Goal: Communication & Community: Answer question/provide support

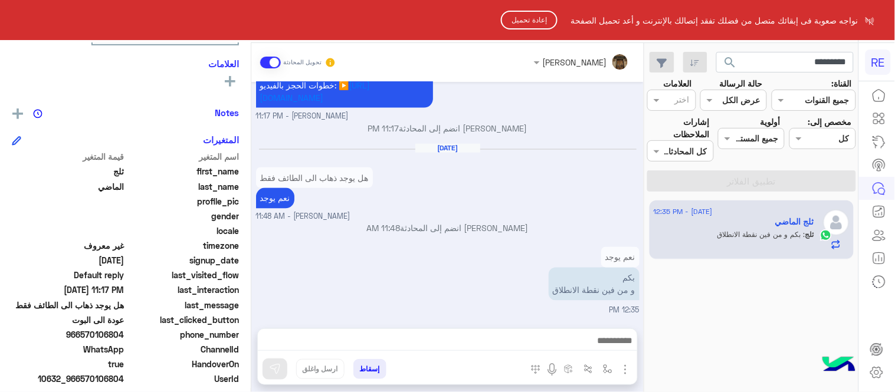
scroll to position [1588, 0]
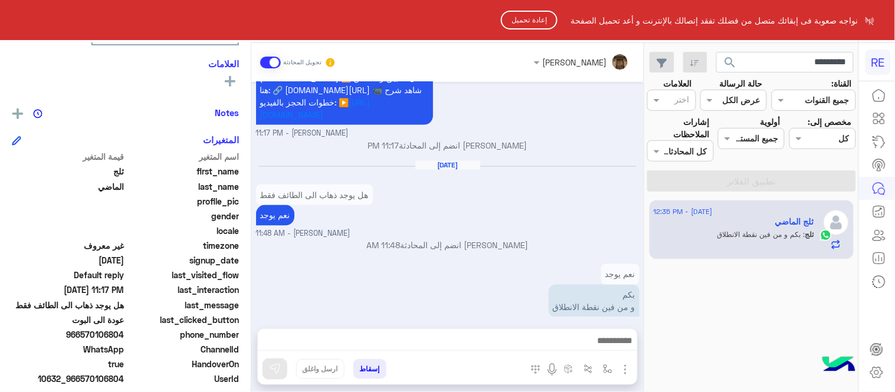
click at [519, 125] on html "RE نواجه صعوبة فى إبقائك متصل من فضلك تفقد إتصالك بالإنترنت و أعد تحميل الصفحة …" at bounding box center [447, 196] width 895 height 392
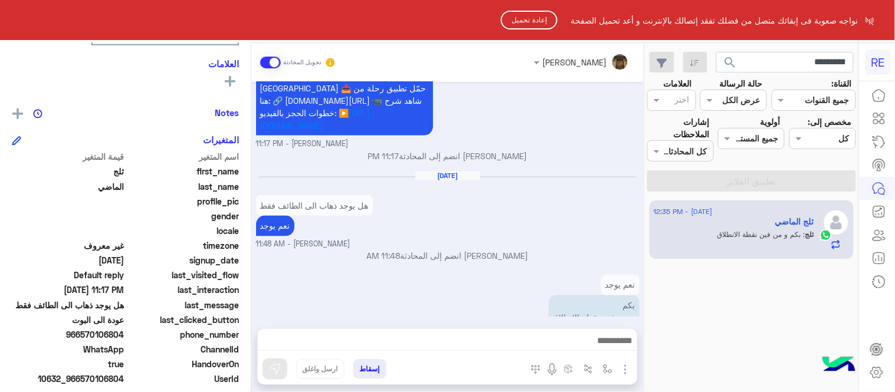
click at [526, 11] on button "إعادة تحميل" at bounding box center [529, 20] width 57 height 19
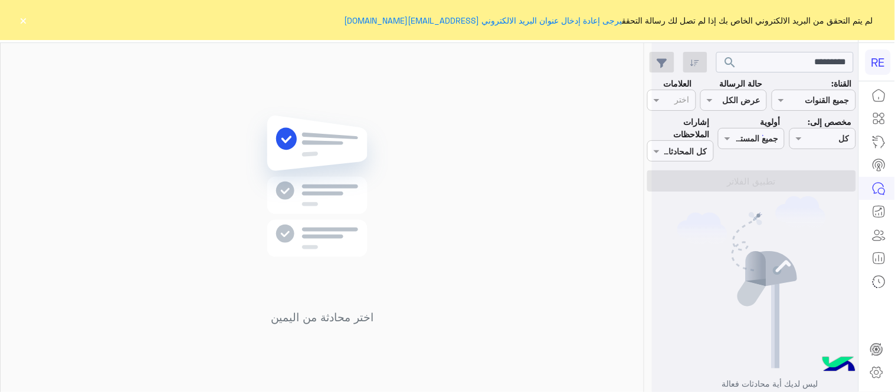
click at [26, 19] on button "×" at bounding box center [24, 20] width 12 height 12
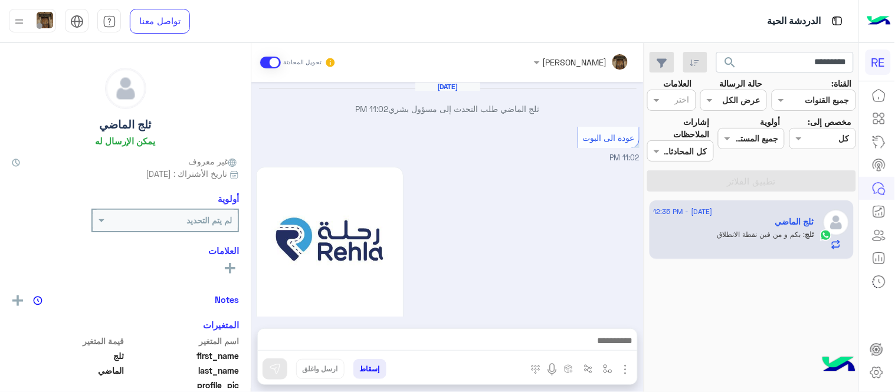
scroll to position [498, 0]
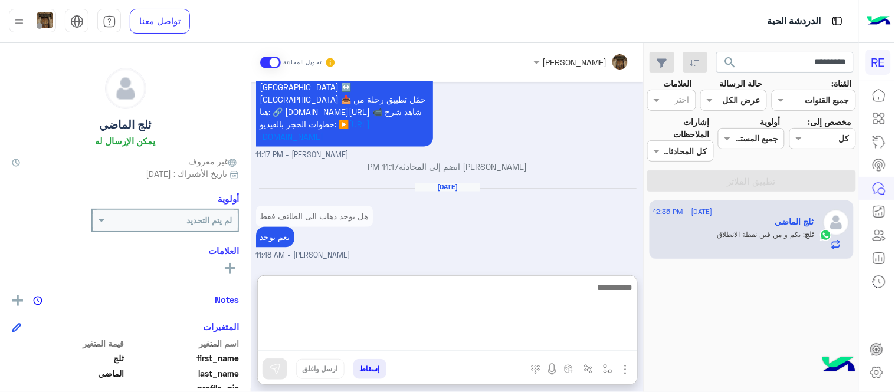
click at [449, 343] on textarea at bounding box center [447, 315] width 379 height 71
type textarea "**********"
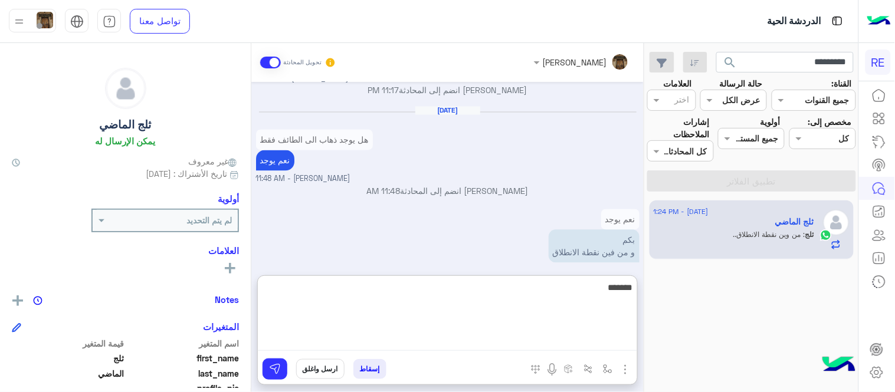
scroll to position [590, 0]
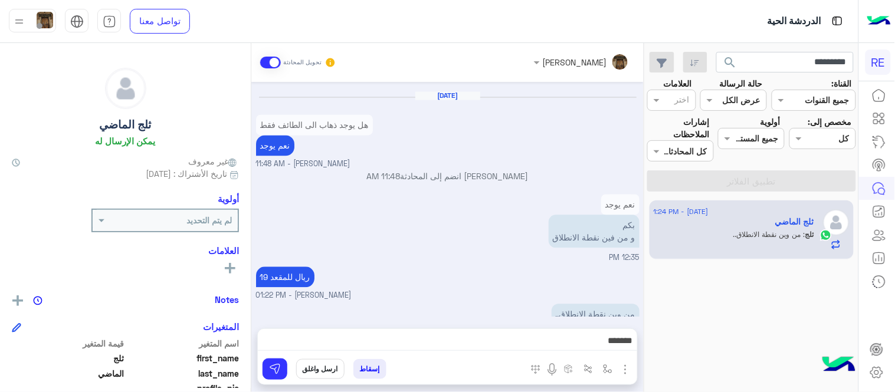
click at [434, 215] on div "نعم يوجد بكم و من فين نقطة الانطلاق 12:35 PM" at bounding box center [447, 228] width 383 height 73
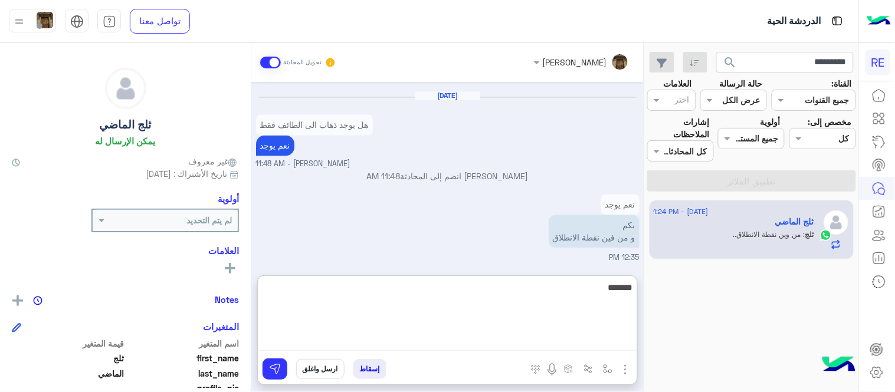
click at [482, 347] on textarea "******" at bounding box center [447, 315] width 379 height 71
click at [619, 284] on textarea "******" at bounding box center [447, 315] width 379 height 71
type textarea "**********"
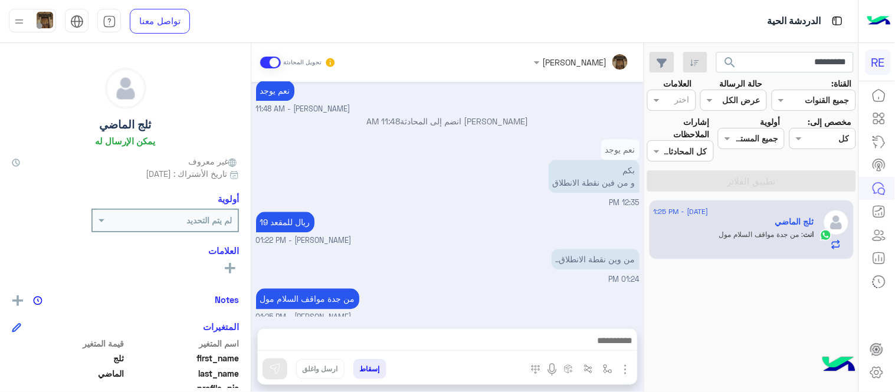
click at [357, 207] on div "[DATE] ثلج الماضي طلب التحدث إلى مسؤول بشري 11:02 PM عودة الى البوت 11:02 PM اه…" at bounding box center [447, 199] width 392 height 235
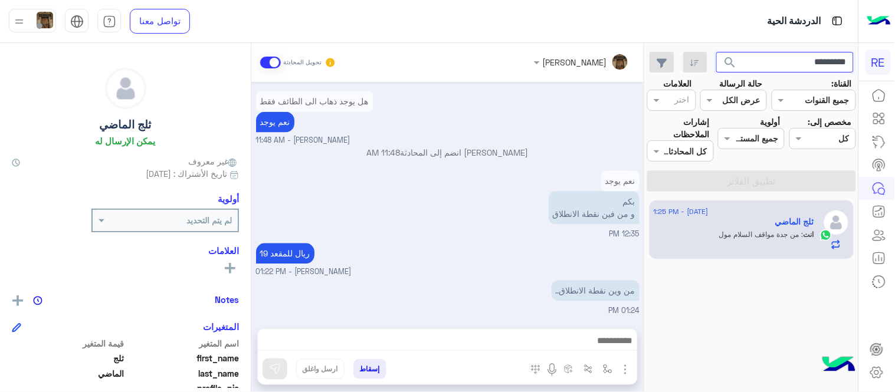
click at [774, 68] on input "*********" at bounding box center [785, 62] width 138 height 21
click at [716, 52] on button "search" at bounding box center [730, 64] width 29 height 25
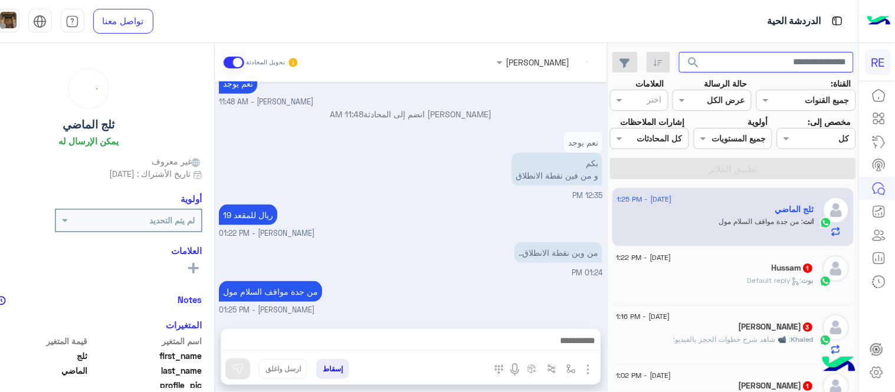
scroll to position [262, 0]
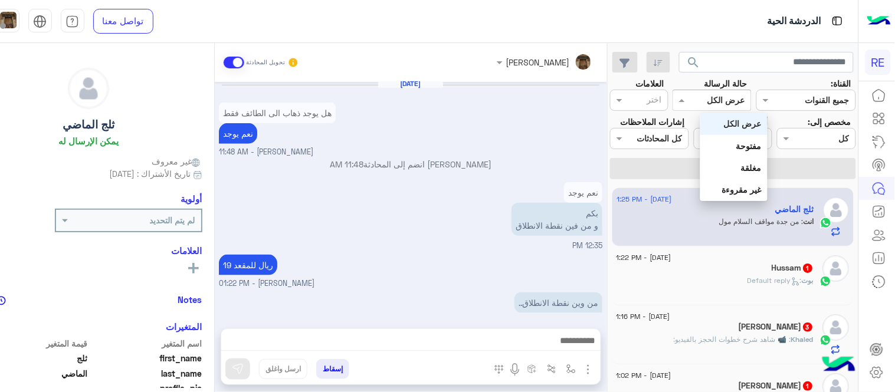
click at [730, 103] on div at bounding box center [712, 100] width 78 height 14
click at [735, 195] on b "غير مقروءة" at bounding box center [742, 190] width 40 height 10
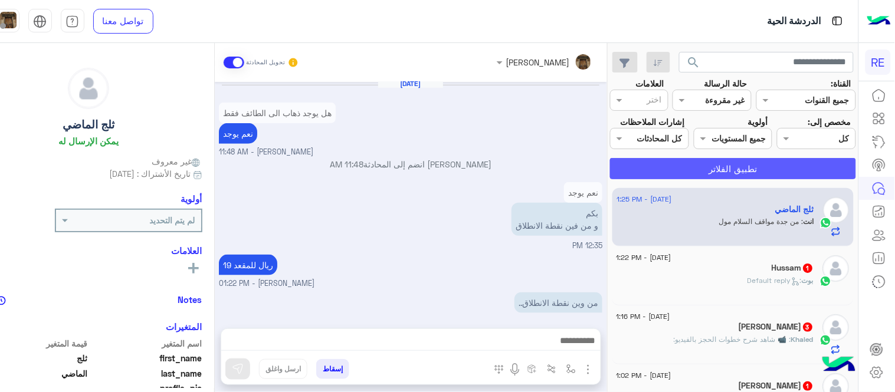
click at [721, 179] on button "تطبيق الفلاتر" at bounding box center [733, 168] width 246 height 21
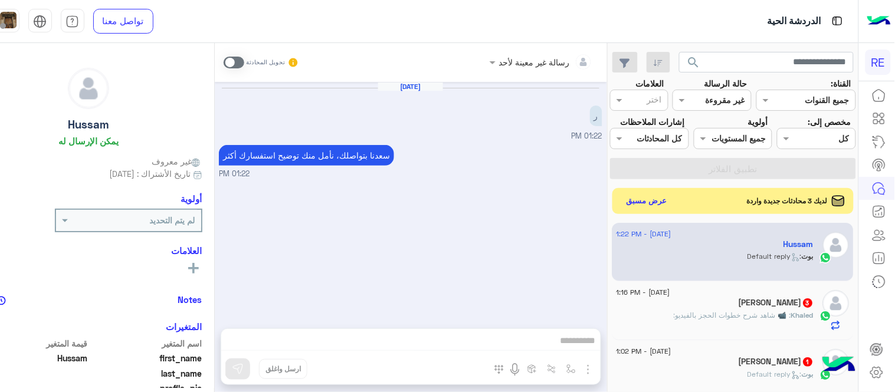
click at [244, 66] on span at bounding box center [234, 63] width 21 height 12
click at [461, 337] on div "رسالة غير معينة لأحد تحويل المحادثة Aug 13, 2025 ر 01:22 PM سعدنا بتواصلك، نأمل…" at bounding box center [411, 220] width 392 height 354
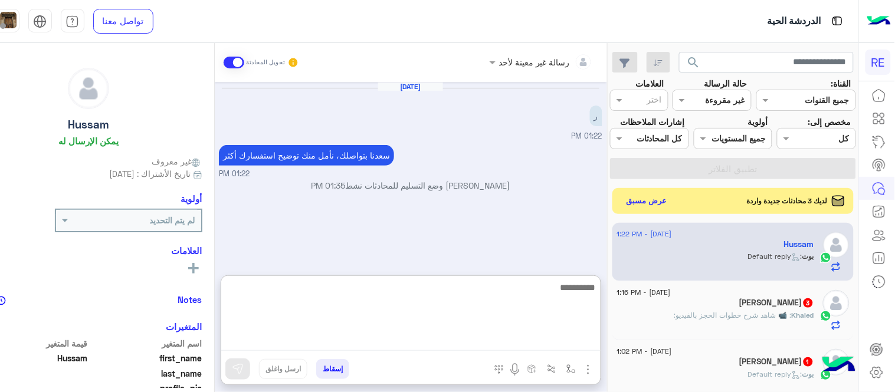
click at [409, 340] on textarea at bounding box center [410, 315] width 379 height 71
type textarea "**********"
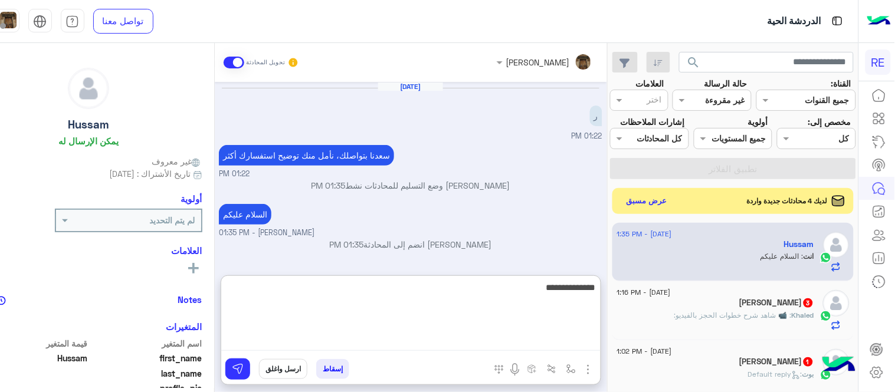
type textarea "**********"
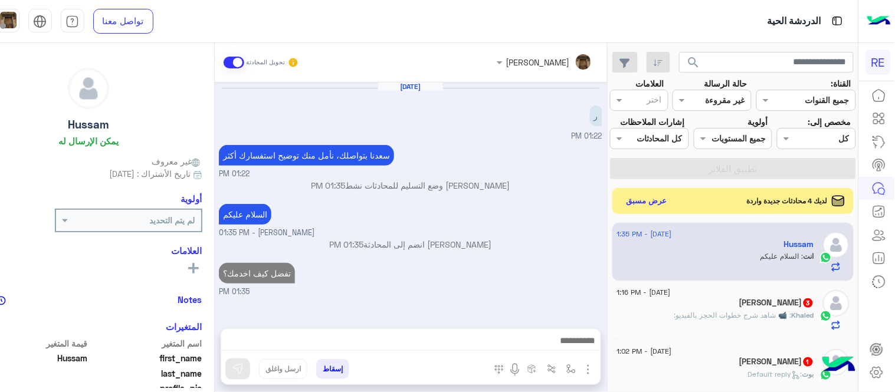
click at [750, 331] on div "search القناة: القناه جميع القنوات حالة الرسالة القناه غير مقروءة العلامات اختر…" at bounding box center [733, 220] width 250 height 354
click at [771, 321] on p "Khaled : 📹 شاهد شرح خطوات الحجز بالفيديو:" at bounding box center [744, 315] width 140 height 11
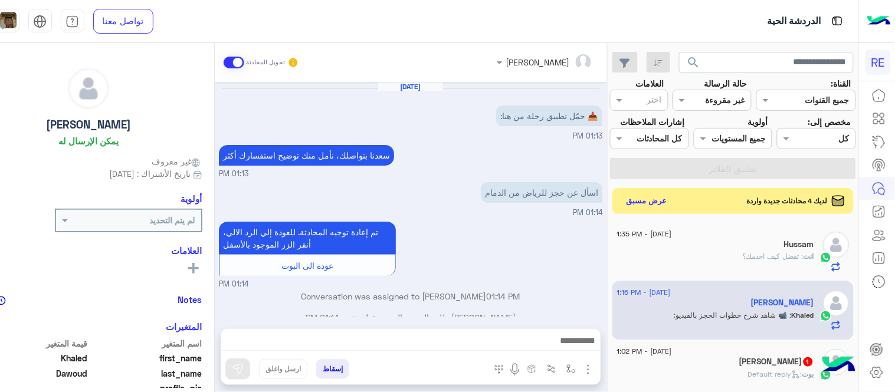
click at [255, 172] on div "Aug 13, 2025 📥 حمّل تطبيق رحلة من هنا: 01:13 PM سعدنا بتواصلك، نأمل منك توضيح ا…" at bounding box center [411, 199] width 392 height 235
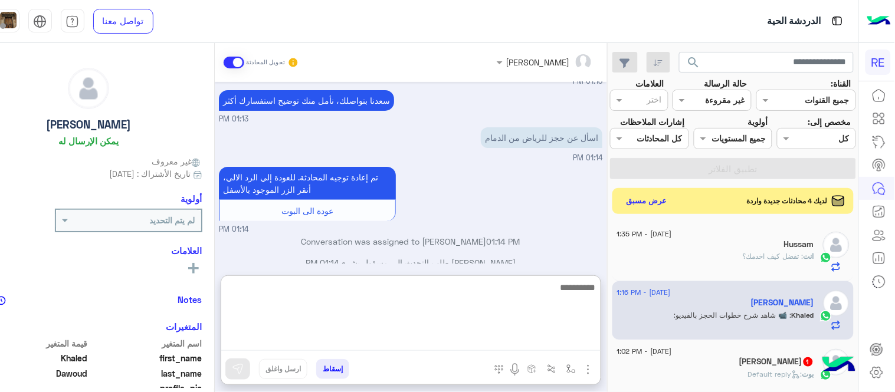
click at [461, 340] on textarea at bounding box center [410, 315] width 379 height 71
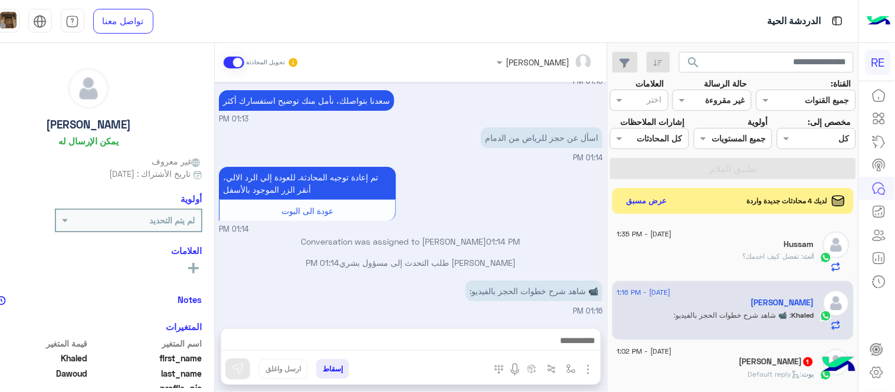
click at [564, 199] on div "تم إعادة توجيه المحادثة. للعودة إلي الرد الالي، أنقر الزر الموجود بالأسفل عودة …" at bounding box center [410, 199] width 383 height 71
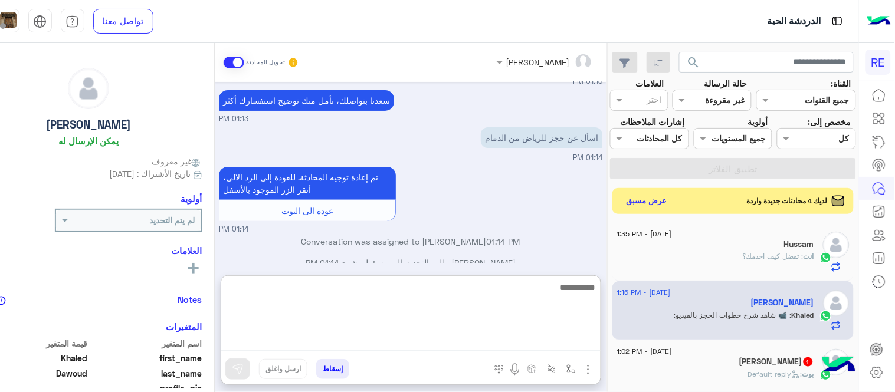
click at [458, 333] on textarea at bounding box center [410, 315] width 379 height 71
type textarea "**********"
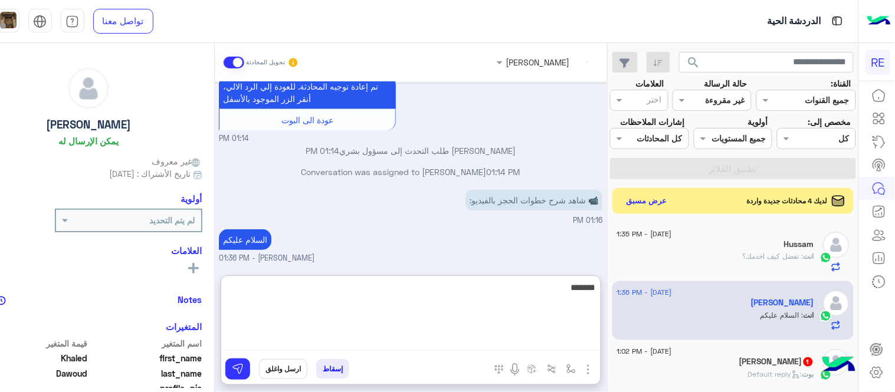
scroll to position [168, 0]
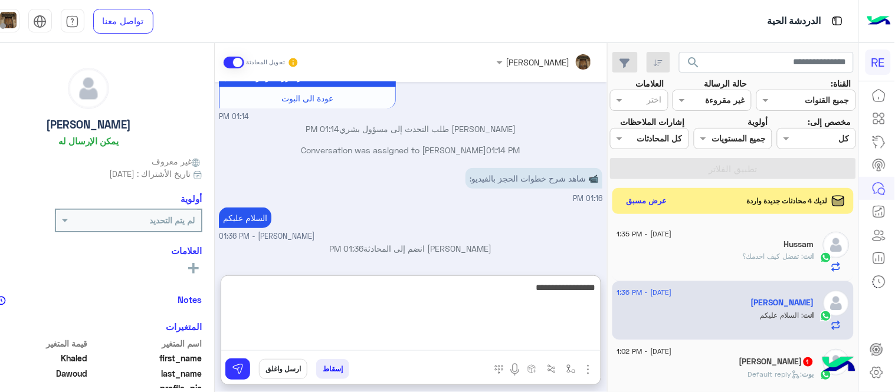
type textarea "**********"
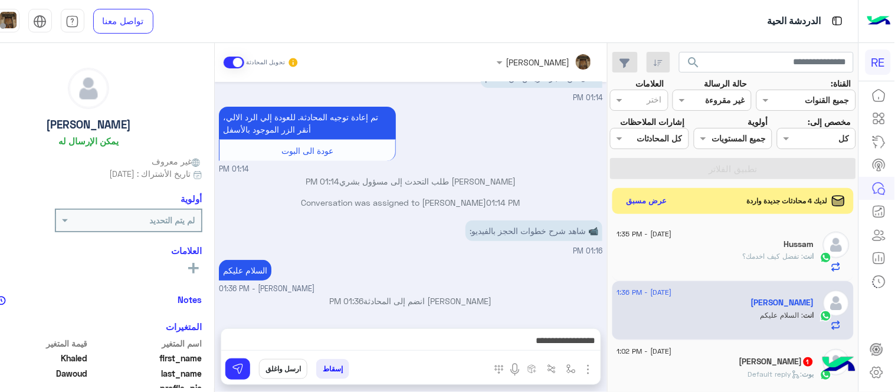
click at [514, 234] on div "Aug 13, 2025 📥 حمّل تطبيق رحلة من هنا: 01:13 PM سعدنا بتواصلك، نأمل منك توضيح ا…" at bounding box center [411, 199] width 392 height 235
click at [454, 81] on img at bounding box center [447, 81] width 14 height 14
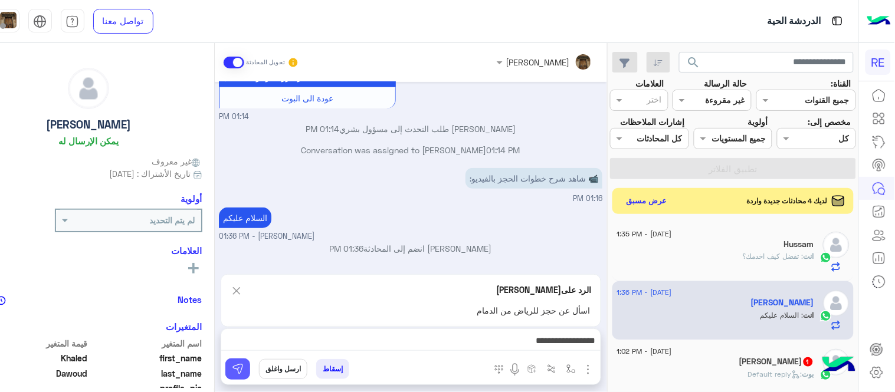
click at [250, 362] on button at bounding box center [237, 369] width 25 height 21
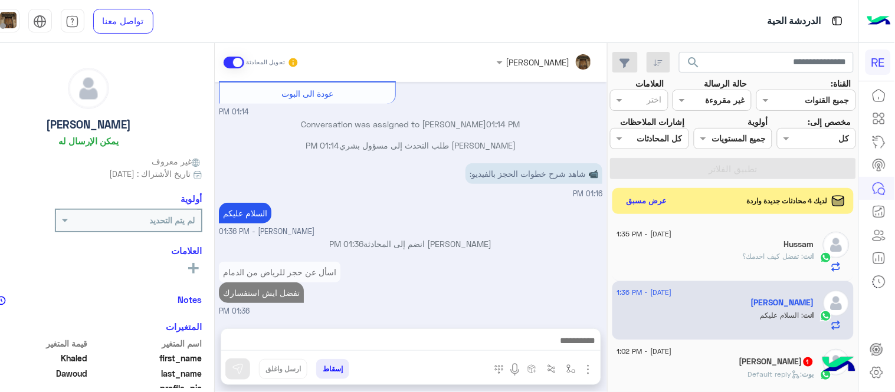
click at [735, 357] on div "13 August - 1:02 PM" at bounding box center [715, 353] width 197 height 8
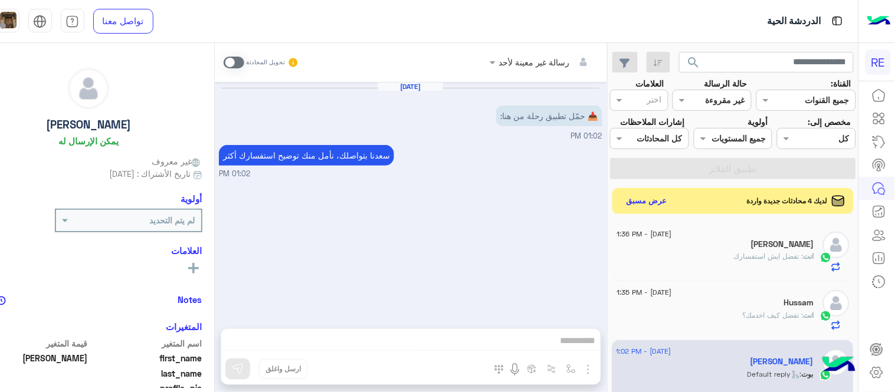
click at [244, 62] on span at bounding box center [234, 63] width 21 height 12
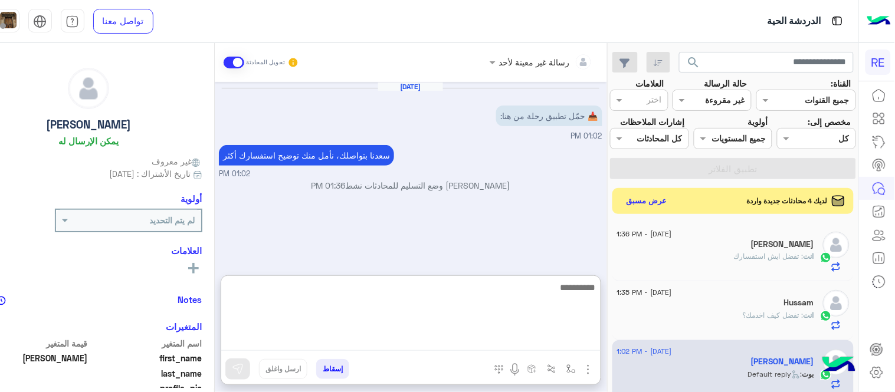
click at [383, 346] on textarea at bounding box center [410, 315] width 379 height 71
paste textarea "**********"
type textarea "**********"
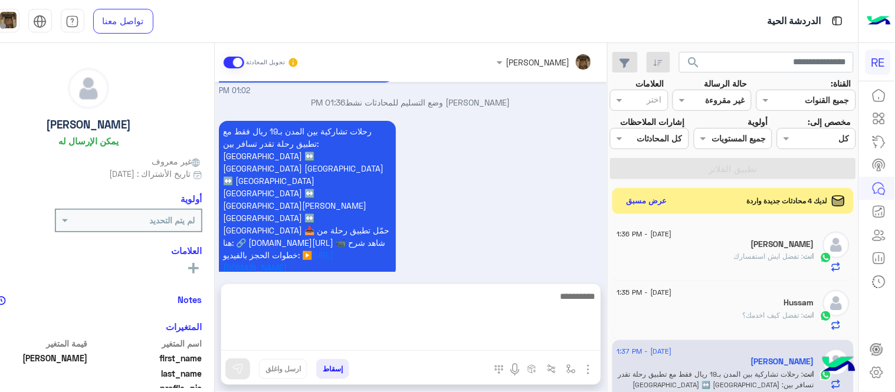
scroll to position [30, 0]
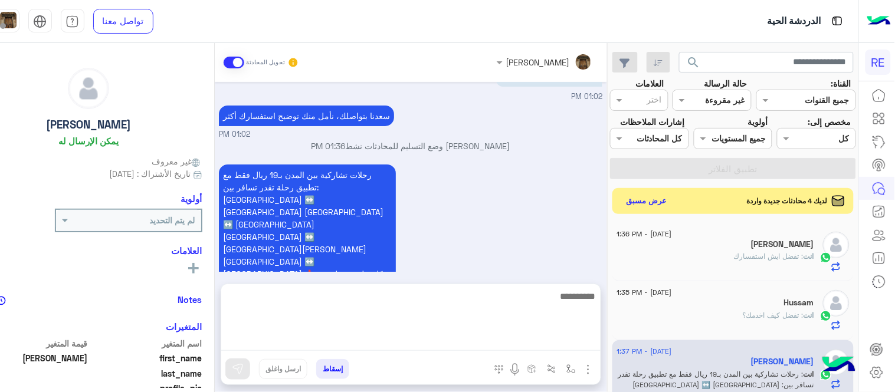
click at [549, 242] on div "Aug 13, 2025 📥 حمّل تطبيق رحلة من هنا: 01:02 PM سعدنا بتواصلك، نأمل منك توضيح ا…" at bounding box center [411, 177] width 392 height 191
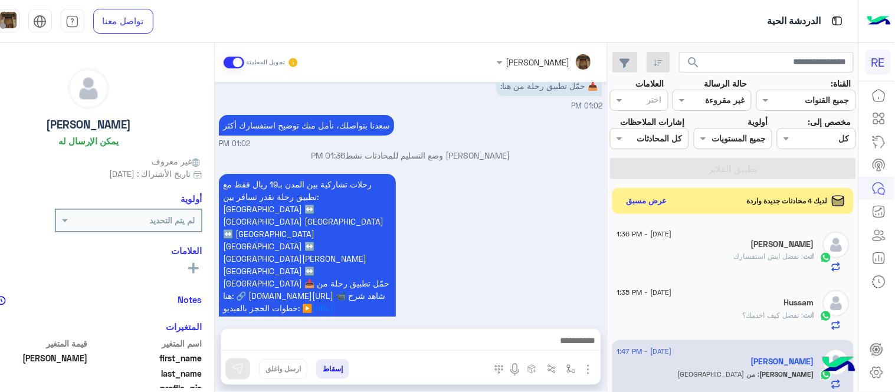
scroll to position [108, 0]
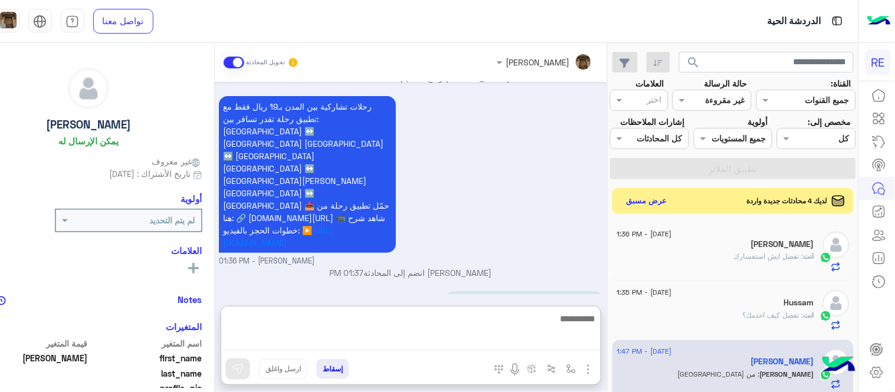
click at [528, 340] on textarea at bounding box center [410, 331] width 379 height 40
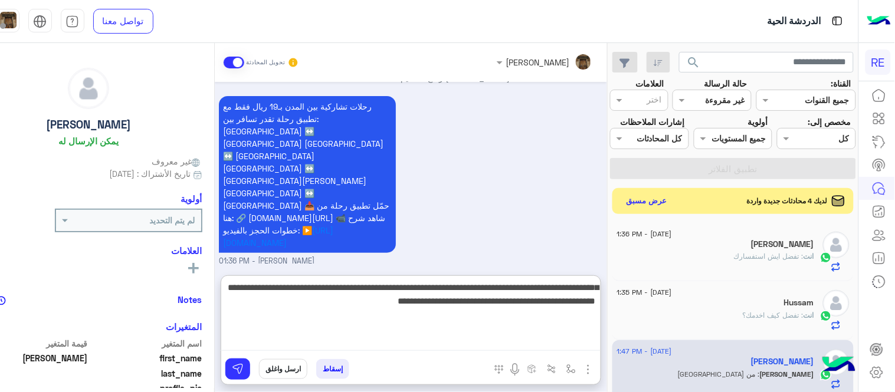
type textarea "**********"
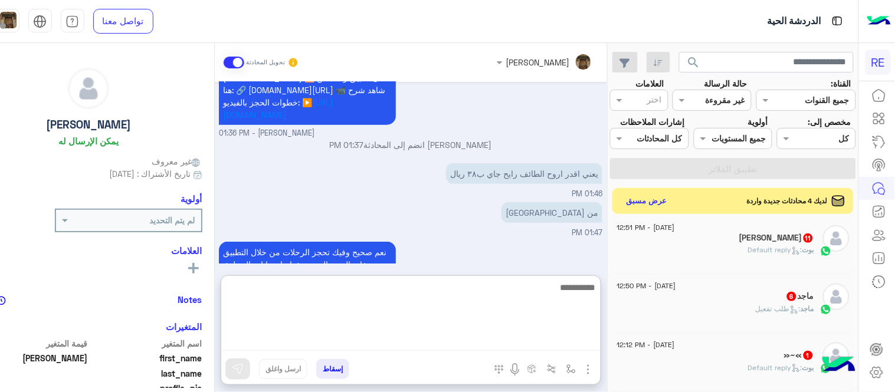
scroll to position [214, 0]
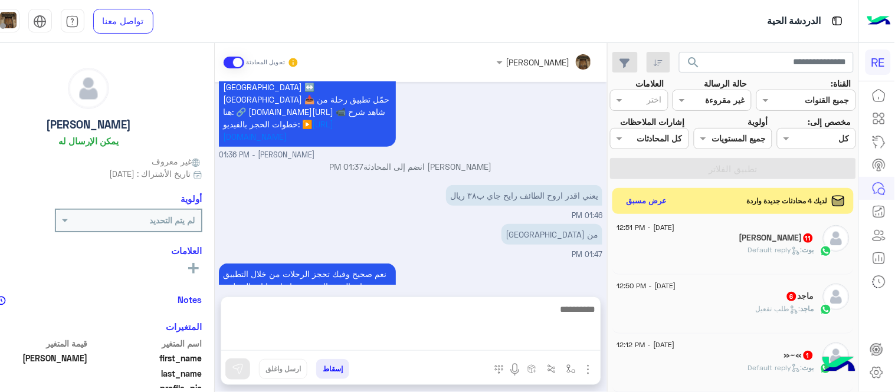
click at [735, 245] on div "‏بشار سعد 11" at bounding box center [715, 239] width 197 height 12
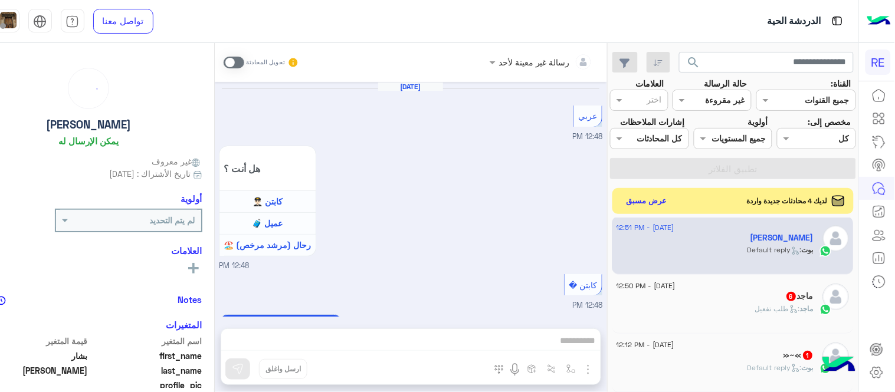
scroll to position [809, 0]
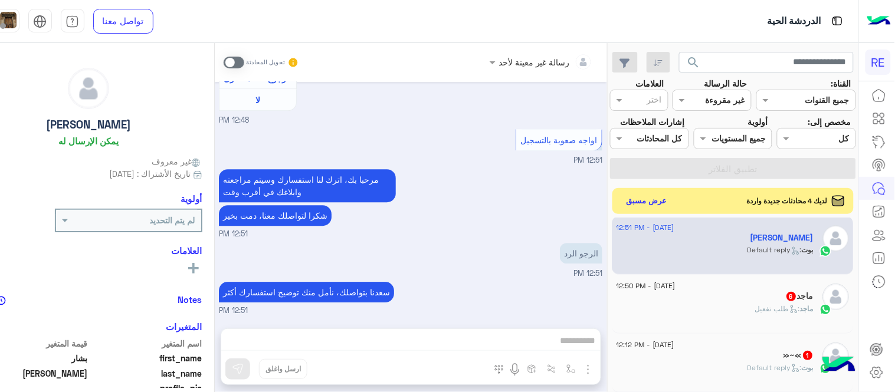
click at [244, 61] on span at bounding box center [234, 63] width 21 height 12
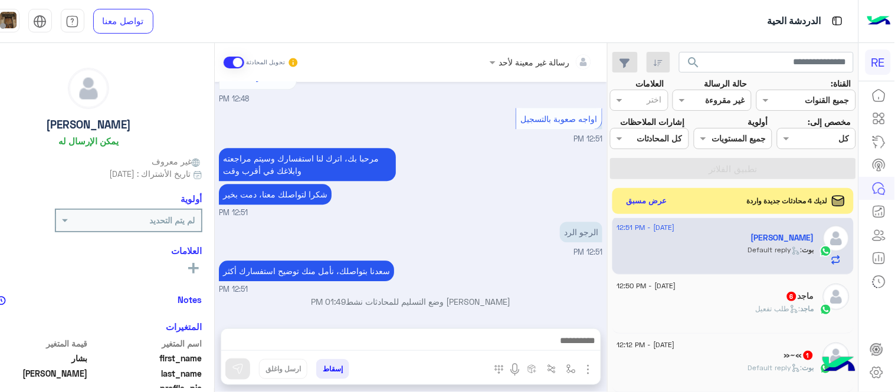
click at [508, 338] on textarea at bounding box center [410, 342] width 379 height 18
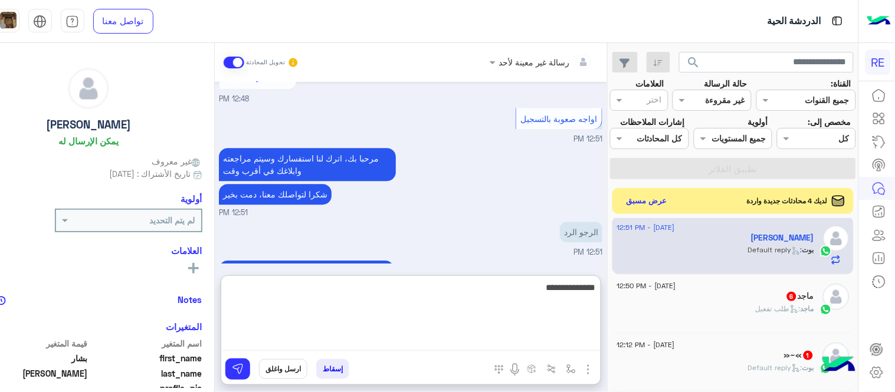
type textarea "**********"
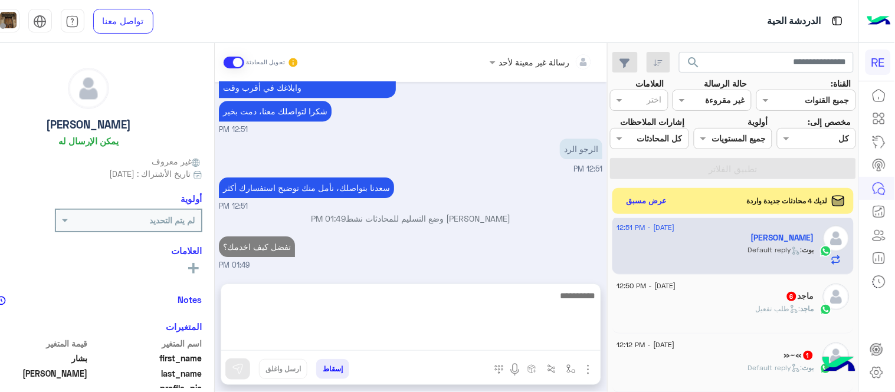
scroll to position [899, 0]
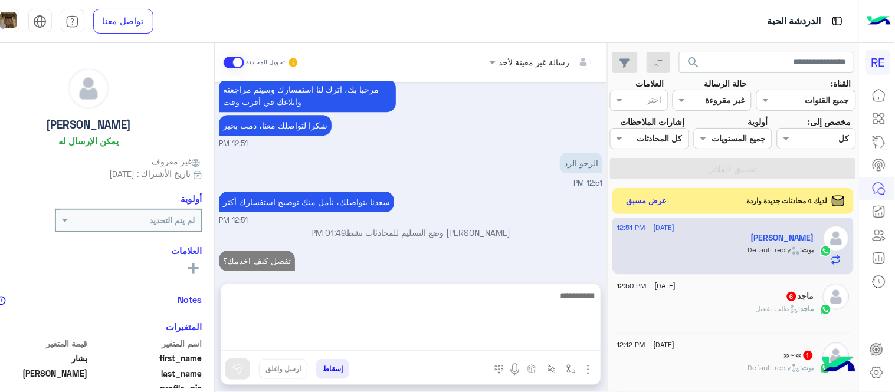
click at [799, 301] on h5 "ماجد 6" at bounding box center [800, 296] width 28 height 10
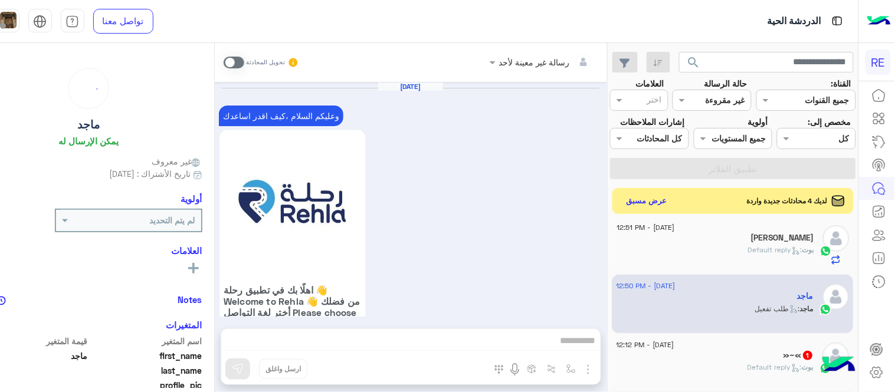
scroll to position [1097, 0]
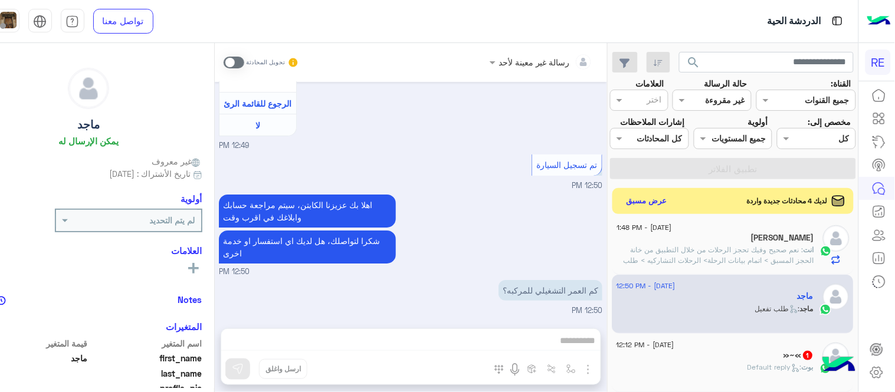
click at [244, 57] on span at bounding box center [234, 63] width 21 height 12
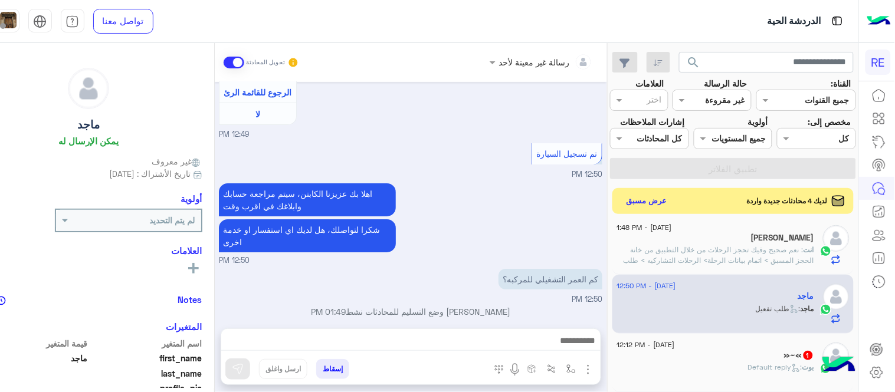
scroll to position [1118, 0]
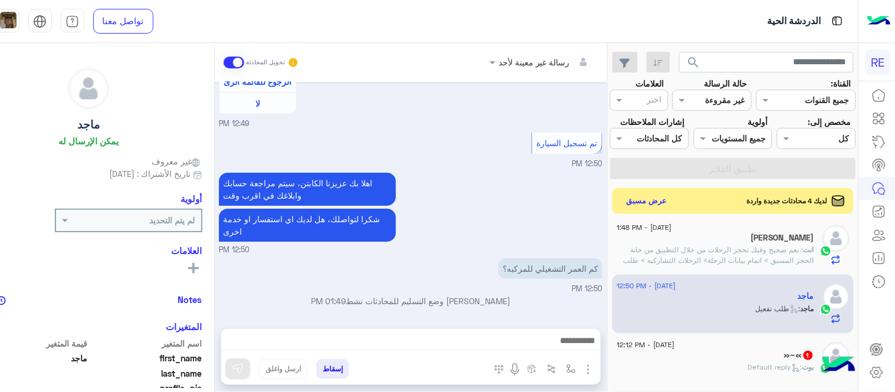
click at [595, 343] on textarea at bounding box center [410, 342] width 379 height 18
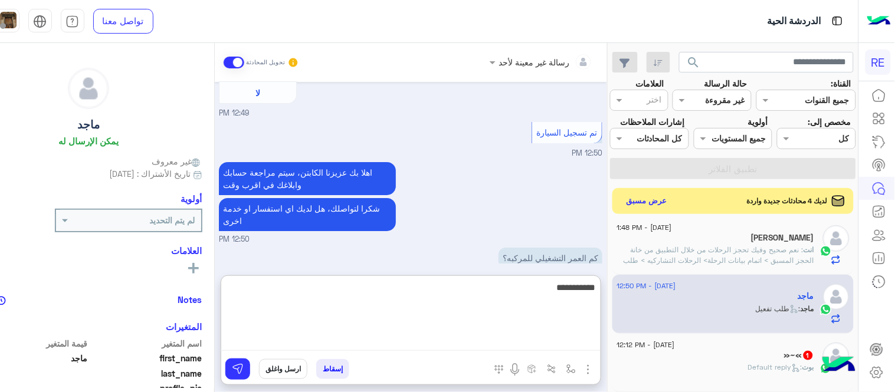
type textarea "**********"
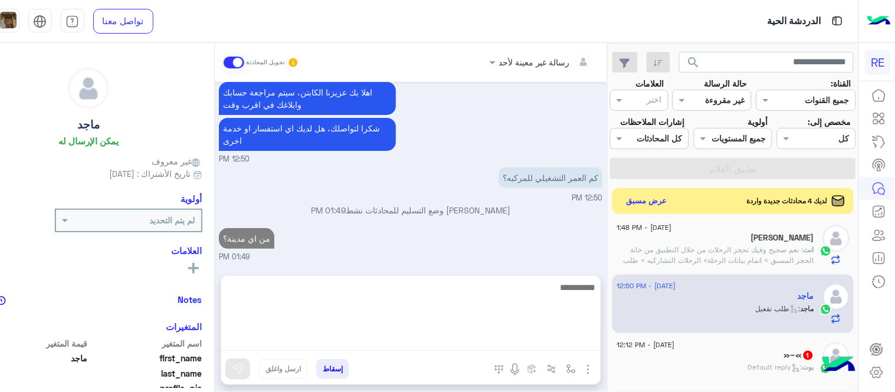
scroll to position [1187, 0]
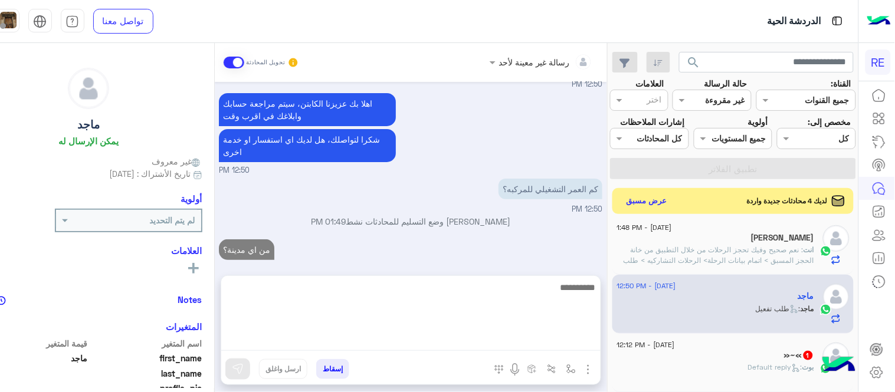
click at [767, 363] on div "»~« 1" at bounding box center [715, 356] width 197 height 12
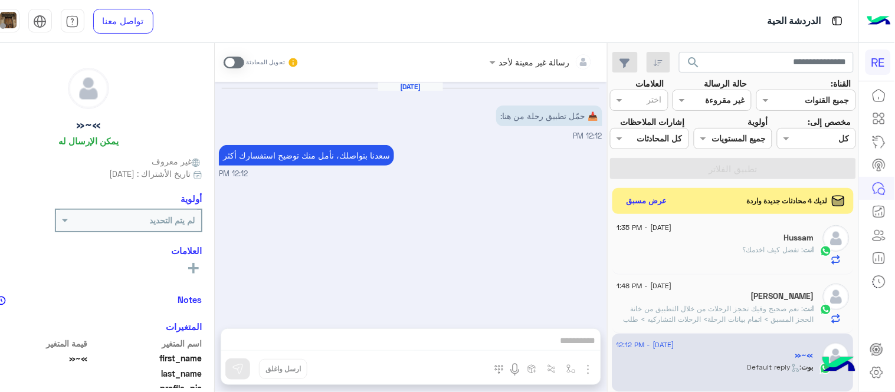
click at [244, 63] on span at bounding box center [234, 63] width 21 height 12
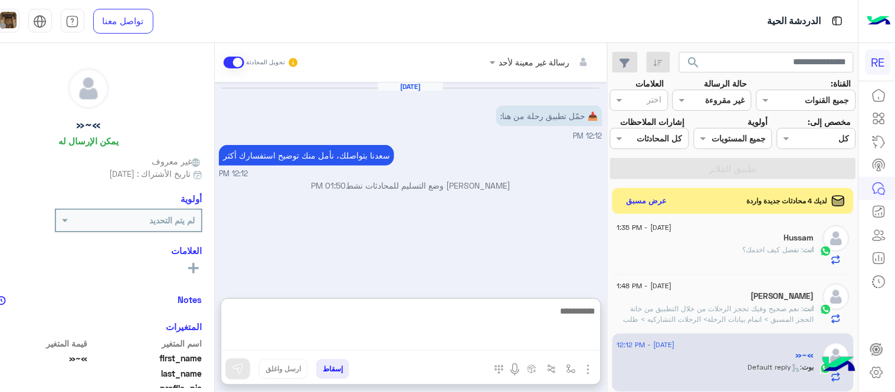
click at [444, 339] on textarea at bounding box center [410, 327] width 379 height 47
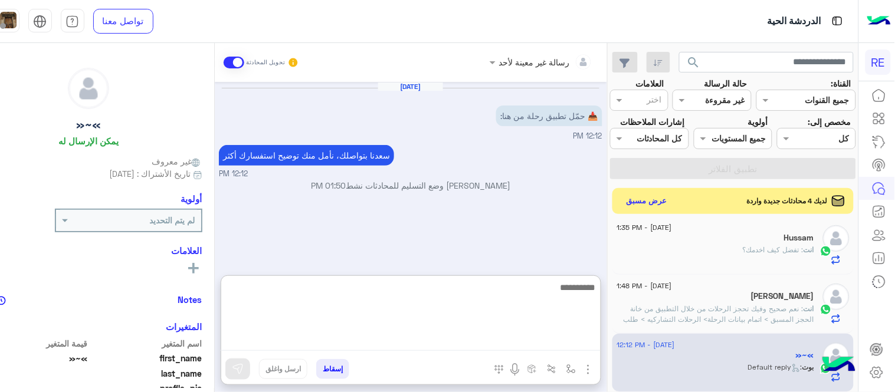
paste textarea "**********"
type textarea "**********"
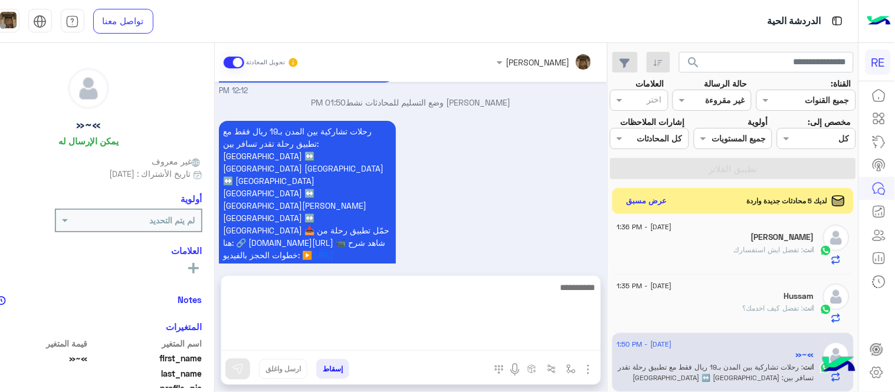
scroll to position [30, 0]
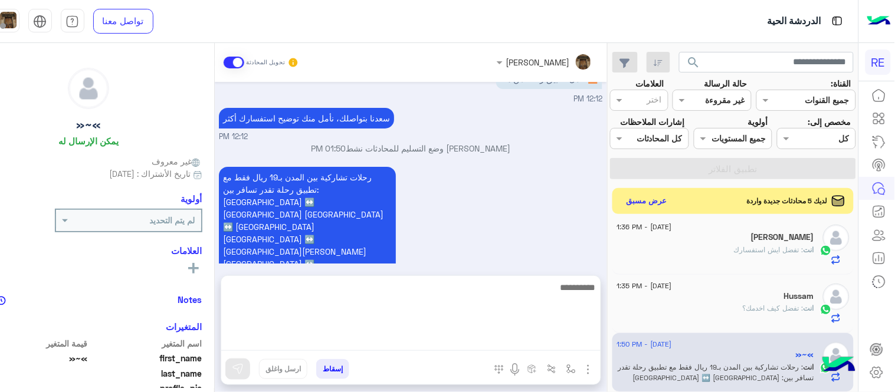
click at [593, 220] on div "رحلات تشاركية بين المدن بـ19 ريال فقط مع تطبيق رحلة تقدر تسافر بين: جدة ↔️ مكة …" at bounding box center [410, 251] width 383 height 174
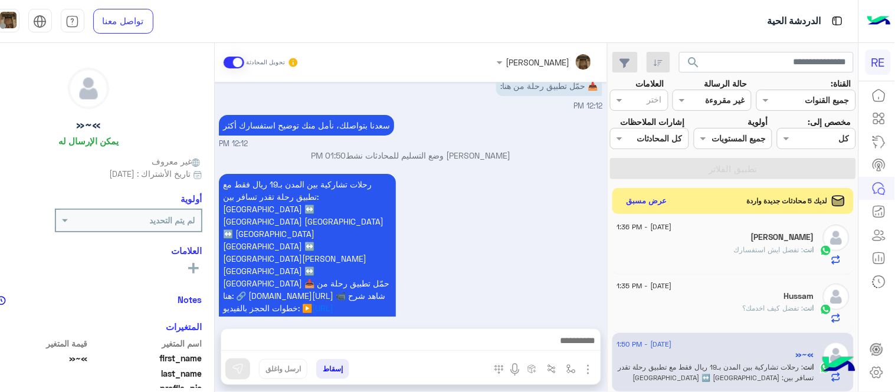
drag, startPoint x: 649, startPoint y: 265, endPoint x: 631, endPoint y: 273, distance: 19.3
click at [631, 273] on mat-drawer-container "search القناة: القناه جميع القنوات حالة الرسالة القناه غير مقروءة العلامات اختر…" at bounding box center [410, 220] width 895 height 354
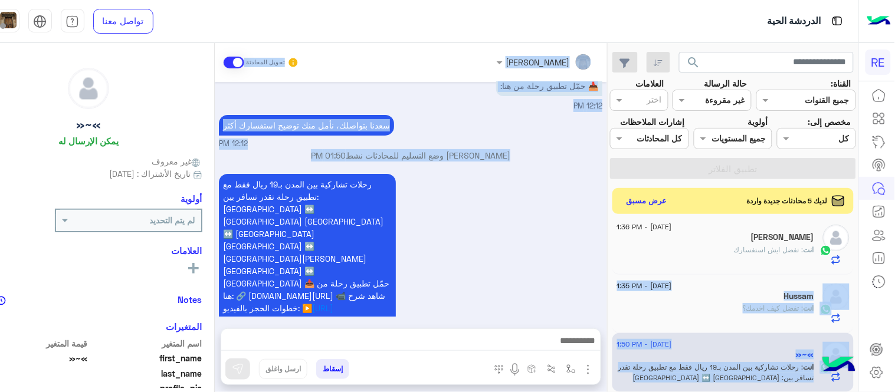
click at [602, 273] on div "رحلات تشاركية بين المدن بـ19 ريال فقط مع تطبيق رحلة تقدر تسافر بين: جدة ↔️ مكة …" at bounding box center [410, 258] width 383 height 174
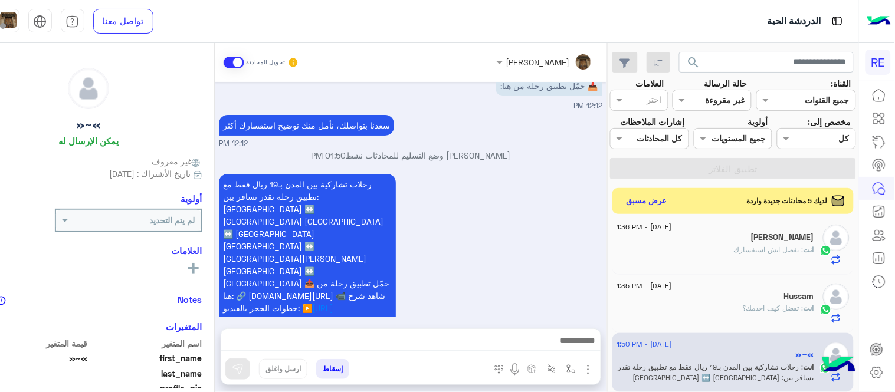
click at [602, 273] on div "رحلات تشاركية بين المدن بـ19 ريال فقط مع تطبيق رحلة تقدر تسافر بين: جدة ↔️ مكة …" at bounding box center [410, 258] width 383 height 174
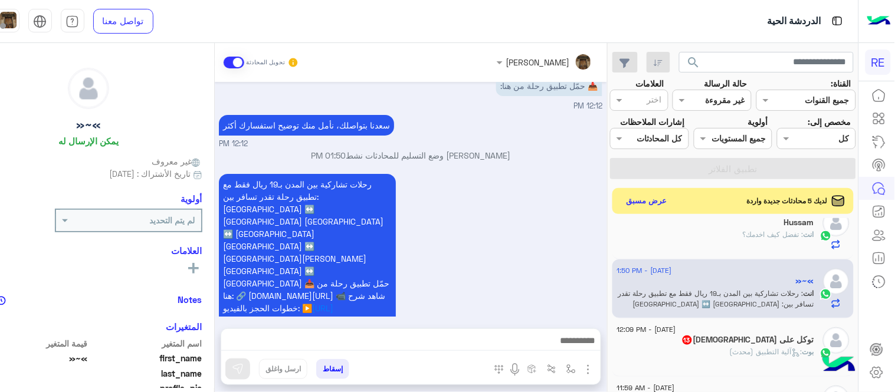
scroll to position [295, 0]
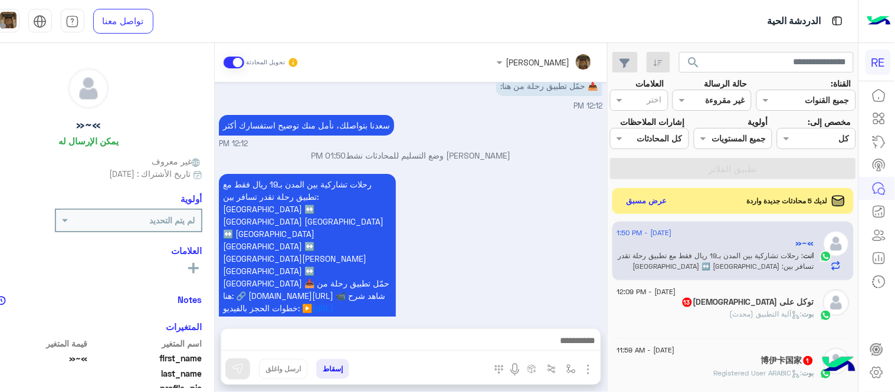
click at [705, 310] on div "توكل على الله 13" at bounding box center [715, 303] width 197 height 12
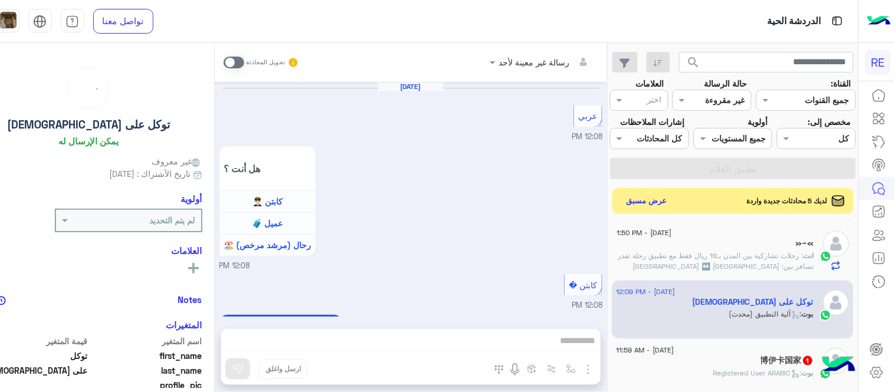
scroll to position [1194, 0]
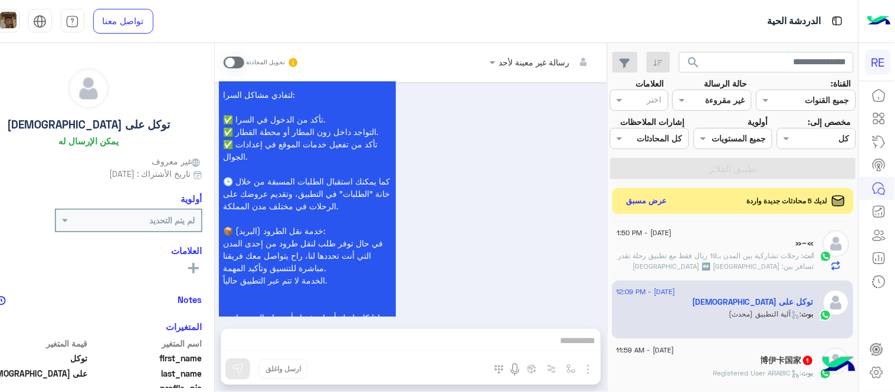
click at [244, 60] on span at bounding box center [234, 63] width 21 height 12
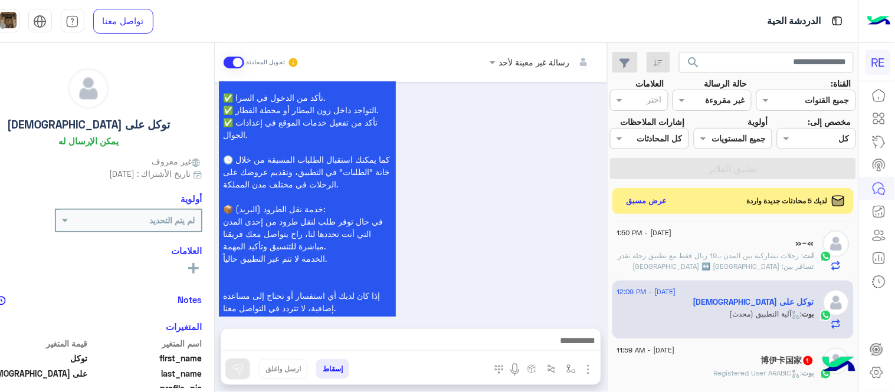
click at [470, 318] on div "رسالة غير معينة لأحد تحويل المحادثة Aug 13, 2025 عربي 12:08 PM هل أنت ؟ كابتن 👨…" at bounding box center [411, 220] width 392 height 354
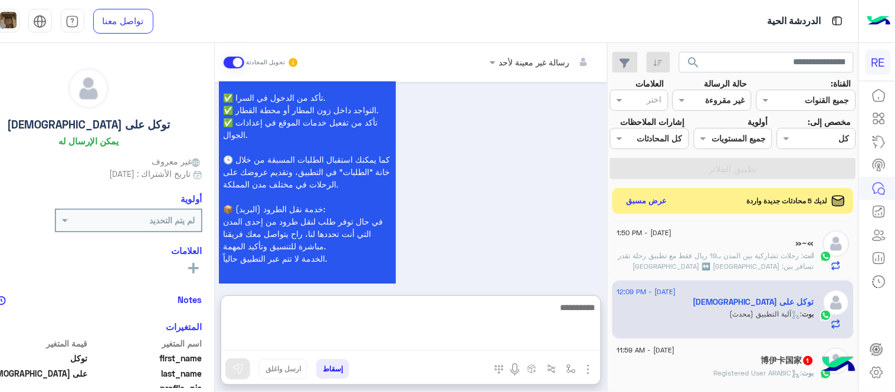
click at [480, 334] on textarea at bounding box center [410, 325] width 379 height 51
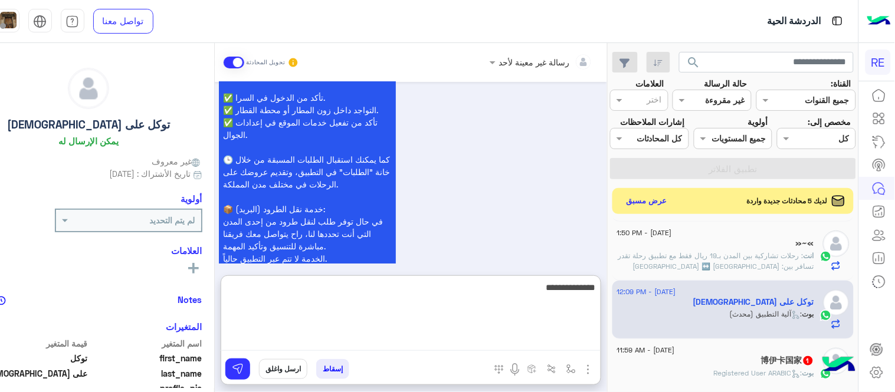
type textarea "**********"
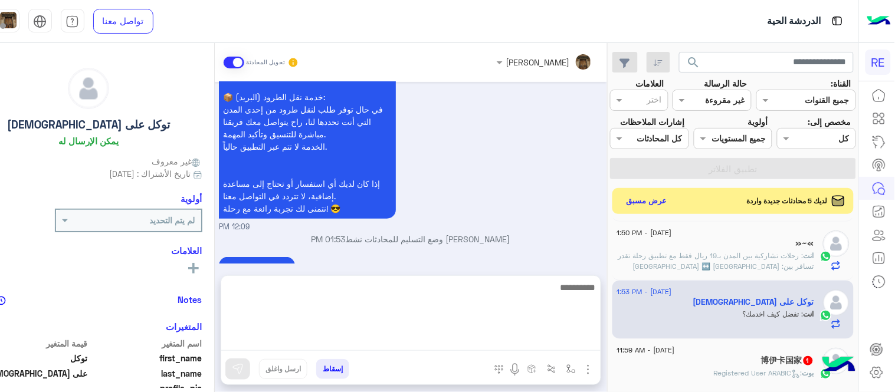
scroll to position [1275, 0]
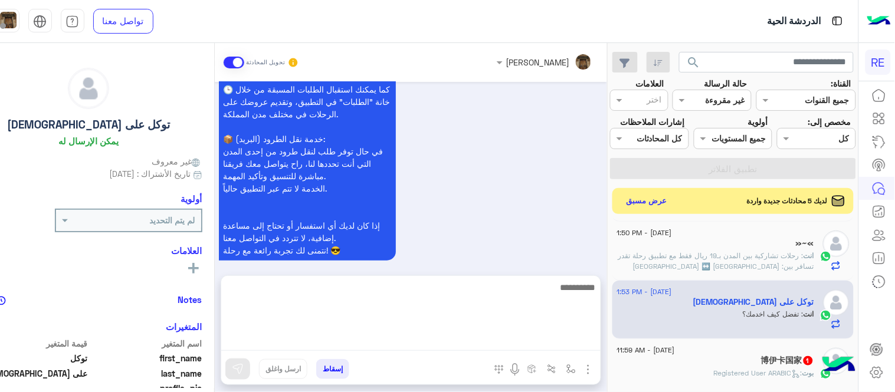
click at [553, 252] on div "Aug 13, 2025 عربي 12:08 PM هل أنت ؟ كابتن 👨🏻‍✈️ عميل 🧳 رحال (مرشد مرخص) 🏖️ 12:0…" at bounding box center [411, 173] width 392 height 182
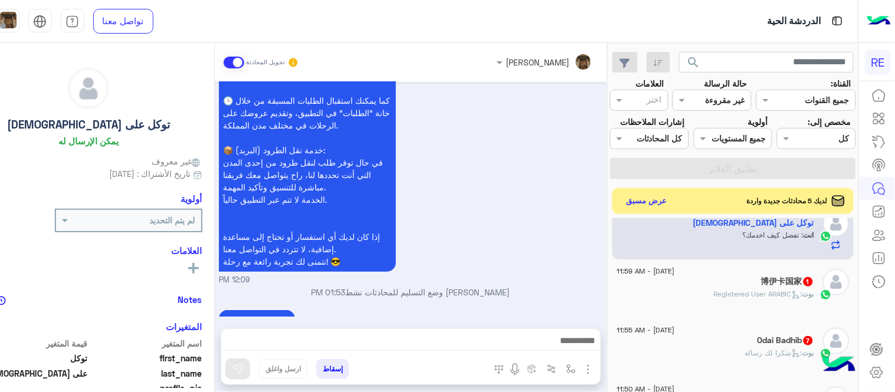
scroll to position [375, 0]
click at [720, 288] on div "博伊卡国家 1" at bounding box center [715, 282] width 197 height 12
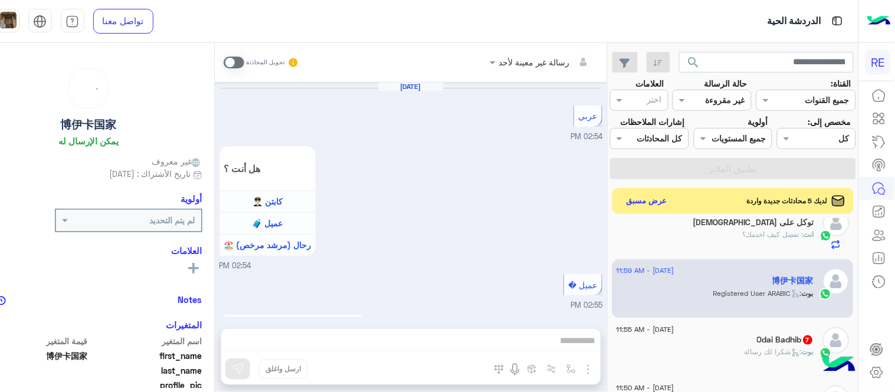
scroll to position [512, 0]
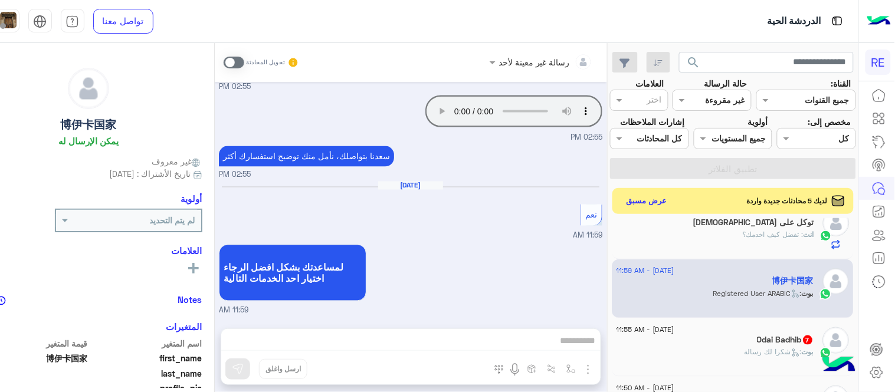
click at [244, 57] on span at bounding box center [234, 63] width 21 height 12
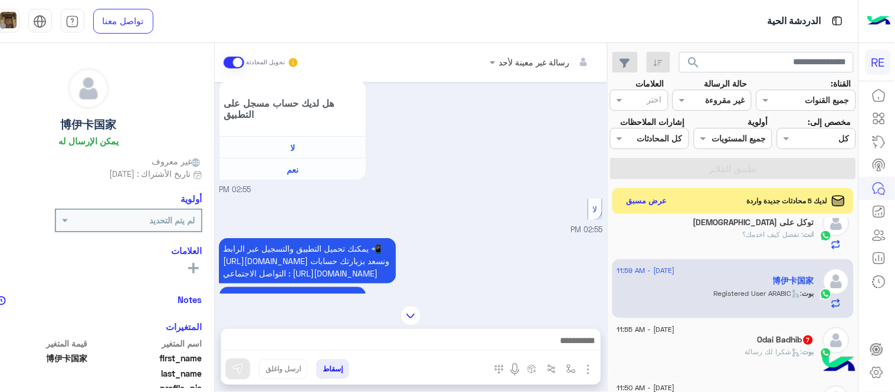
scroll to position [534, 0]
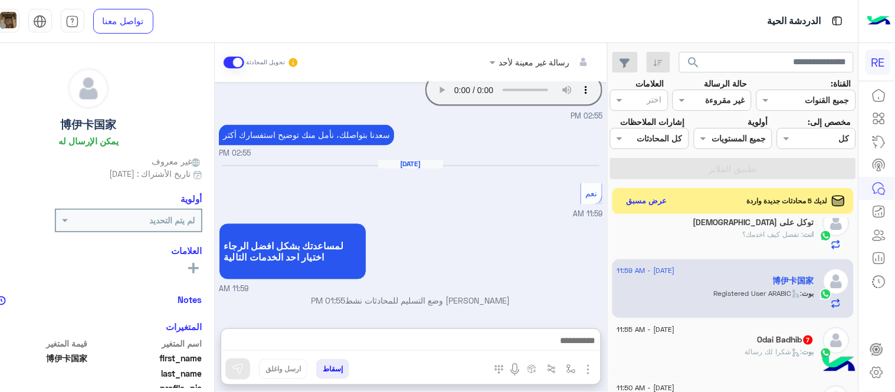
click at [451, 335] on textarea at bounding box center [410, 342] width 379 height 18
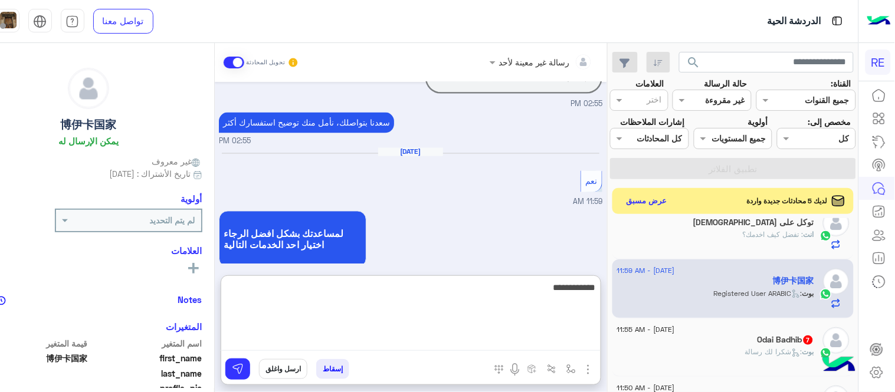
type textarea "**********"
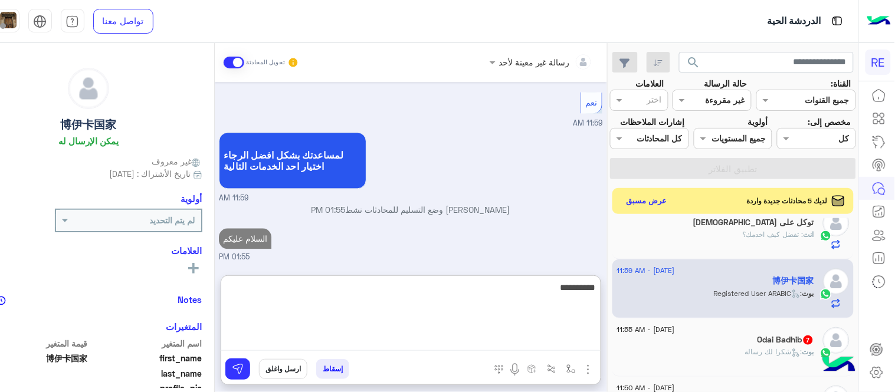
scroll to position [646, 0]
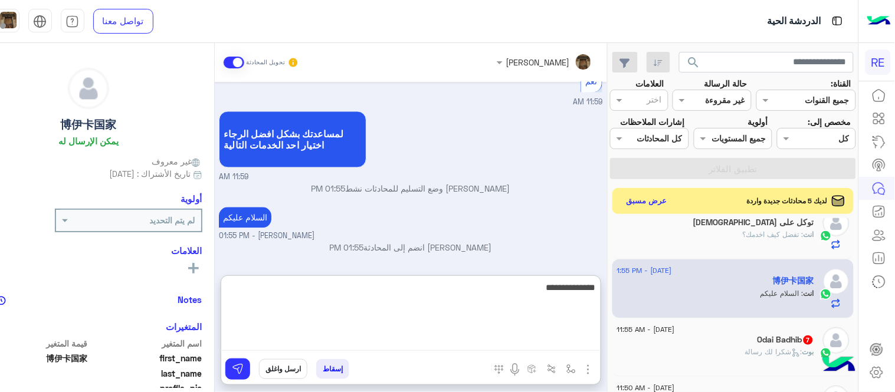
type textarea "**********"
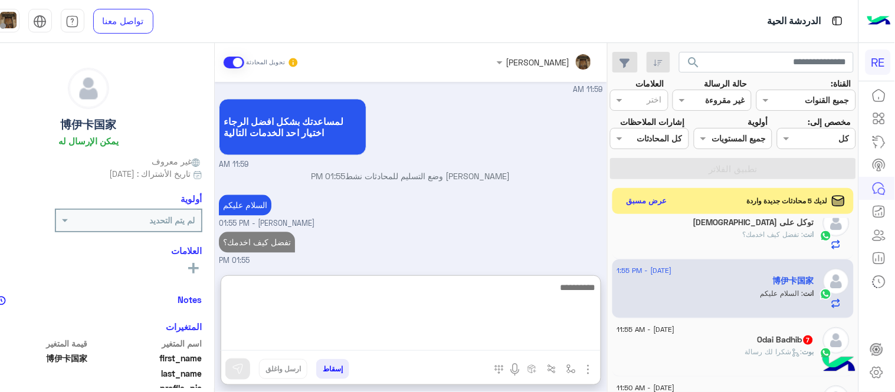
scroll to position [683, 0]
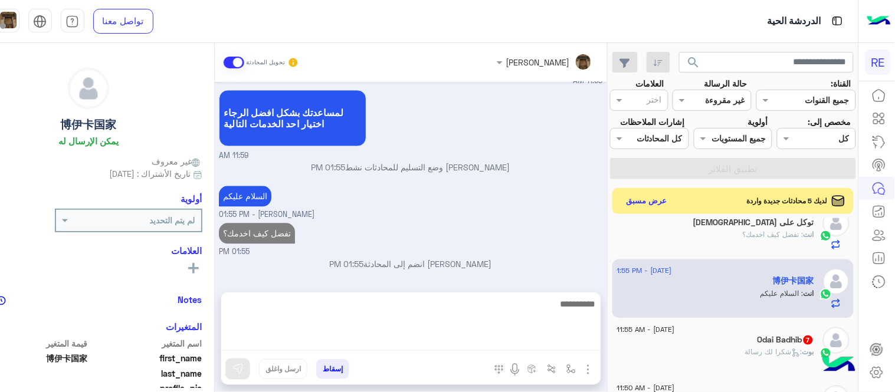
click at [546, 258] on div "May 25, 2025 عربي 02:54 PM هل أنت ؟ كابتن 👨🏻‍✈️ عميل 🧳 رحال (مرشد مرخص) 🏖️ 02:5…" at bounding box center [411, 181] width 392 height 198
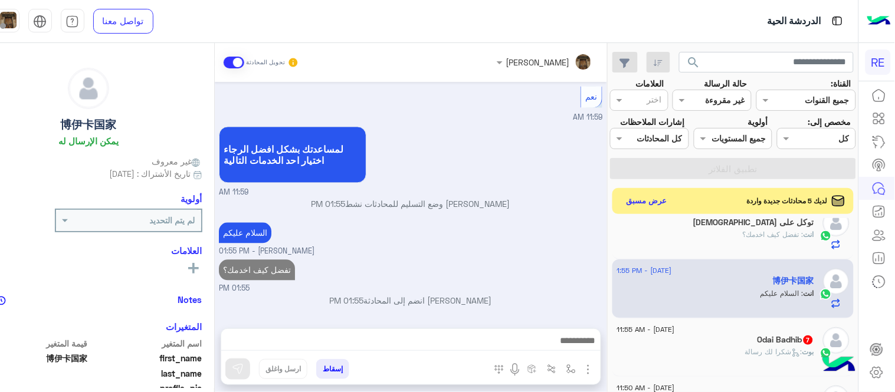
click at [742, 367] on div "بوت : شكرا لك رسالة" at bounding box center [715, 357] width 197 height 21
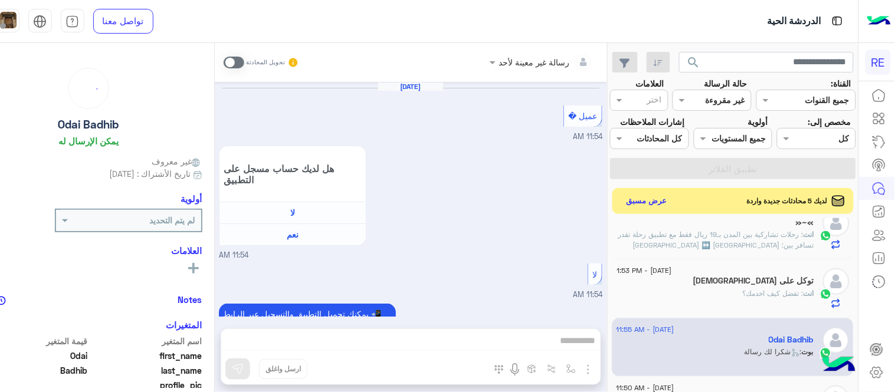
scroll to position [829, 0]
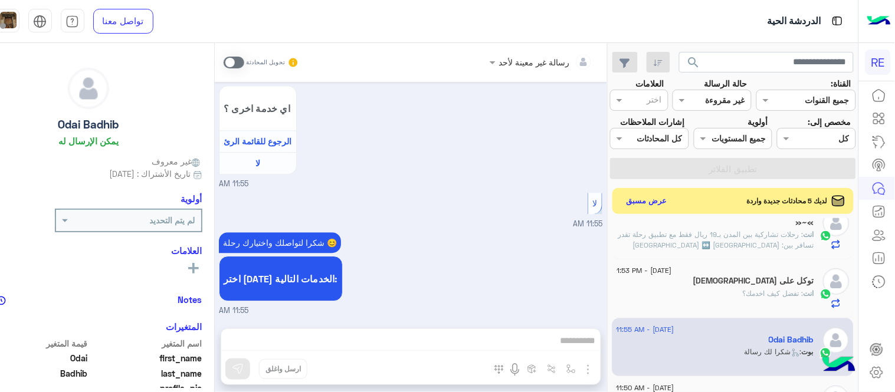
click at [244, 57] on span at bounding box center [234, 63] width 21 height 12
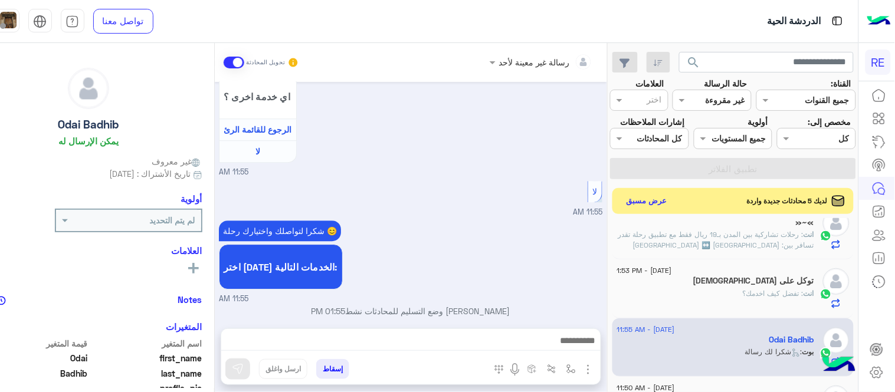
scroll to position [851, 0]
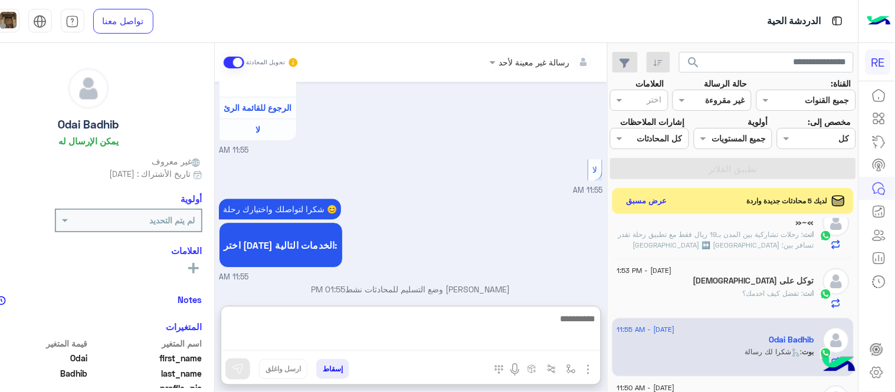
click at [438, 346] on textarea at bounding box center [410, 331] width 379 height 40
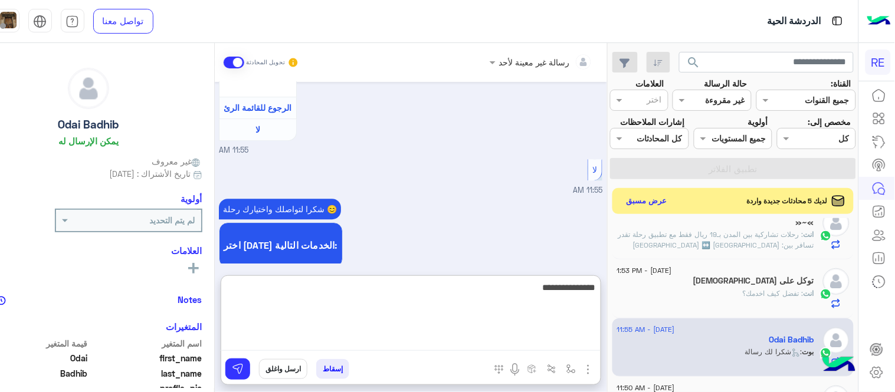
type textarea "**********"
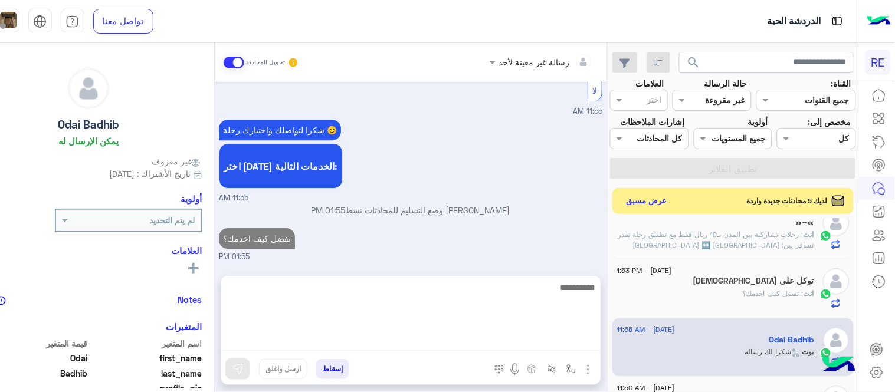
scroll to position [888, 0]
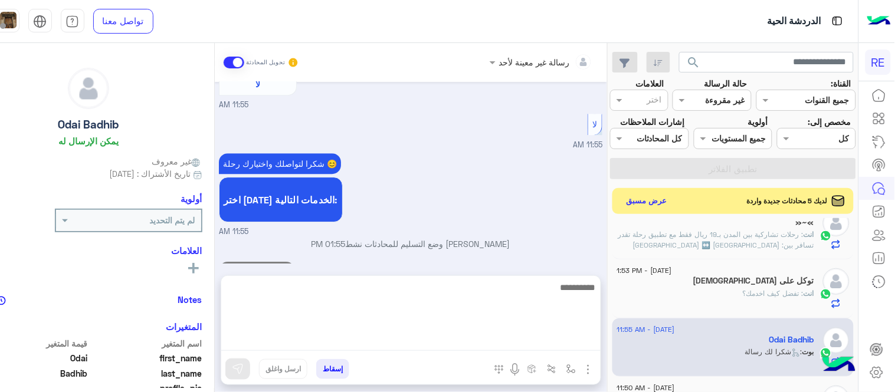
click at [588, 251] on div "Aug 13, 2025 عميل � 11:54 AM هل لديك حساب مسجل على التطبيق لا نعم 11:54 AM لا 1…" at bounding box center [411, 173] width 392 height 182
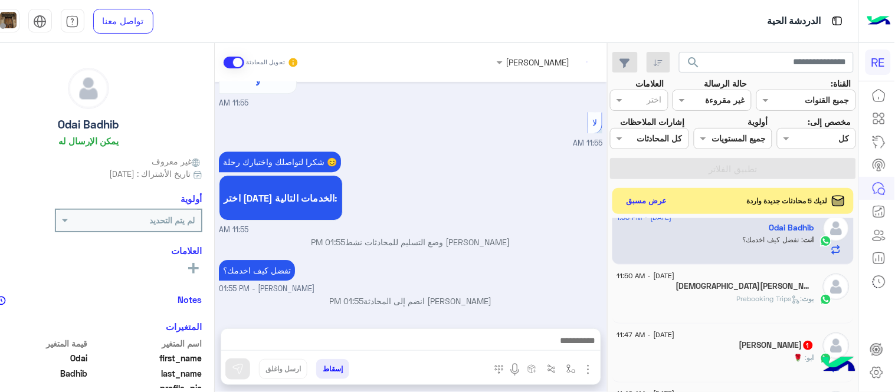
scroll to position [487, 0]
click at [700, 314] on div "بوت : Prebooking Trips" at bounding box center [715, 303] width 197 height 21
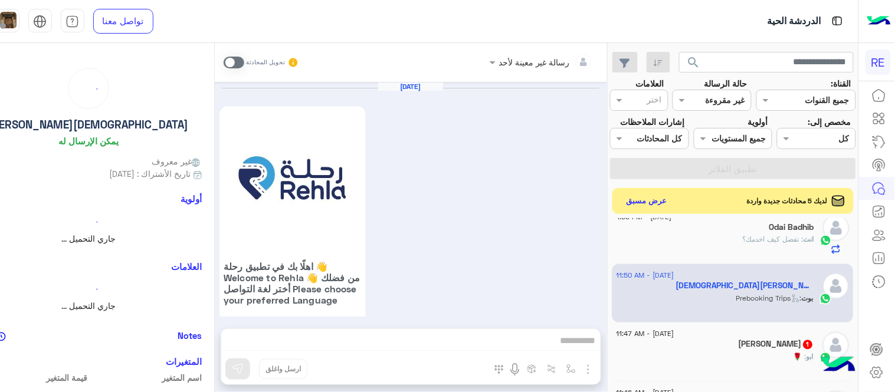
scroll to position [1035, 0]
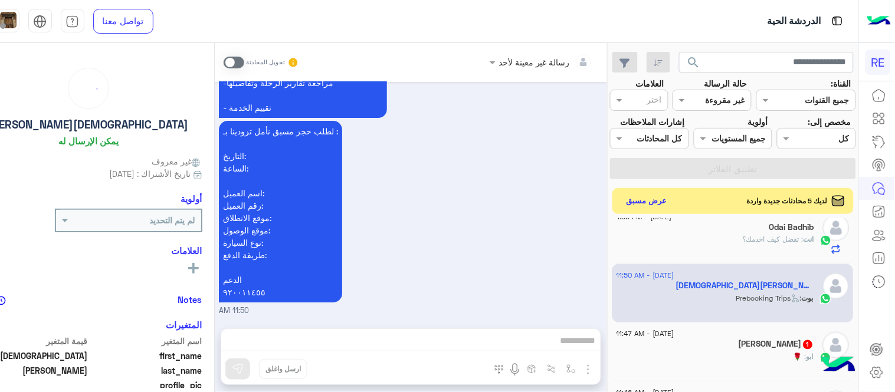
click at [700, 314] on div "بوت : Prebooking Trips" at bounding box center [715, 303] width 197 height 21
click at [244, 59] on span at bounding box center [234, 63] width 21 height 12
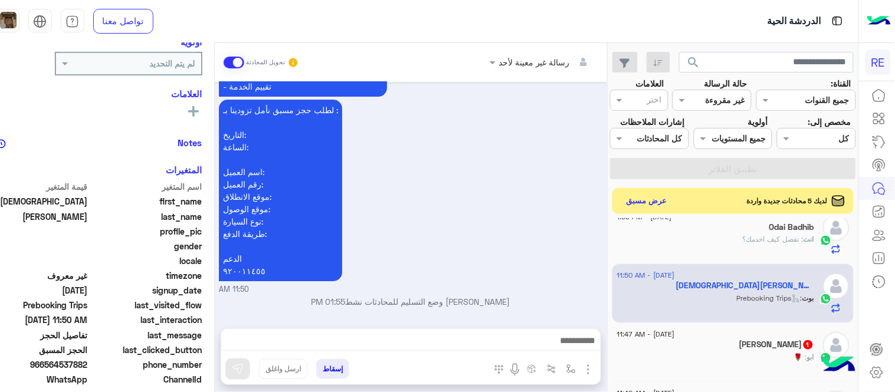
scroll to position [160, 0]
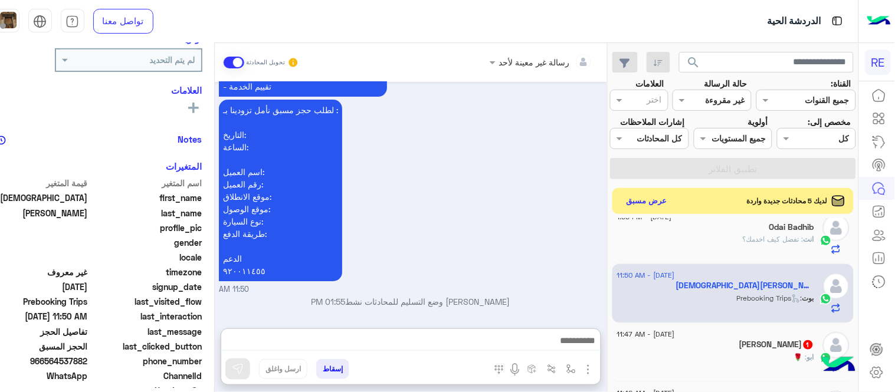
click at [538, 338] on textarea at bounding box center [410, 342] width 379 height 18
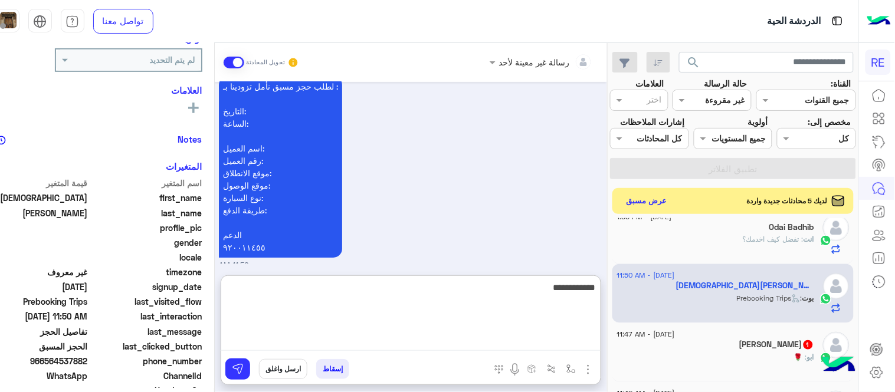
type textarea "**********"
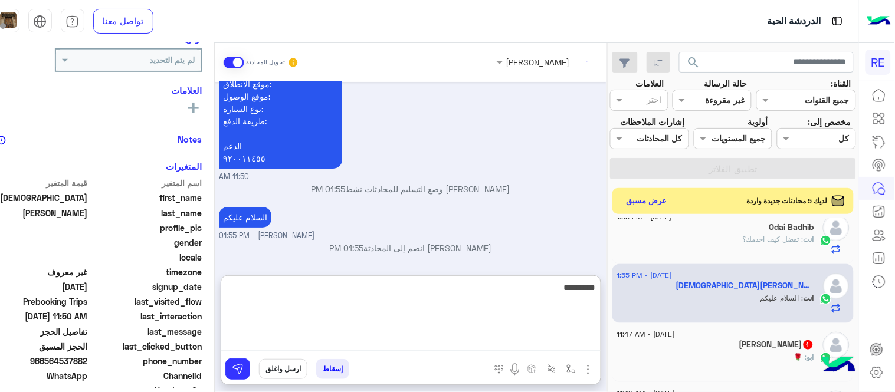
scroll to position [1169, 0]
type textarea "**********"
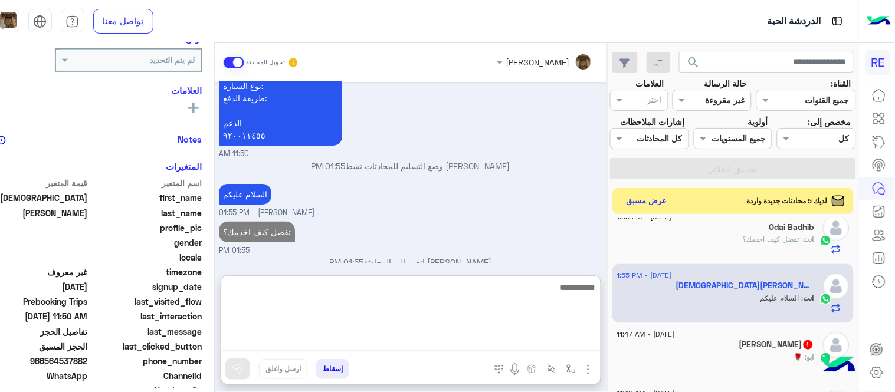
scroll to position [1206, 0]
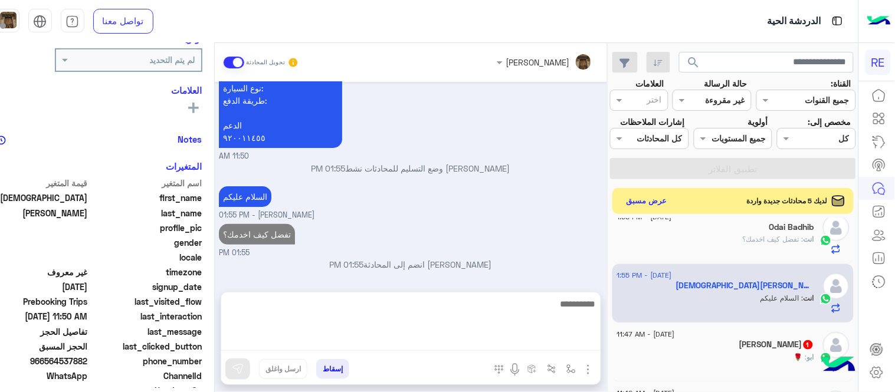
click at [578, 241] on div "Aug 13, 2025 اهلًا بك في تطبيق رحلة 👋 Welcome to Rehla 👋 من فضلك أختر لغة التوا…" at bounding box center [411, 181] width 392 height 198
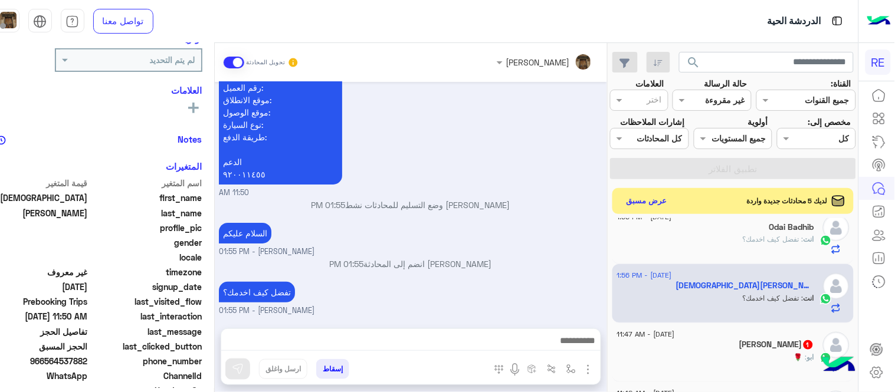
click at [744, 373] on div "ابو : 🌹" at bounding box center [715, 362] width 197 height 21
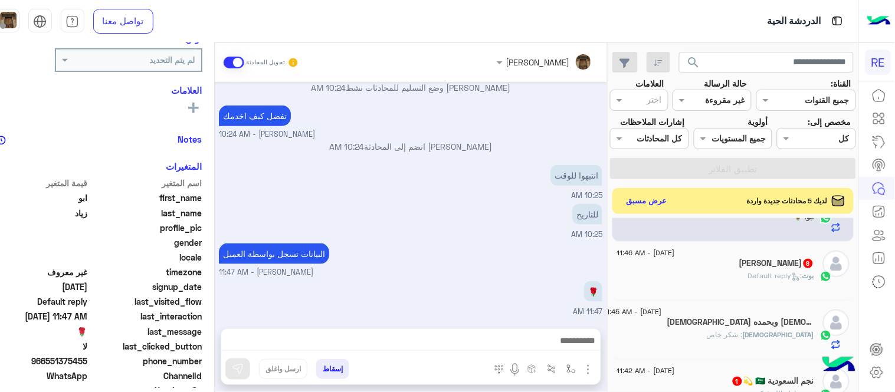
scroll to position [632, 0]
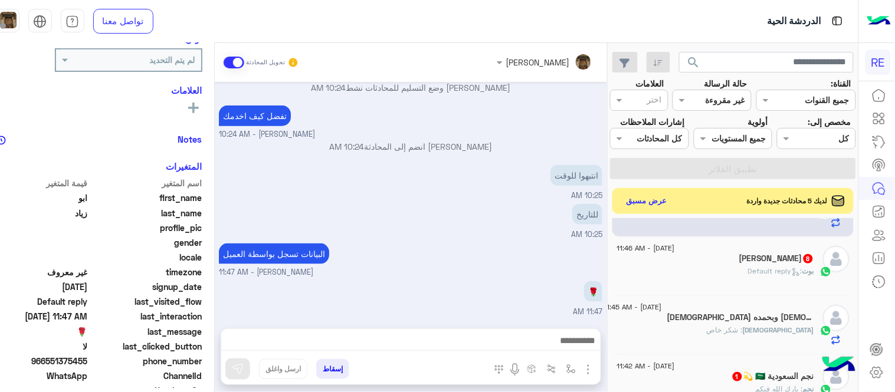
click at [700, 285] on div "بوت : Default reply" at bounding box center [715, 276] width 197 height 21
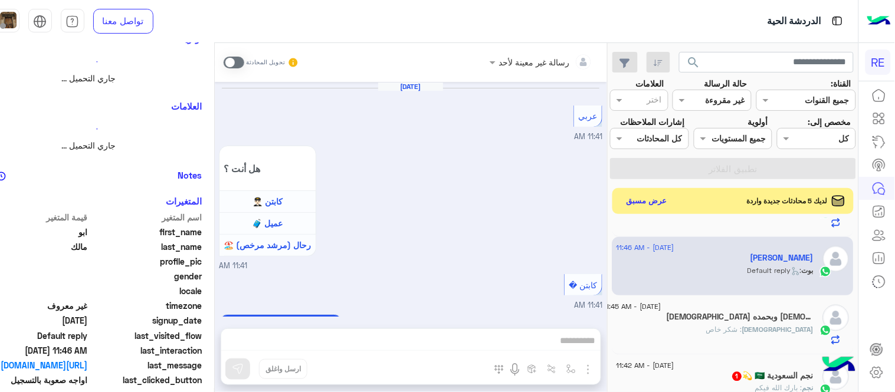
scroll to position [937, 0]
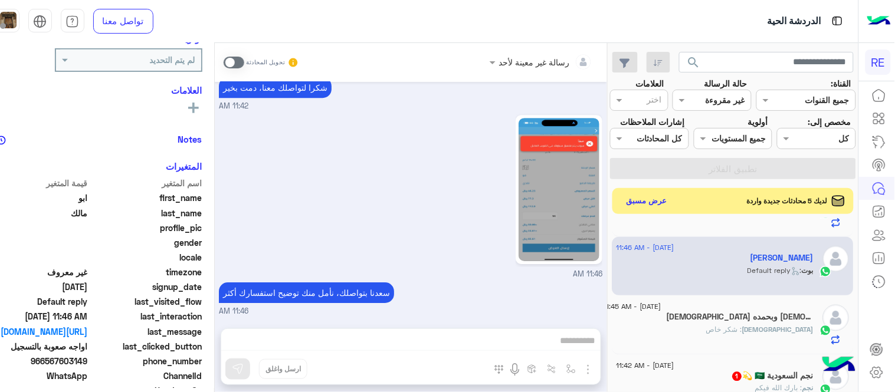
click at [599, 203] on img at bounding box center [558, 189] width 81 height 143
click at [244, 62] on span at bounding box center [234, 63] width 21 height 12
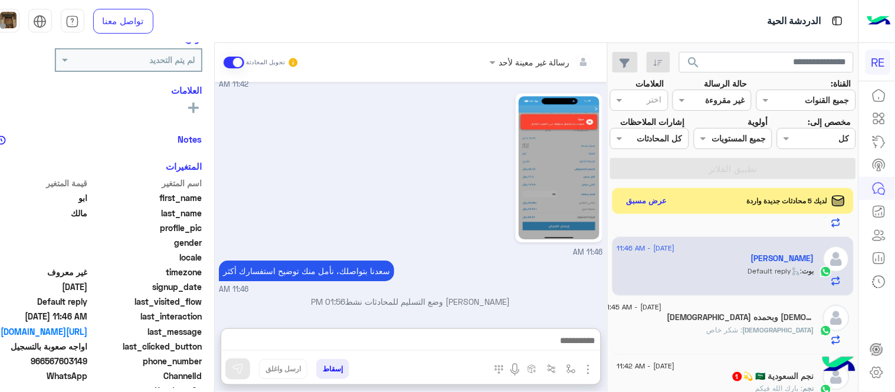
click at [394, 346] on textarea at bounding box center [410, 342] width 379 height 18
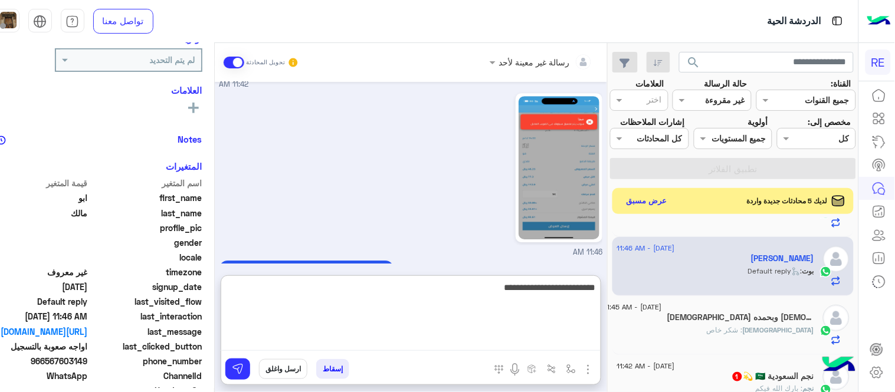
type textarea "**********"
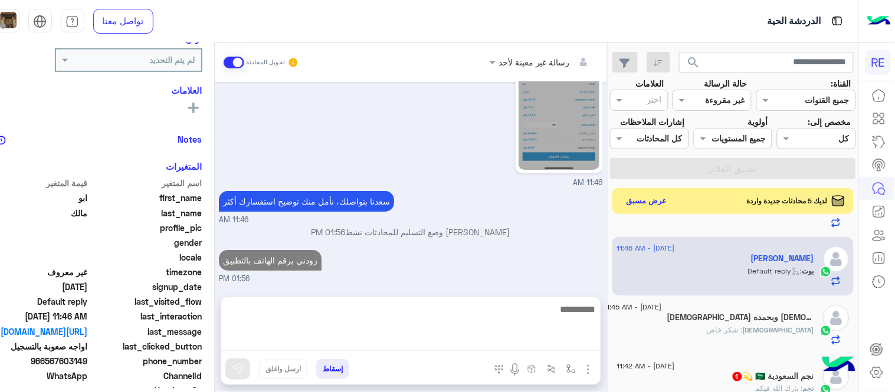
scroll to position [1022, 0]
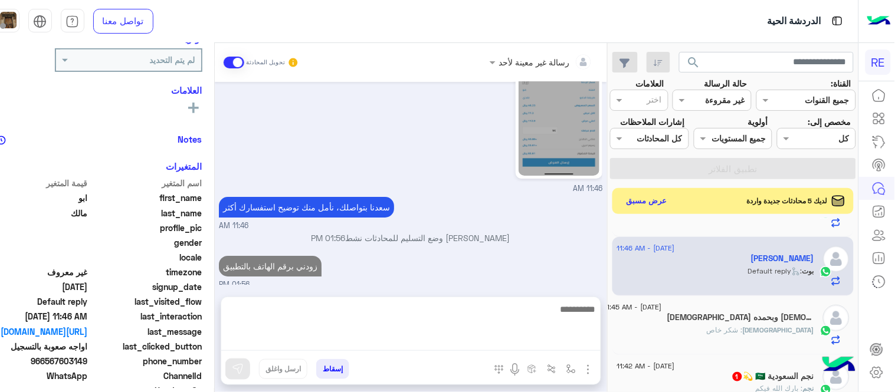
click at [752, 323] on h5 "سبحان الله وبحمده سبحان 1" at bounding box center [739, 318] width 147 height 10
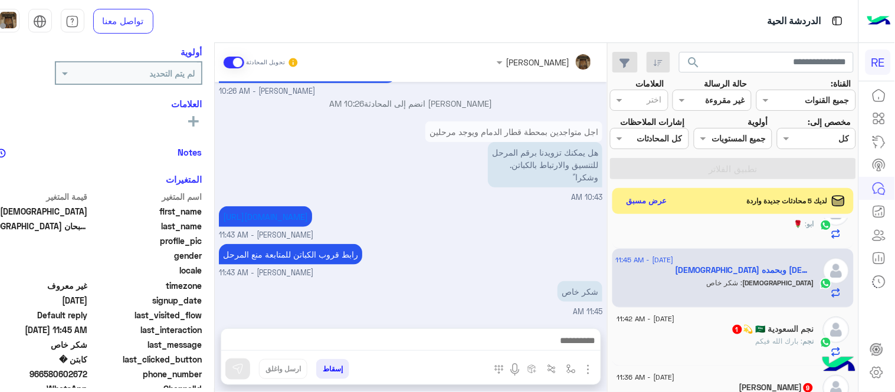
scroll to position [711, 0]
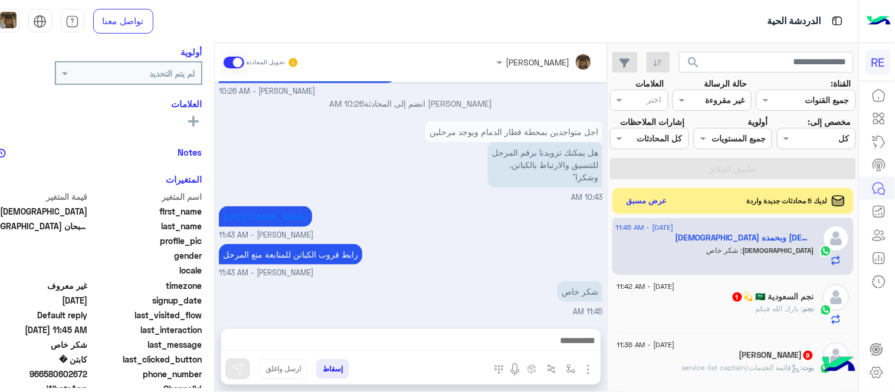
click at [721, 304] on div "نجم السعودية 🇸🇦 💫 1" at bounding box center [715, 298] width 197 height 12
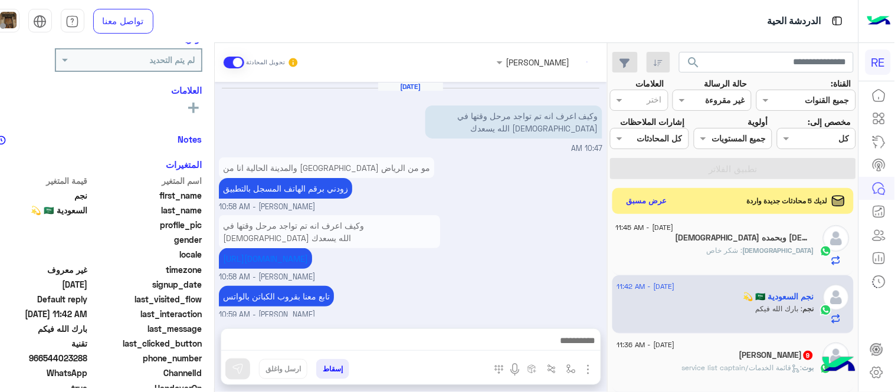
scroll to position [281, 0]
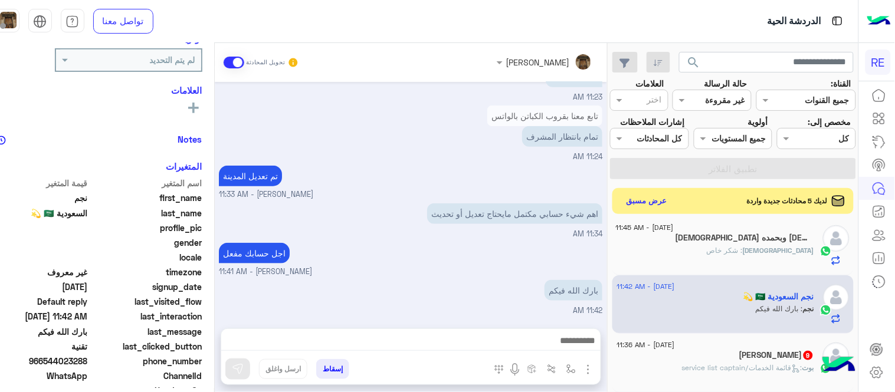
click at [752, 360] on h5 "Basim Alahmadi 9" at bounding box center [776, 355] width 75 height 10
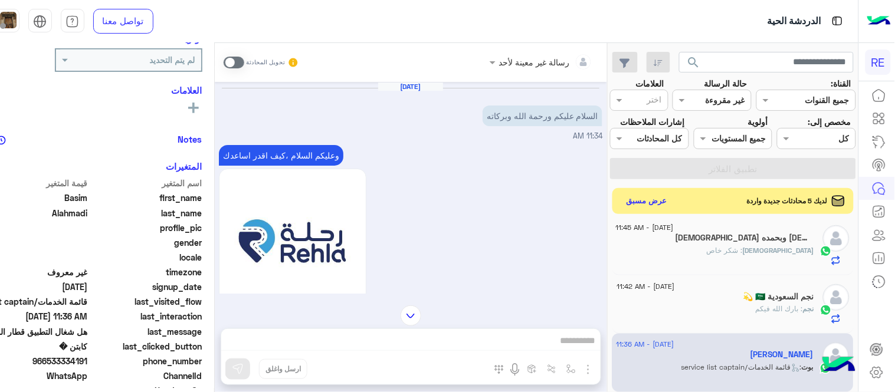
scroll to position [786, 0]
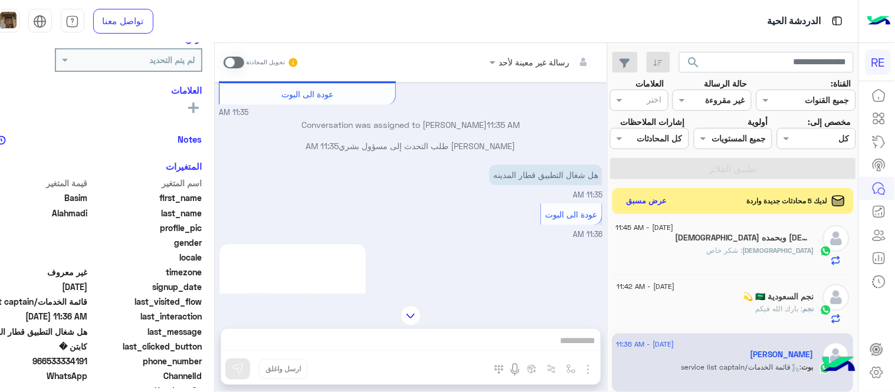
click at [244, 57] on label at bounding box center [234, 63] width 21 height 12
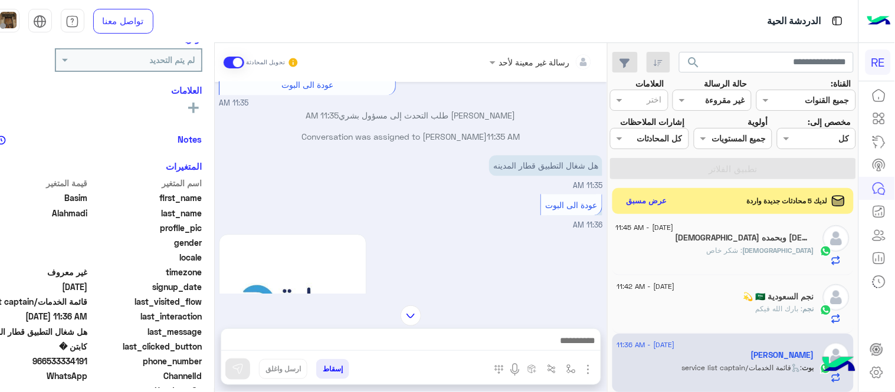
scroll to position [771, 0]
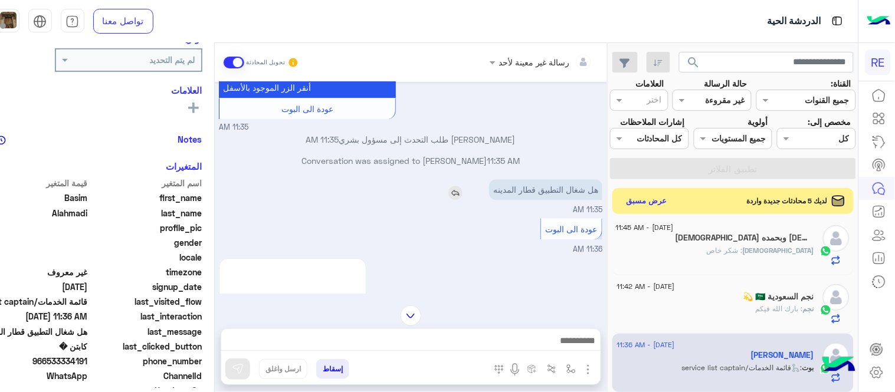
click at [462, 200] on img at bounding box center [455, 193] width 14 height 14
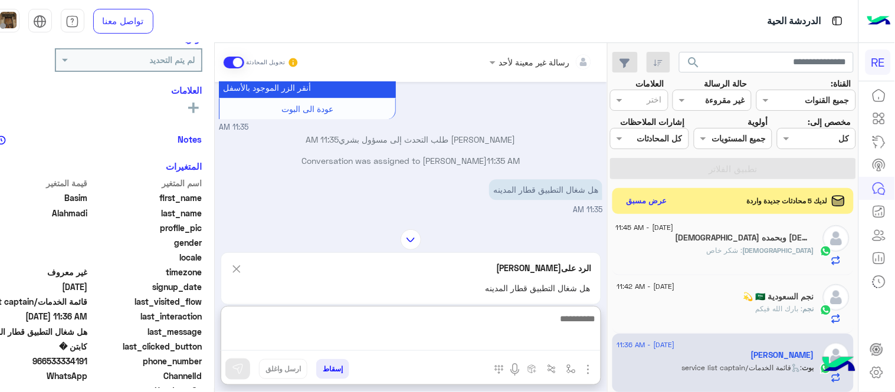
click at [504, 339] on textarea at bounding box center [410, 331] width 379 height 40
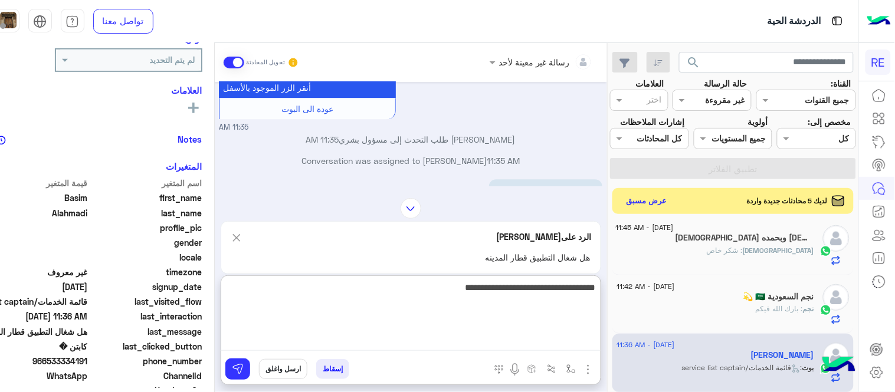
type textarea "**********"
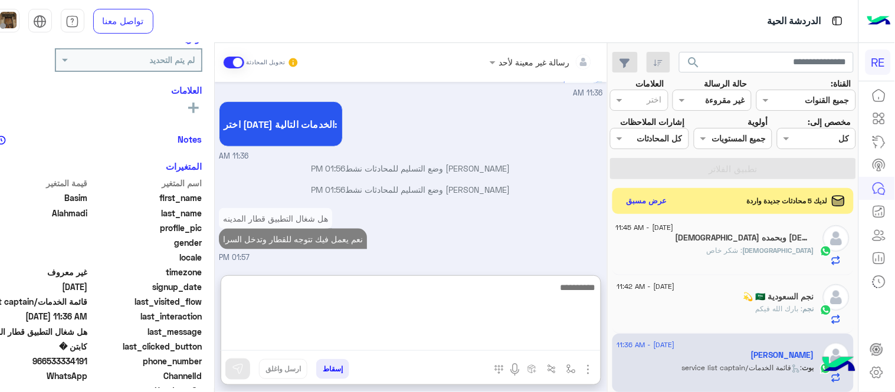
click at [551, 256] on div "هل شغال التطبيق قطار المدينه نعم يعمل فيك تتوجه للقطار وتدخل السرا 01:57 PM" at bounding box center [410, 234] width 383 height 58
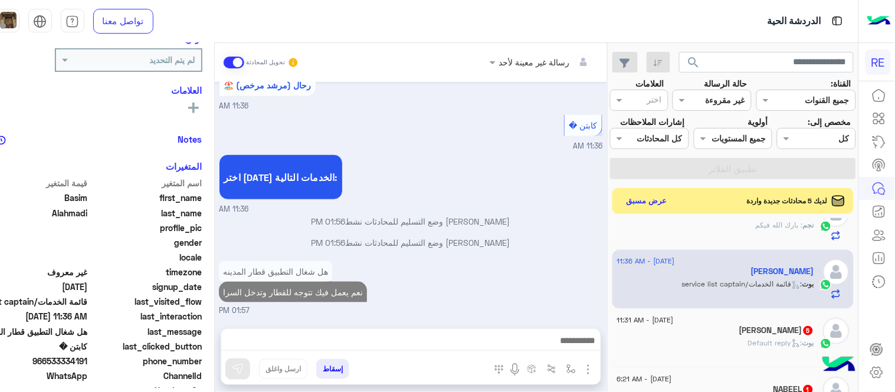
scroll to position [800, 0]
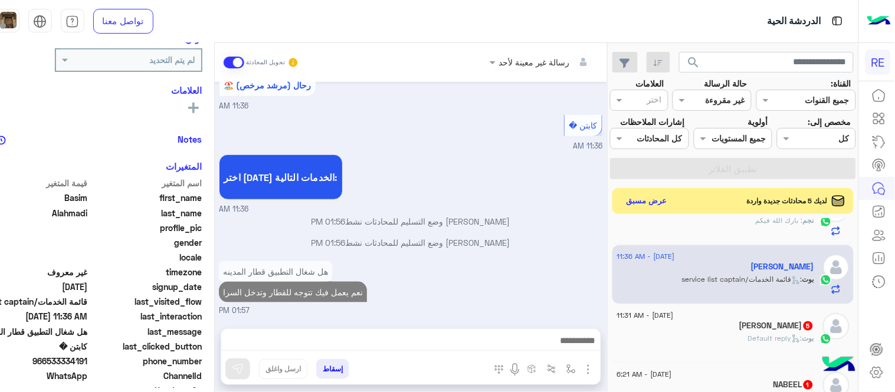
click at [723, 333] on div "Mohammed Sarhan 5" at bounding box center [715, 327] width 197 height 12
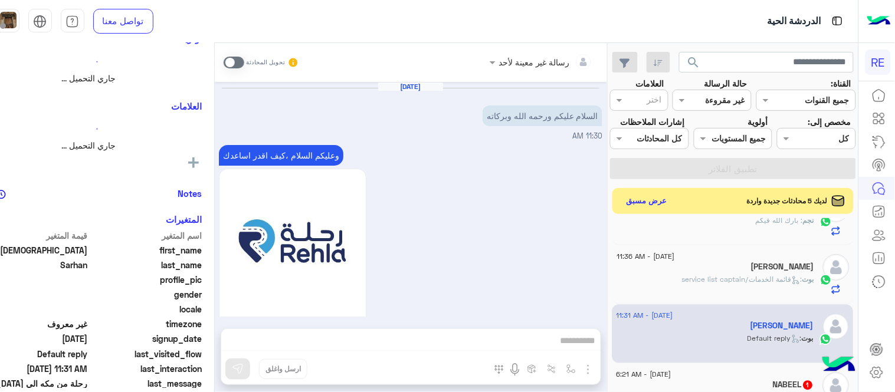
scroll to position [730, 0]
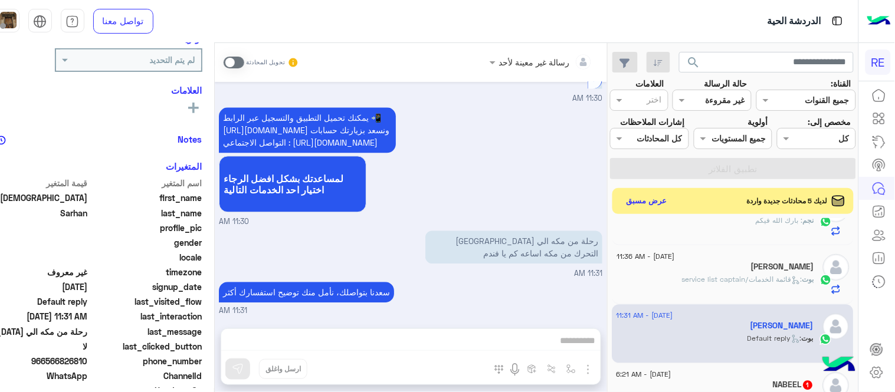
click at [244, 57] on span at bounding box center [234, 63] width 21 height 12
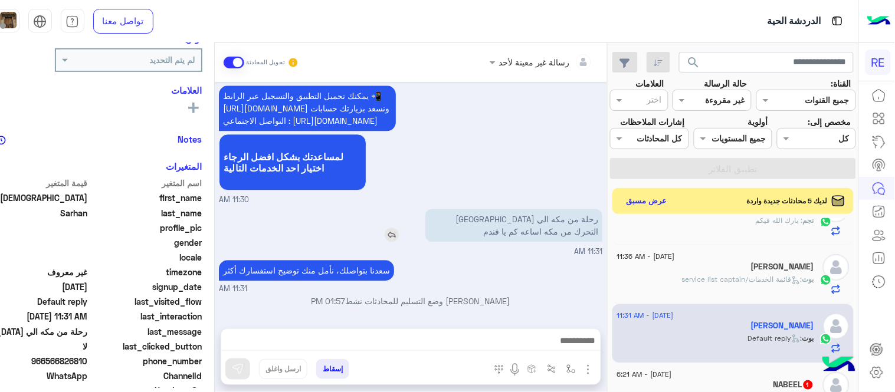
scroll to position [752, 0]
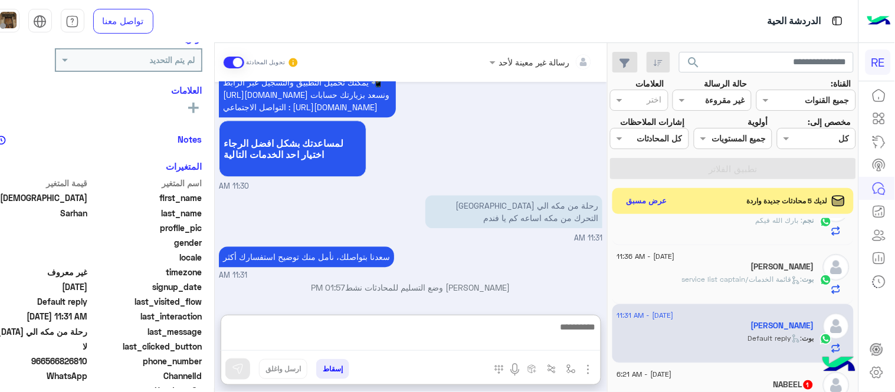
click at [567, 341] on textarea at bounding box center [410, 335] width 379 height 31
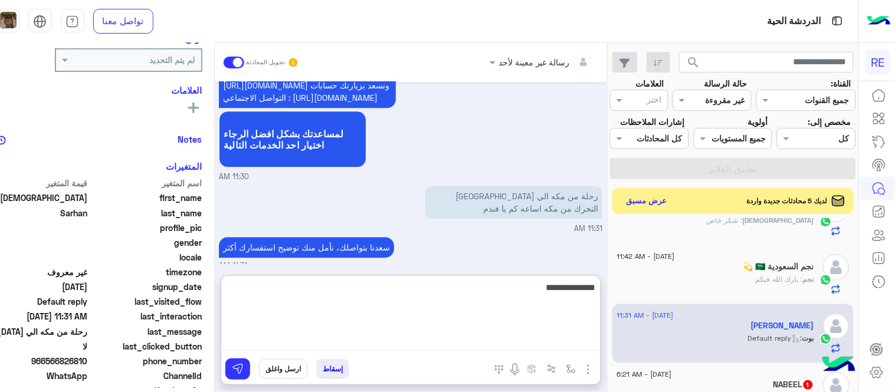
type textarea "**********"
click at [585, 117] on div "يمكنك تحميل التطبيق والتسجيل عبر الرابط 📲 http://onelink.to/Rehla ونسعد بزيارتك…" at bounding box center [410, 121] width 383 height 123
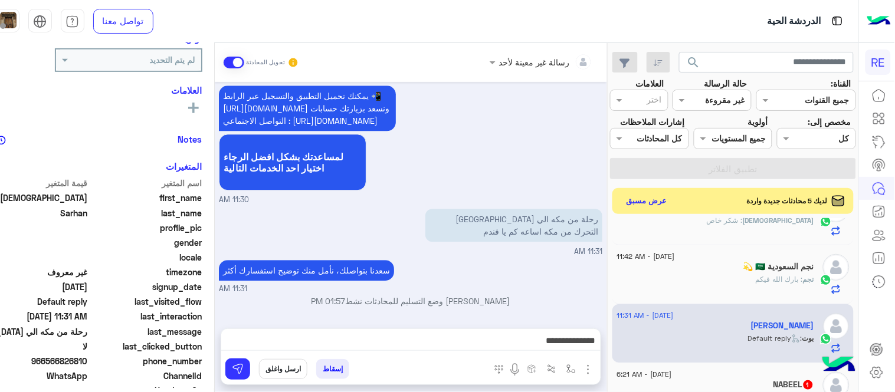
drag, startPoint x: 522, startPoint y: 166, endPoint x: 526, endPoint y: 150, distance: 16.5
click at [526, 150] on div "يمكنك تحميل التطبيق والتسجيل عبر الرابط 📲 http://onelink.to/Rehla ونسعد بزيارتك…" at bounding box center [410, 144] width 383 height 123
click at [88, 355] on span "966566826810" at bounding box center [31, 361] width 113 height 12
copy span "966566826810"
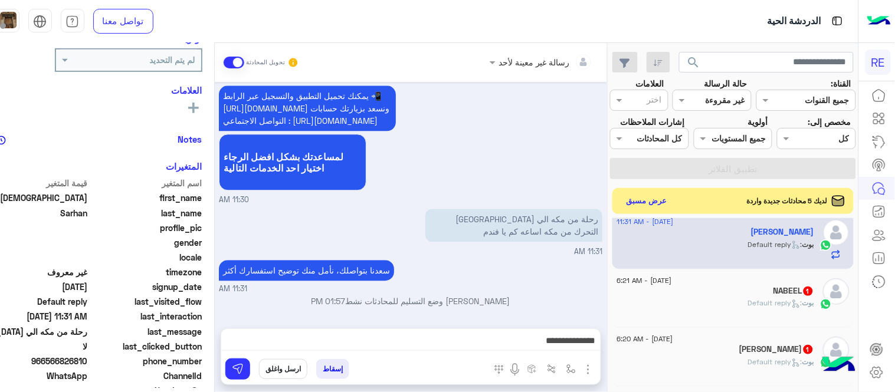
scroll to position [898, 0]
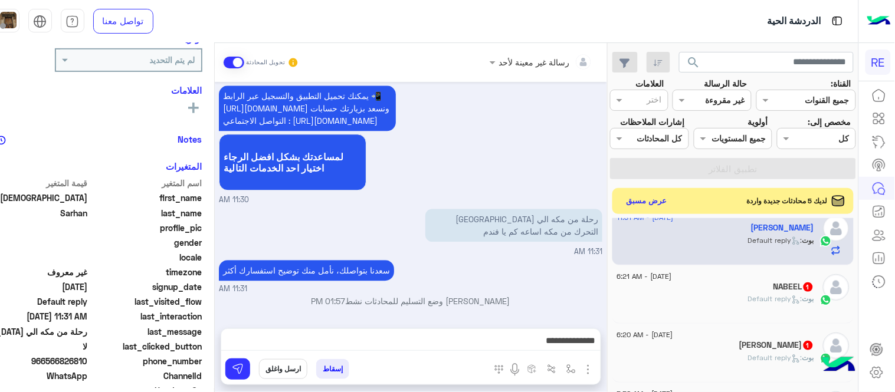
click at [748, 303] on span ": Default reply" at bounding box center [775, 298] width 54 height 9
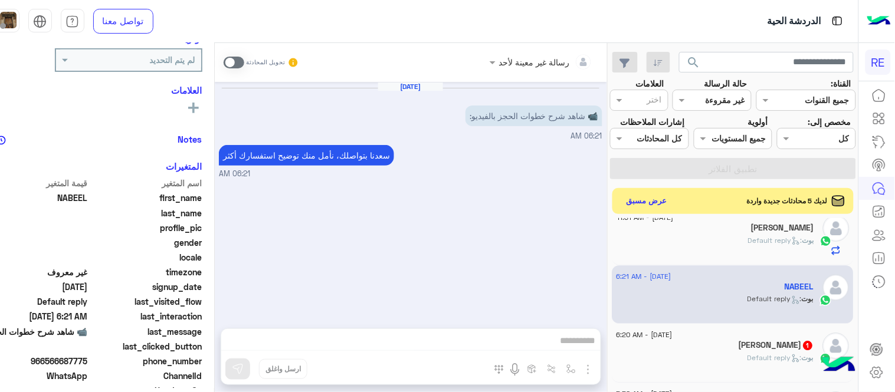
click at [244, 65] on span at bounding box center [234, 63] width 21 height 12
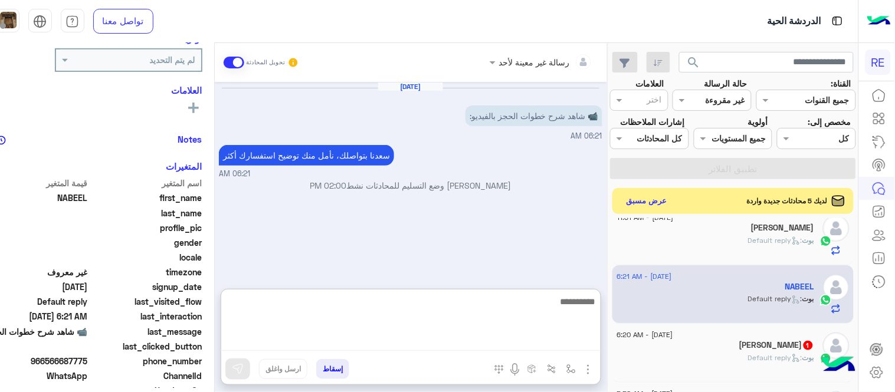
click at [334, 338] on textarea at bounding box center [410, 322] width 379 height 57
paste textarea "**********"
type textarea "**********"
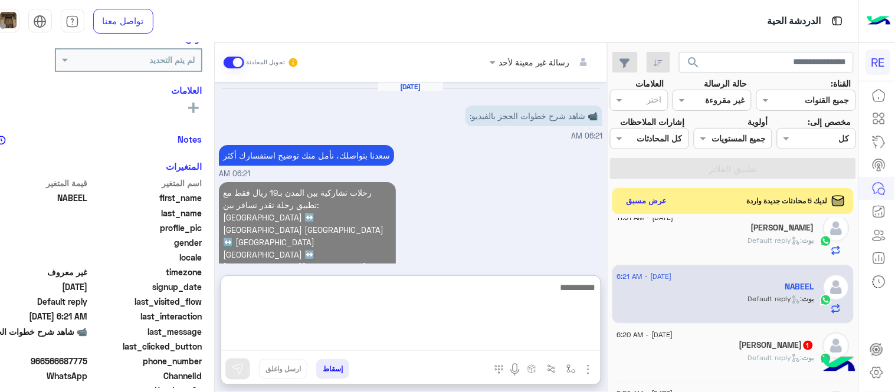
scroll to position [61, 0]
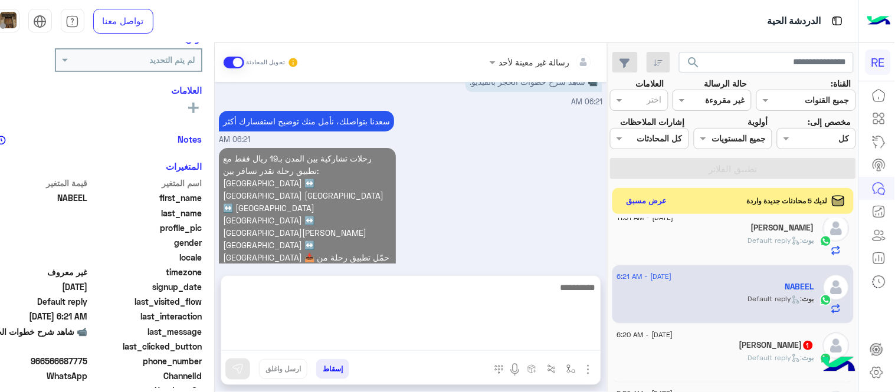
click at [526, 193] on div "رحلات تشاركية بين المدن بـ19 ريال فقط مع تطبيق رحلة تقدر تسافر بين: جدة ↔️ مكة …" at bounding box center [410, 232] width 383 height 174
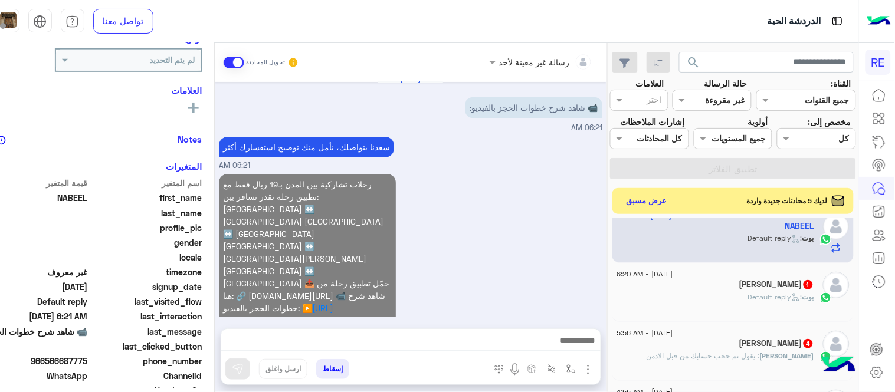
scroll to position [959, 0]
click at [714, 312] on div "بوت : Default reply" at bounding box center [715, 301] width 197 height 21
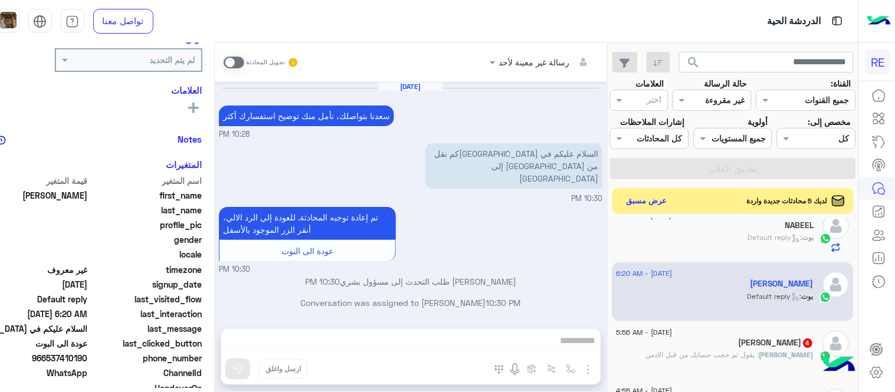
scroll to position [494, 0]
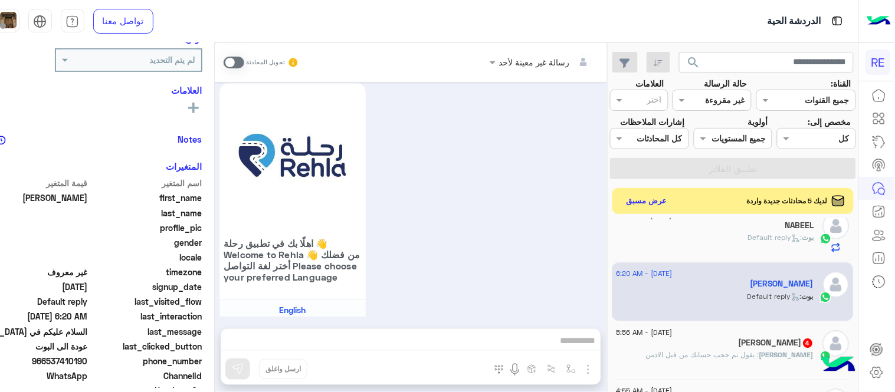
click at [244, 61] on span at bounding box center [234, 63] width 21 height 12
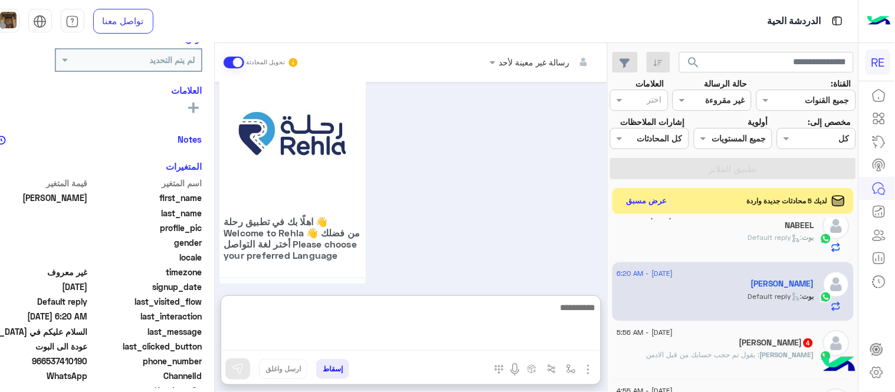
click at [428, 342] on textarea at bounding box center [410, 325] width 379 height 51
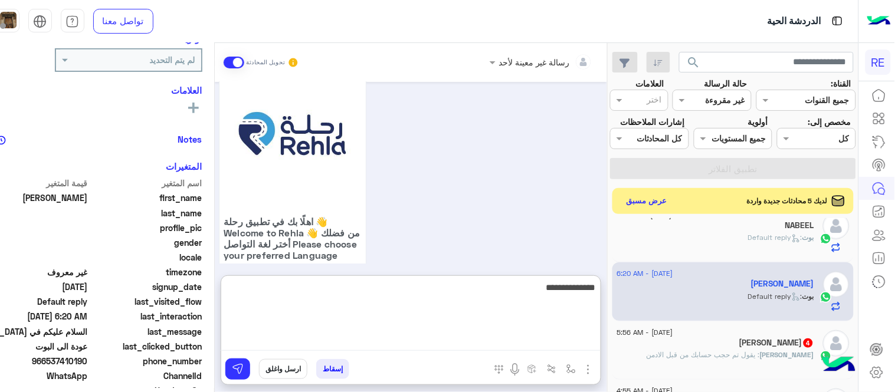
type textarea "**********"
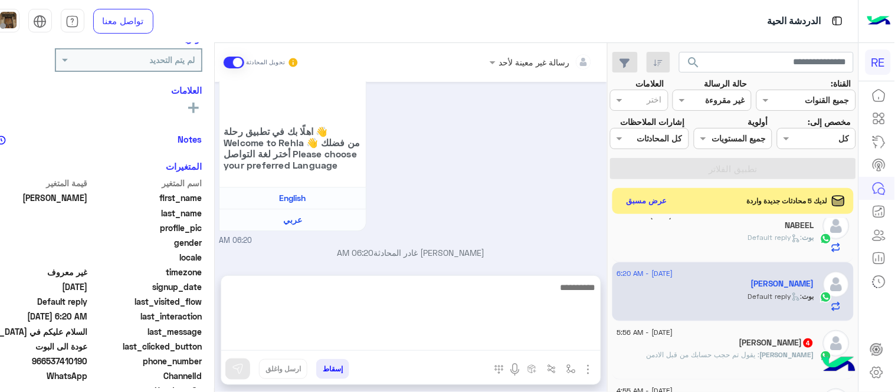
scroll to position [567, 0]
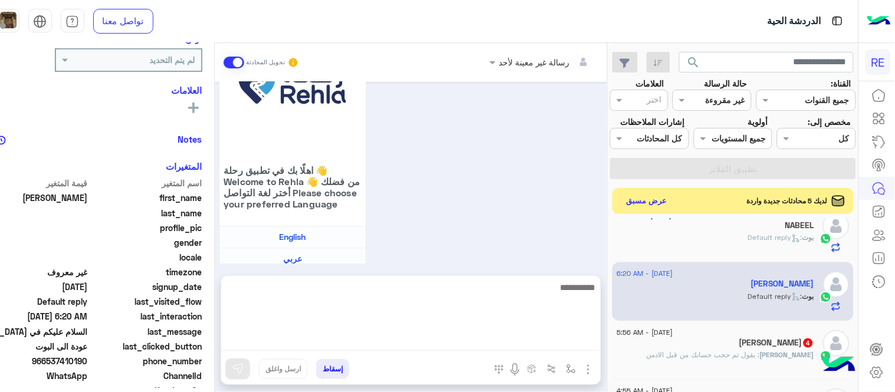
click at [697, 359] on span ": يقول تم حجب حسابك من قبل الادمن" at bounding box center [702, 354] width 113 height 9
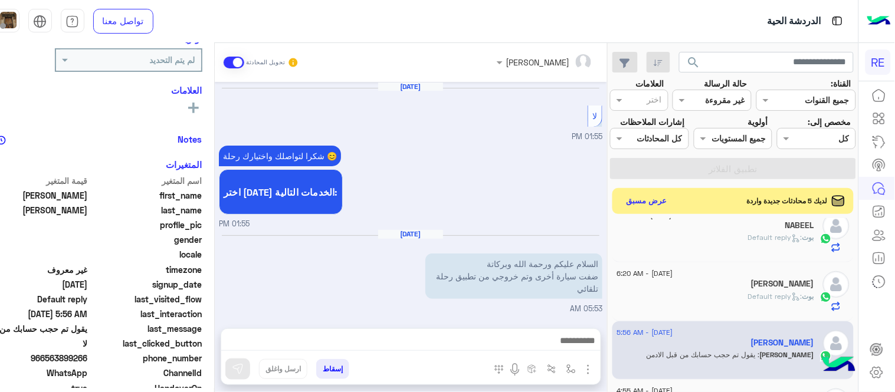
scroll to position [396, 0]
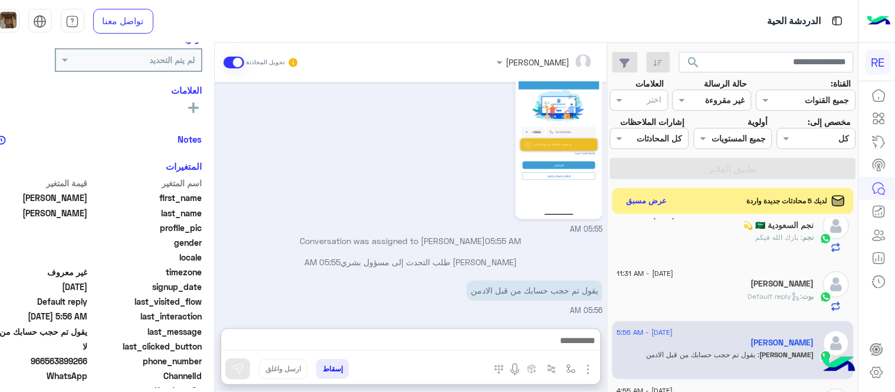
click at [432, 337] on textarea at bounding box center [410, 342] width 379 height 18
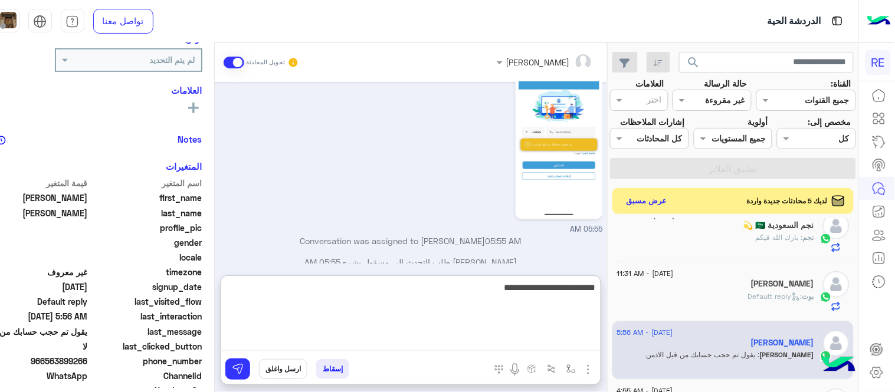
type textarea "**********"
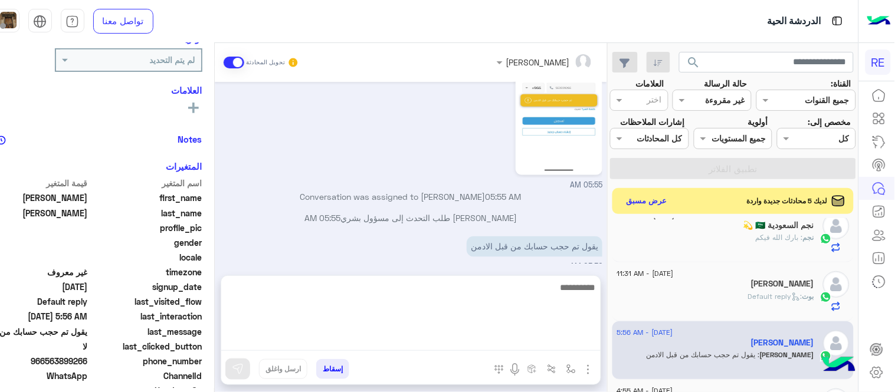
click at [558, 245] on div "Apr 28, 2025 لا 01:55 PM شكرا لتواصلك واختيارك رحلة 😊 اختر احد الخدمات التالية:…" at bounding box center [411, 173] width 392 height 182
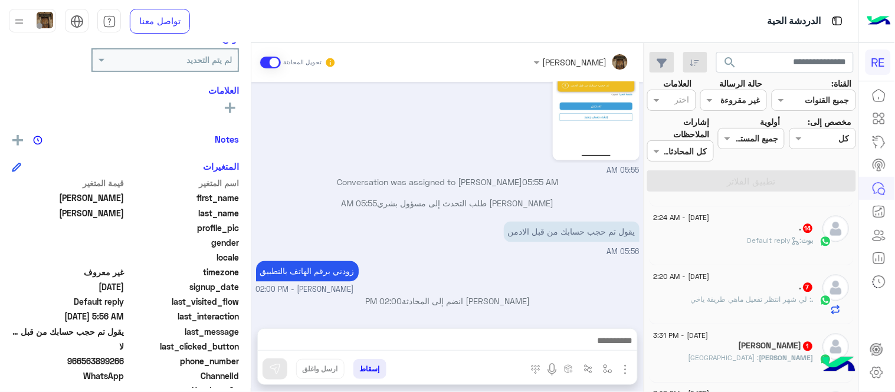
scroll to position [708, 0]
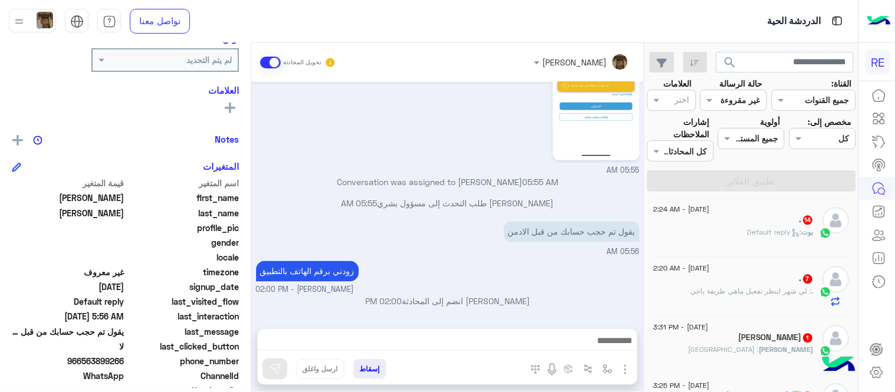
click at [746, 288] on span ": لي شهر انتظر تفعيل ماهي طريقة ياخي" at bounding box center [751, 291] width 121 height 9
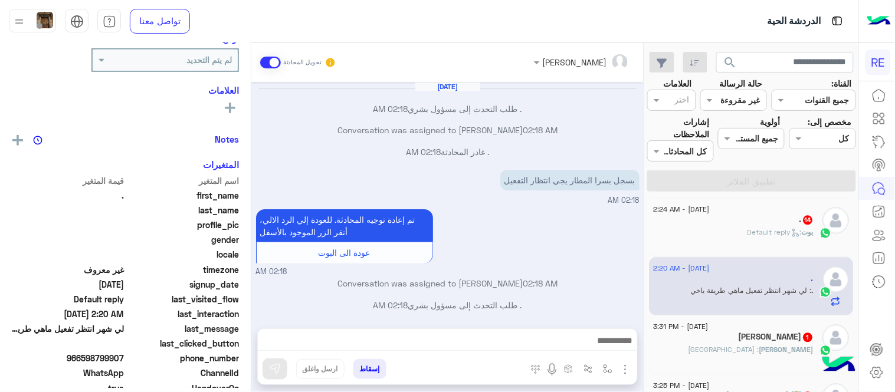
scroll to position [249, 0]
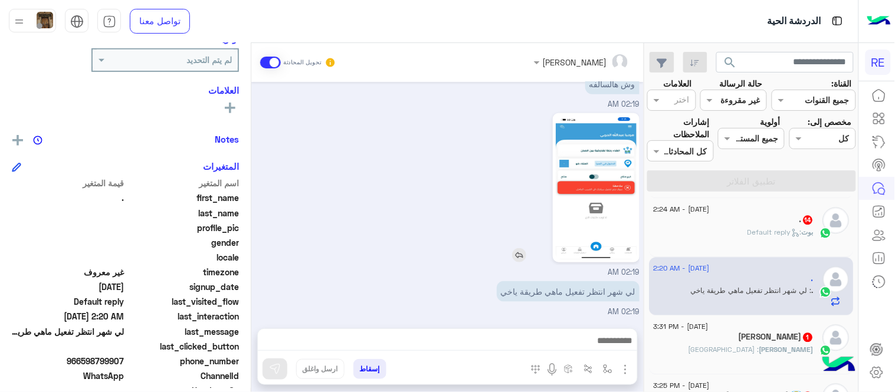
click at [583, 221] on img at bounding box center [596, 187] width 81 height 143
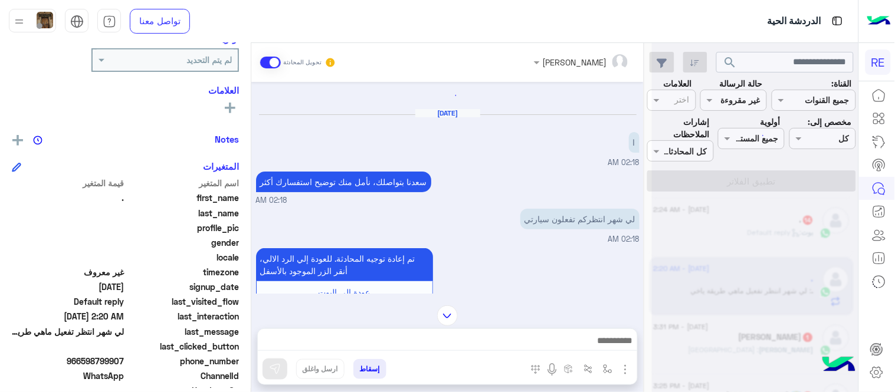
scroll to position [0, 0]
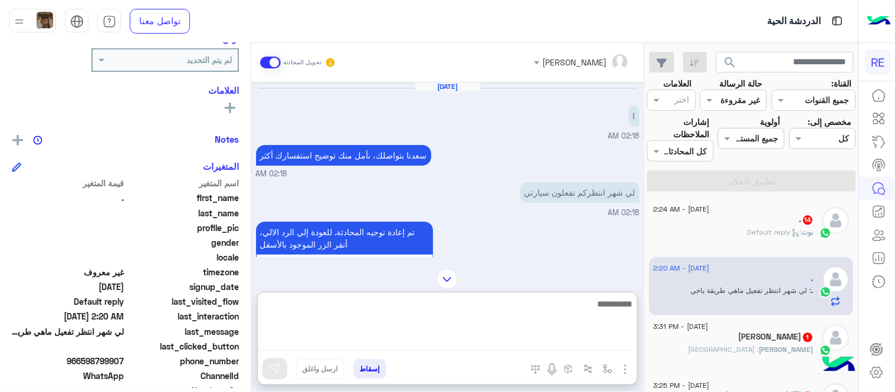
click at [502, 343] on textarea at bounding box center [447, 324] width 379 height 54
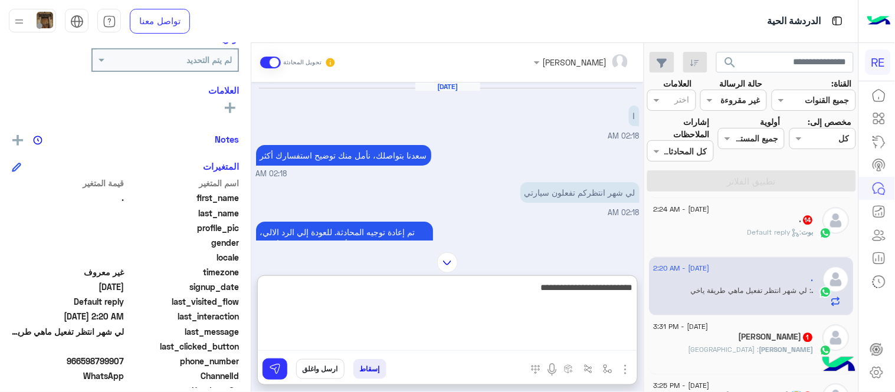
type textarea "**********"
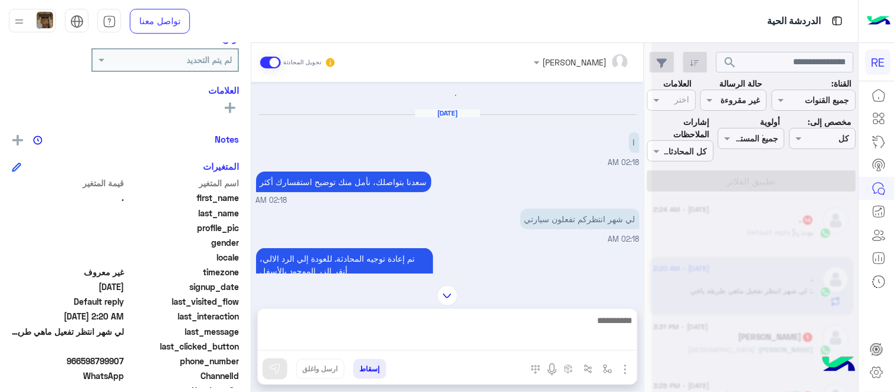
click at [564, 263] on div "Zahraa Alfadhl تحويل المحادثة Aug 13, 2025 ا 02:18 AM سعدنا بتواصلك، نأمل منك ت…" at bounding box center [447, 220] width 392 height 354
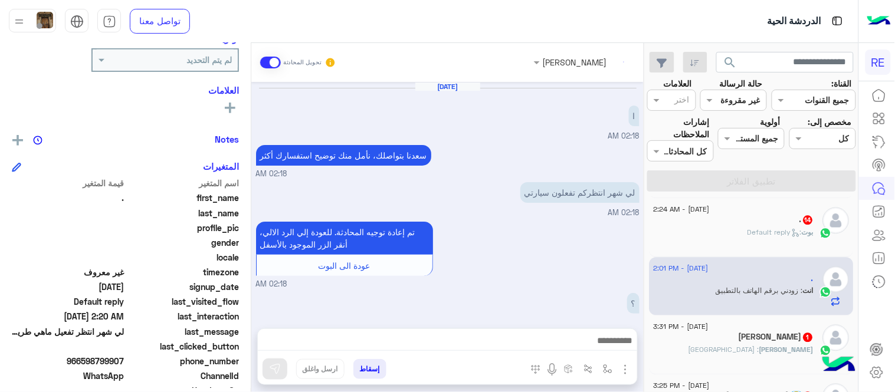
scroll to position [573, 0]
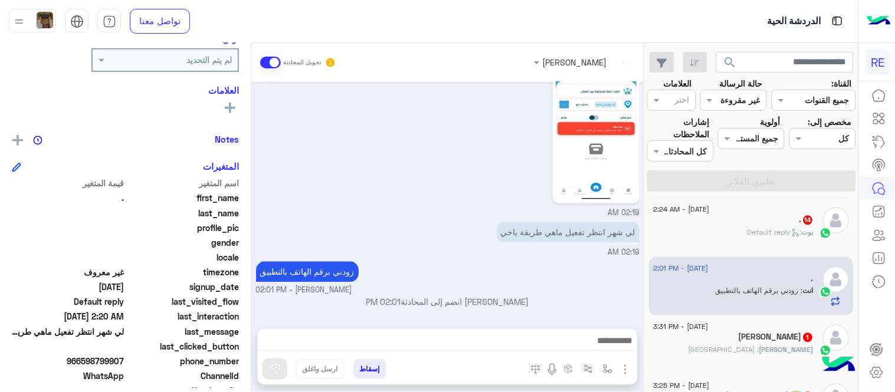
click at [710, 222] on div ". 14" at bounding box center [734, 221] width 160 height 12
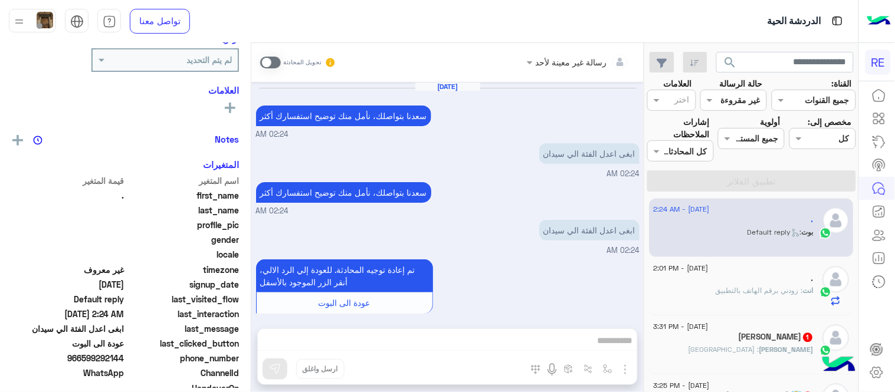
scroll to position [405, 0]
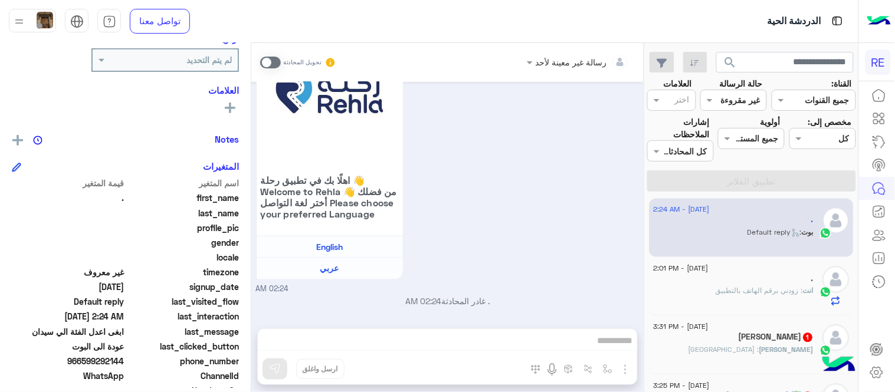
drag, startPoint x: 83, startPoint y: 361, endPoint x: 126, endPoint y: 360, distance: 43.1
click at [124, 360] on span "966599292144" at bounding box center [68, 361] width 113 height 12
copy span "599292144"
click at [268, 57] on span at bounding box center [270, 63] width 21 height 12
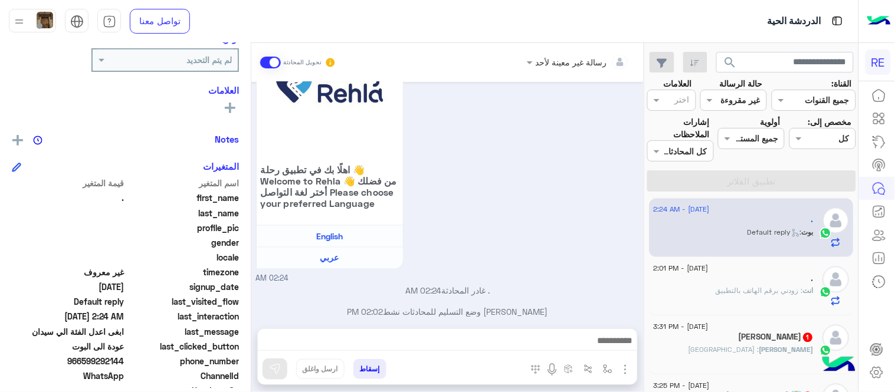
scroll to position [426, 0]
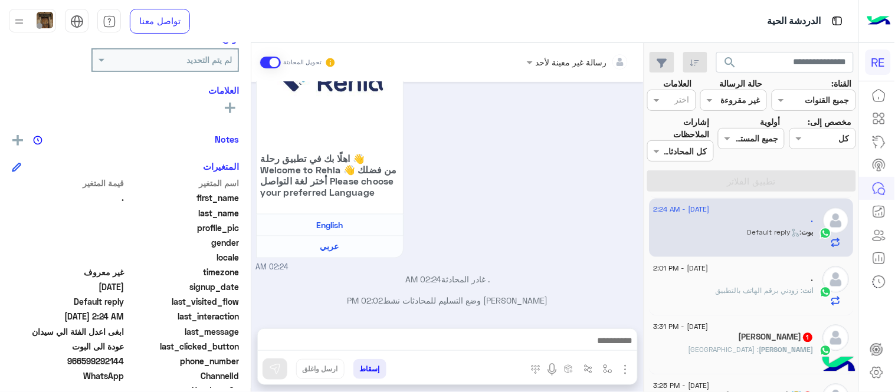
click at [485, 340] on textarea at bounding box center [447, 342] width 379 height 18
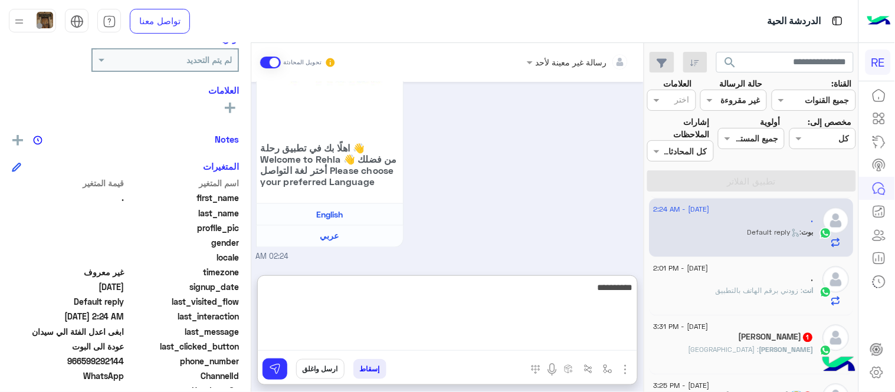
type textarea "**********"
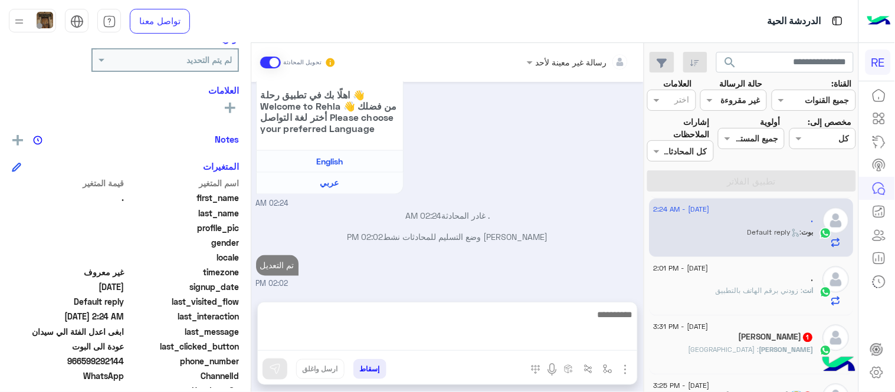
scroll to position [464, 0]
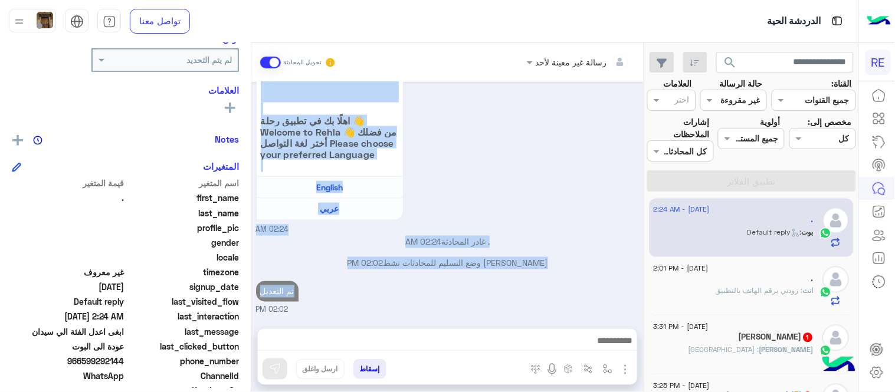
drag, startPoint x: 595, startPoint y: 181, endPoint x: 633, endPoint y: 307, distance: 131.9
click at [633, 307] on div "Aug 13, 2025 سعدنا بتواصلك، نأمل منك توضيح استفسارك أكثر 02:24 AM ابغى اعدل الف…" at bounding box center [447, 199] width 392 height 235
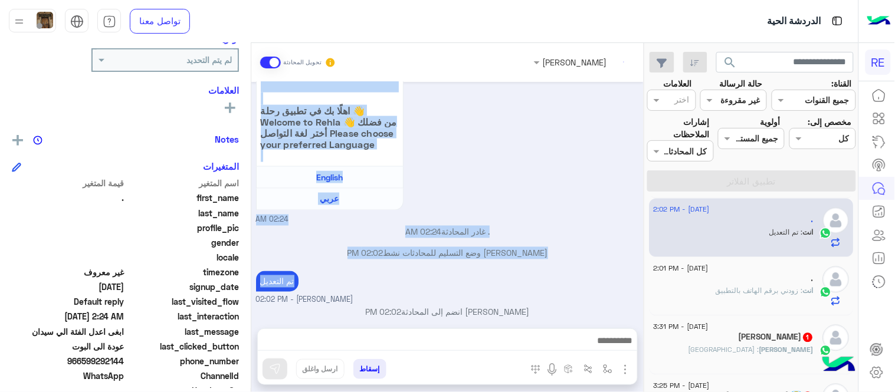
scroll to position [485, 0]
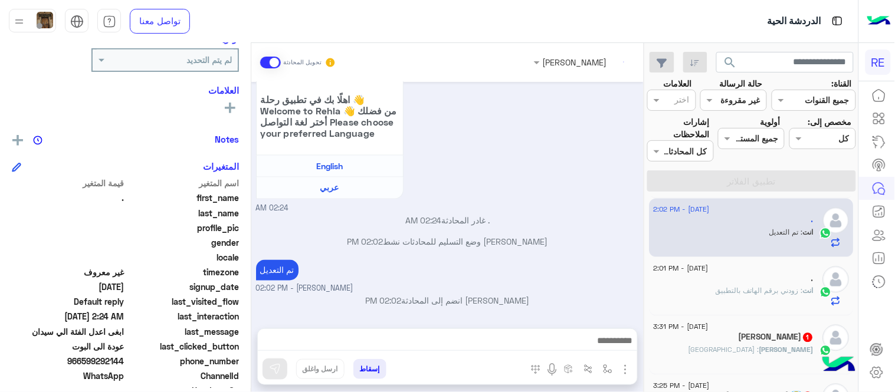
click at [633, 307] on p "عبير زكريا انضم إلى المحادثة 02:02 PM" at bounding box center [447, 301] width 383 height 12
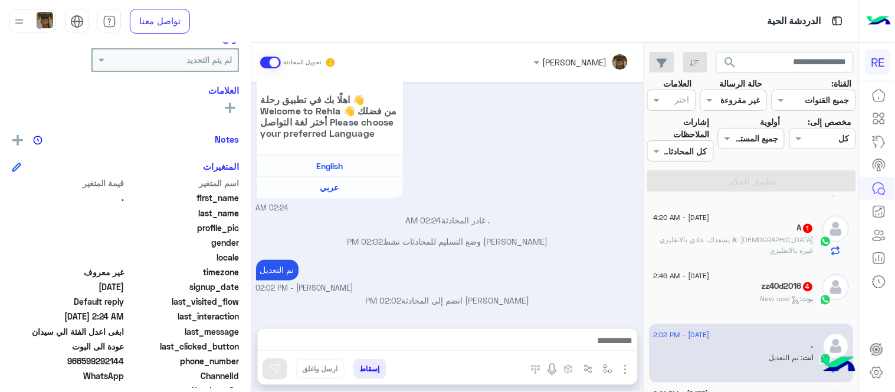
scroll to position [575, 0]
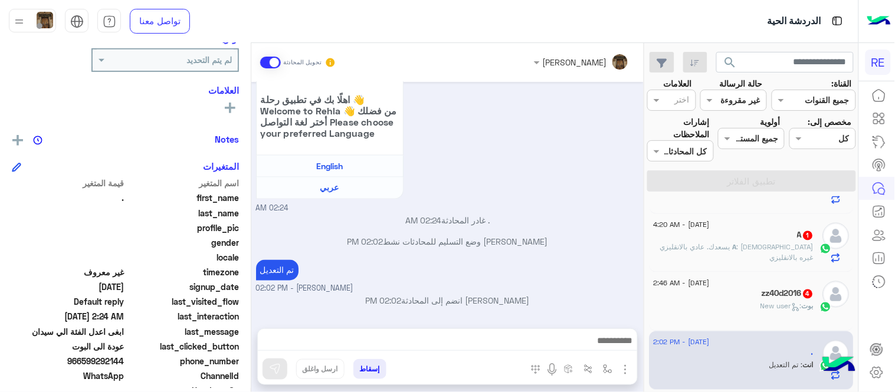
click at [715, 293] on div "zz40d2016 4" at bounding box center [734, 295] width 160 height 12
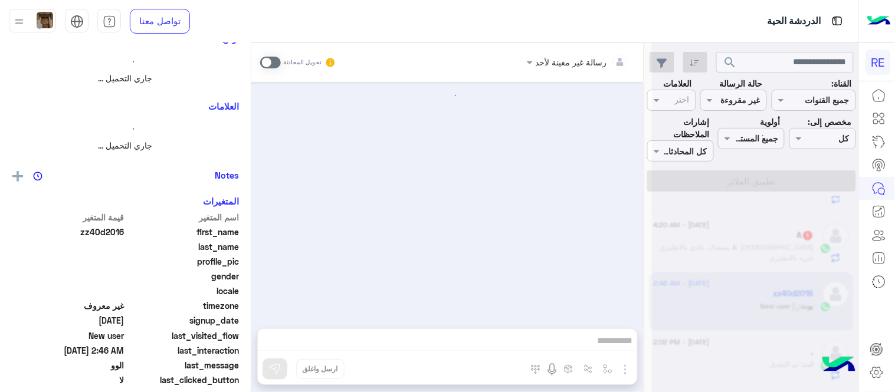
scroll to position [618, 0]
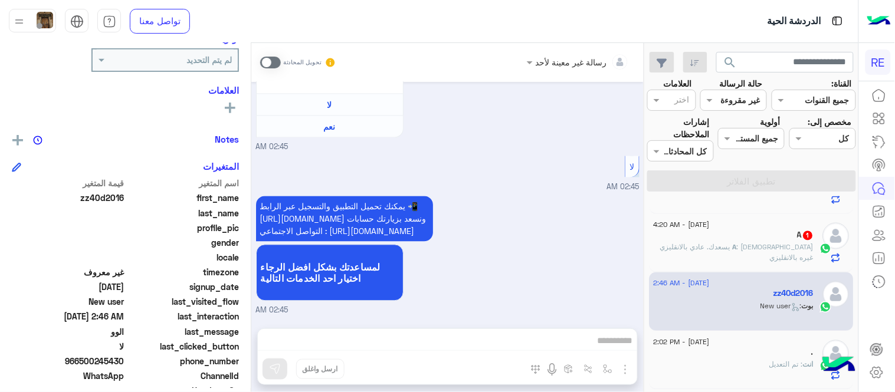
click at [268, 67] on span at bounding box center [270, 63] width 21 height 12
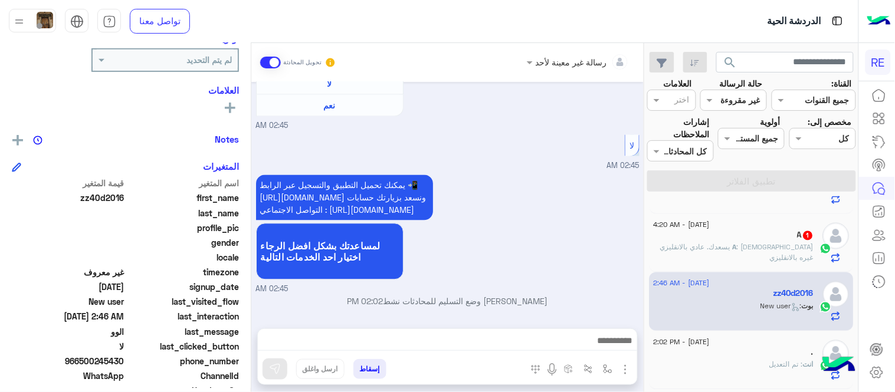
scroll to position [639, 0]
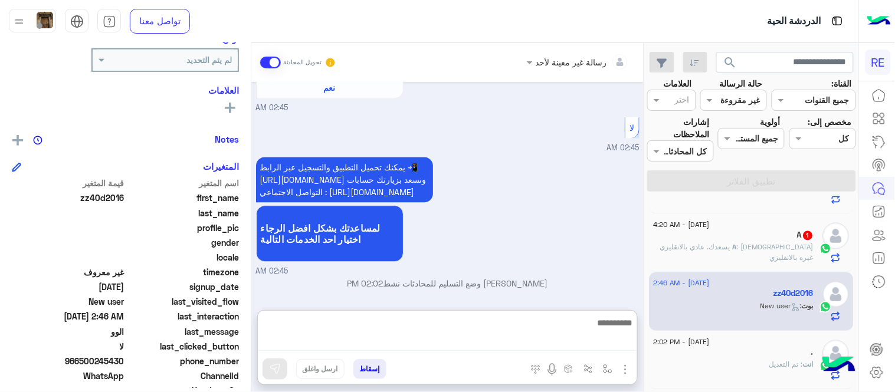
click at [422, 339] on textarea at bounding box center [447, 334] width 379 height 36
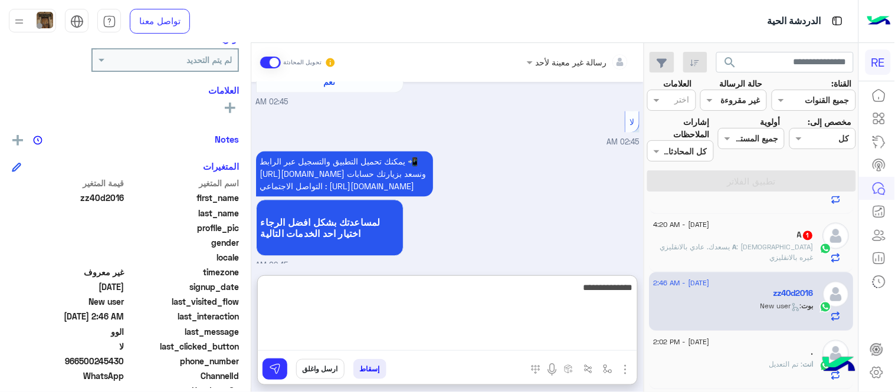
type textarea "**********"
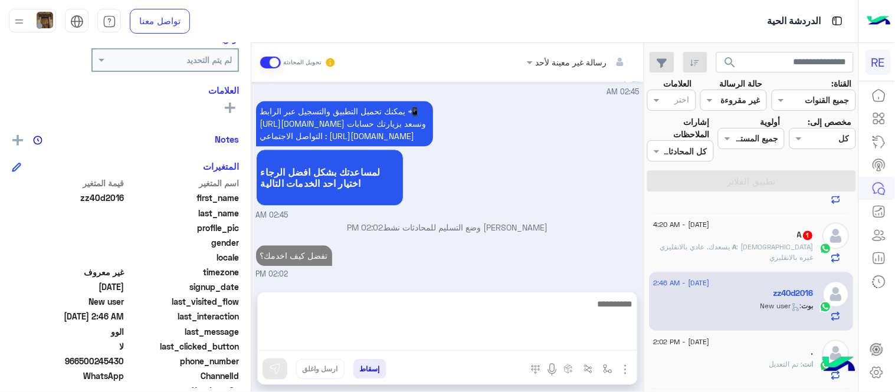
scroll to position [691, 0]
click at [750, 251] on span ": الله يسعدك. عادي بالانقليزي غيره بالانقليزي" at bounding box center [737, 252] width 153 height 19
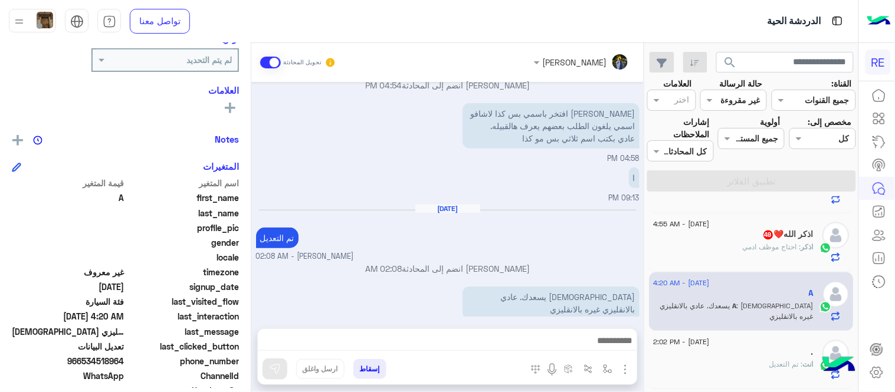
scroll to position [162, 0]
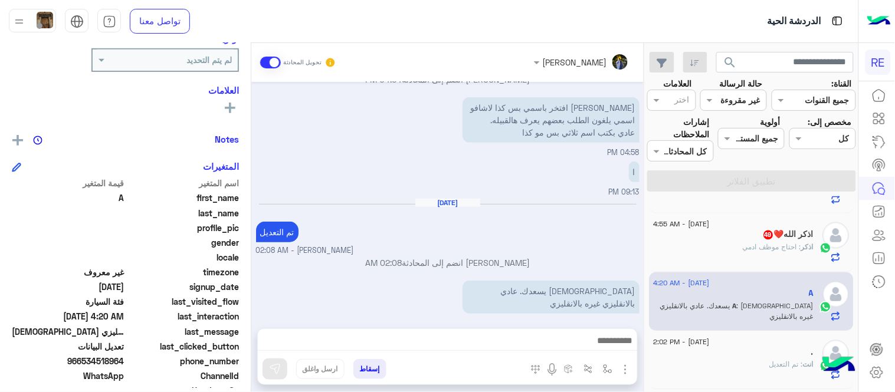
drag, startPoint x: 83, startPoint y: 360, endPoint x: 125, endPoint y: 363, distance: 42.5
click at [124, 363] on span "966534518964" at bounding box center [68, 361] width 113 height 12
copy span "534518964"
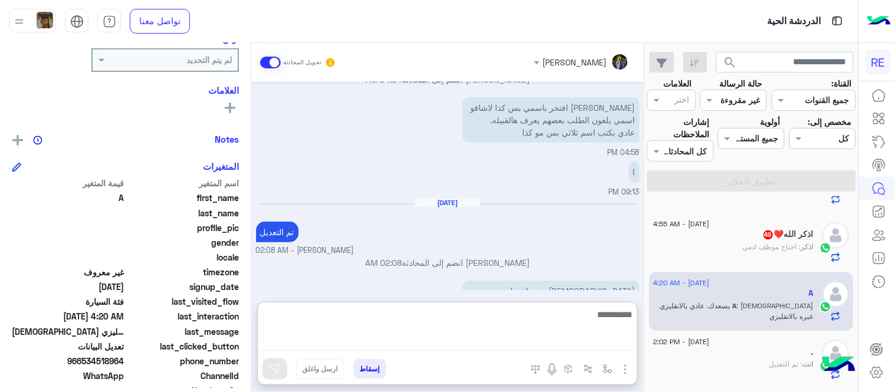
click at [546, 346] on textarea at bounding box center [447, 329] width 379 height 44
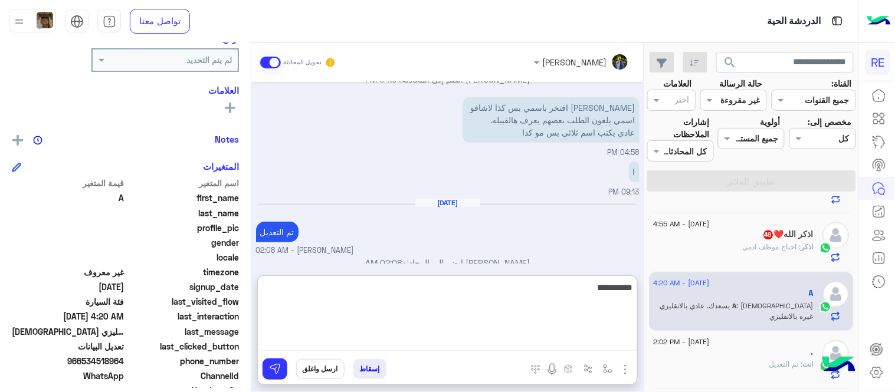
type textarea "**********"
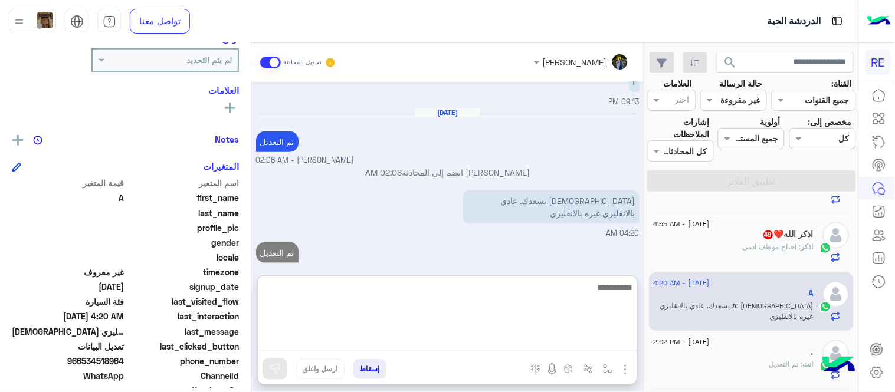
scroll to position [214, 0]
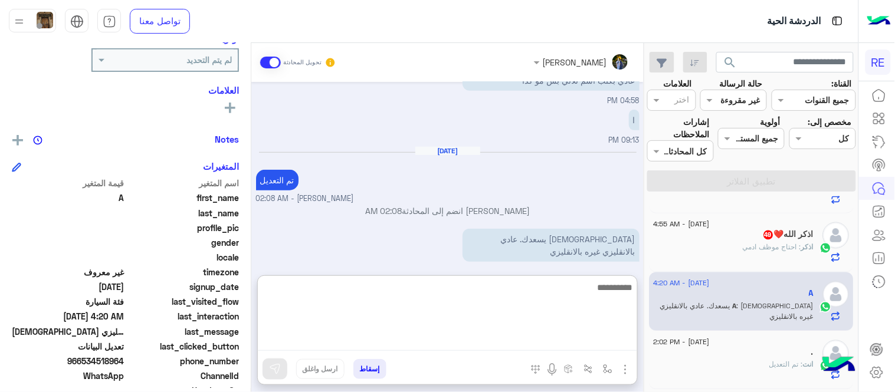
click at [692, 252] on div "اذكر : احتاج موظف ادمي" at bounding box center [734, 252] width 160 height 21
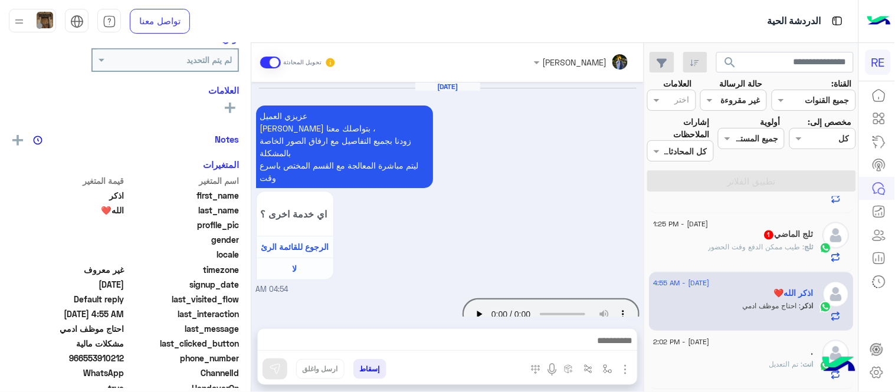
scroll to position [336, 0]
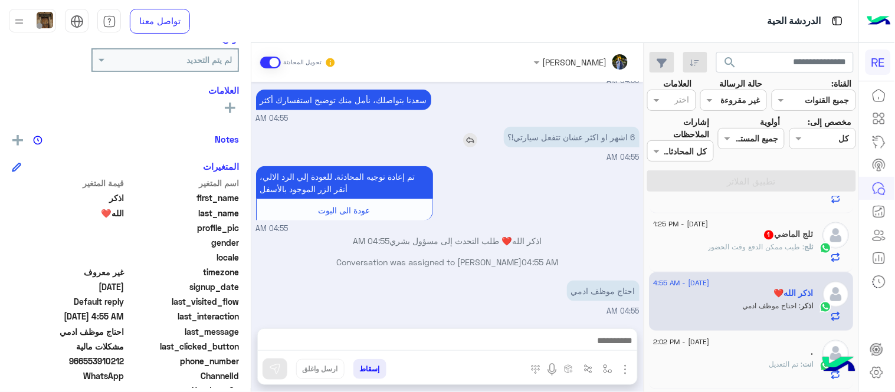
click at [475, 138] on img at bounding box center [470, 140] width 14 height 14
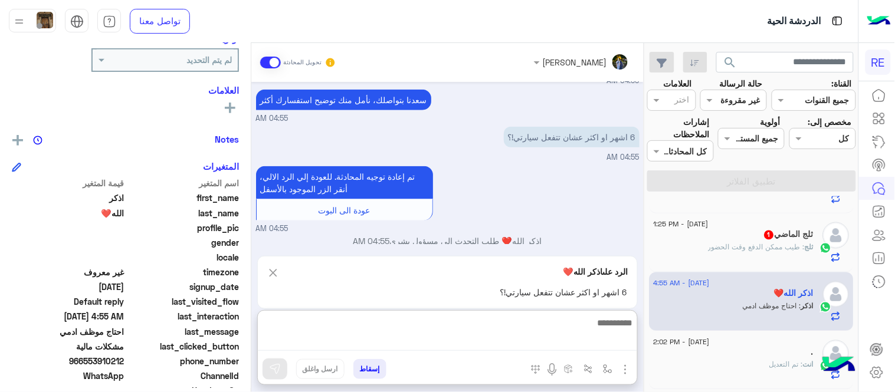
click at [527, 343] on textarea at bounding box center [447, 334] width 379 height 36
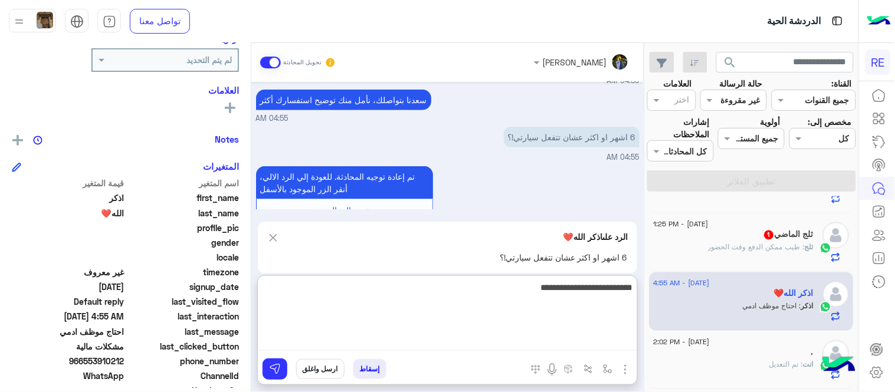
type textarea "**********"
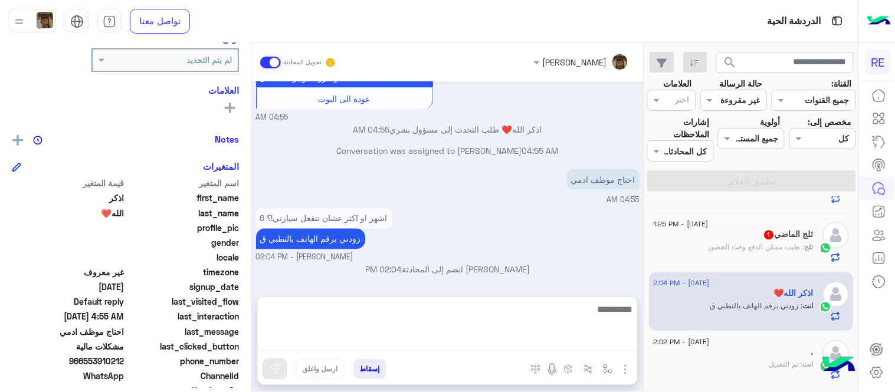
scroll to position [415, 0]
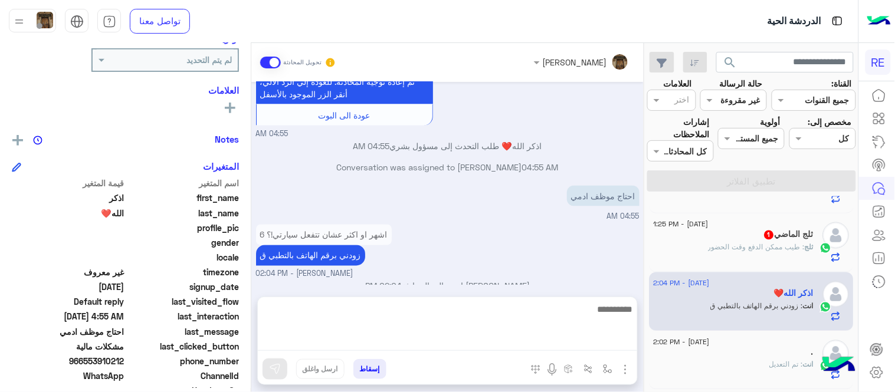
click at [597, 261] on div "Aug 13, 2025 عزيزي العميل سعدنا بتواصلك معنا ، زودنا بجميع التفاصيل مع ارفاق ال…" at bounding box center [447, 183] width 392 height 203
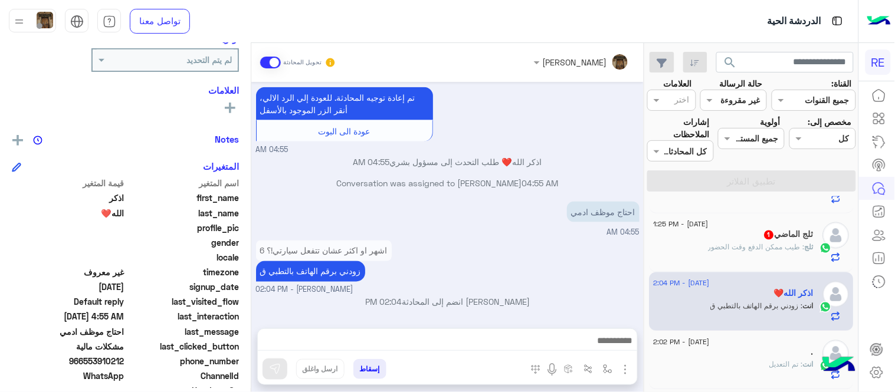
click at [646, 320] on div "13 August - 2:04 PM A انت : تم التعديل 13 August - 2:02 PM zz40d2016 انت : تفضل…" at bounding box center [752, 296] width 214 height 201
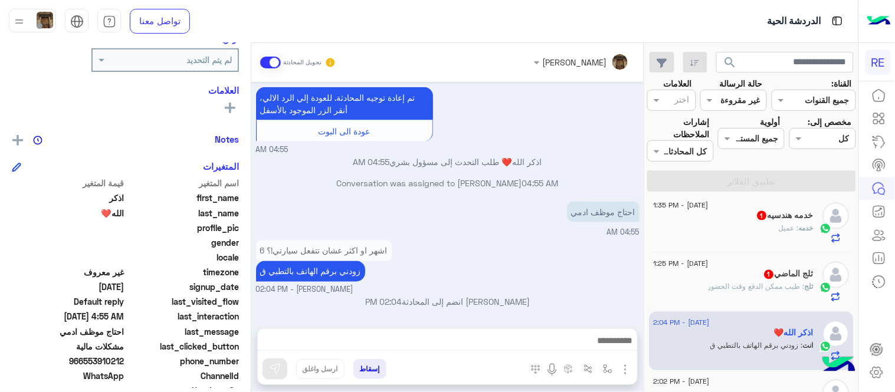
scroll to position [516, 0]
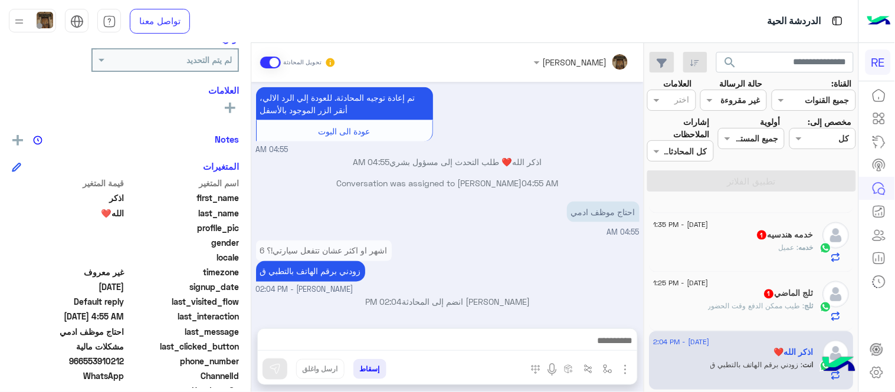
click at [720, 307] on span ": طيب ممكن الدفع وقت الحضور" at bounding box center [756, 306] width 97 height 9
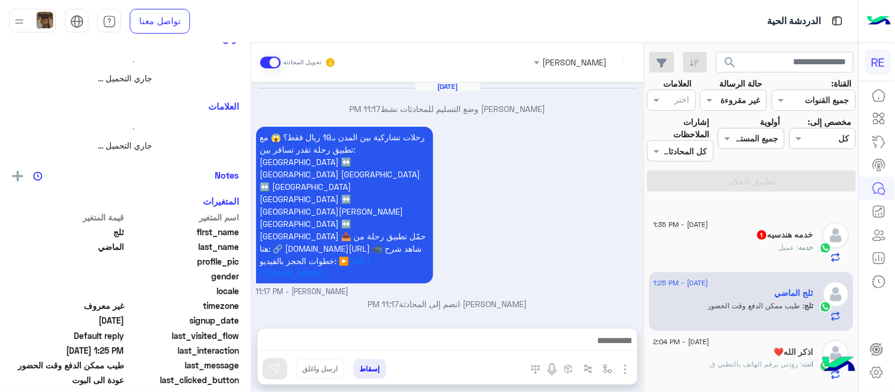
scroll to position [292, 0]
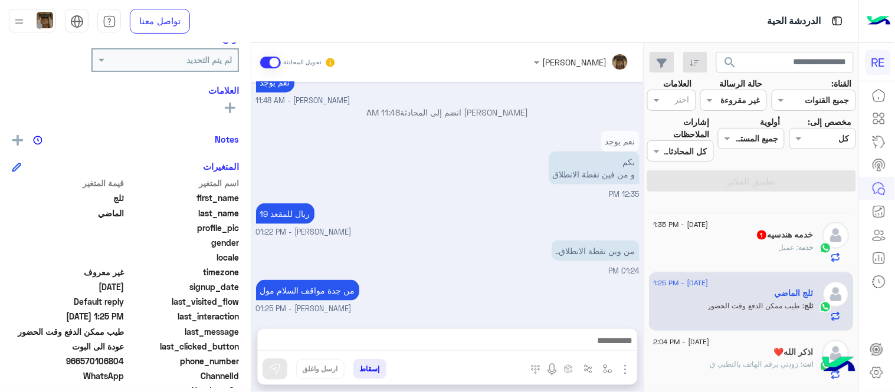
click at [711, 231] on div "خدمه هندسيه 1" at bounding box center [734, 236] width 160 height 12
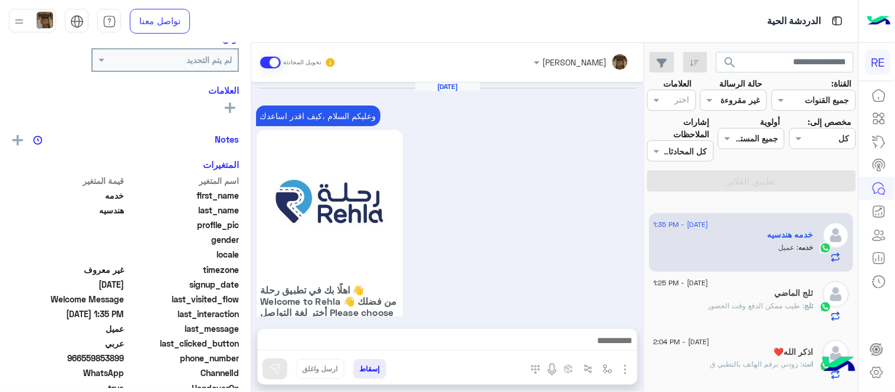
scroll to position [416, 0]
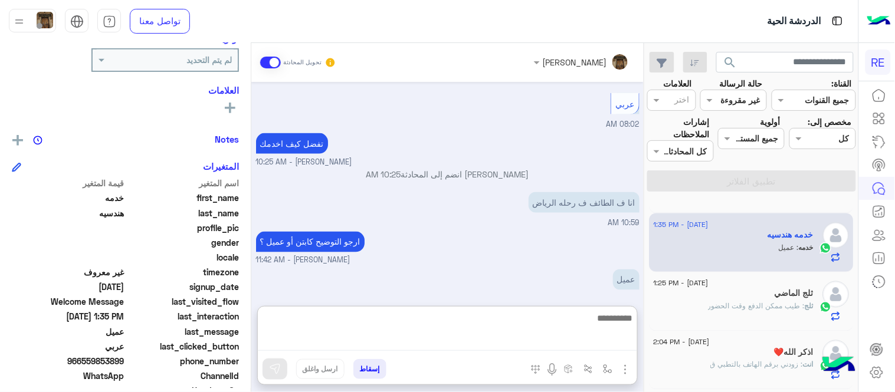
click at [590, 349] on textarea at bounding box center [447, 331] width 379 height 40
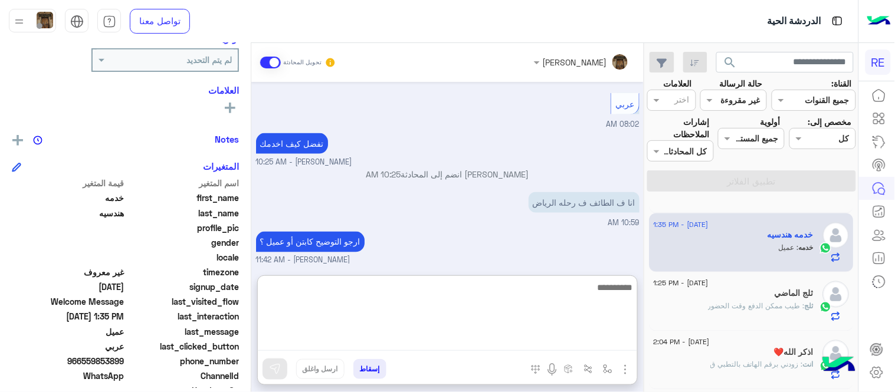
click at [590, 349] on textarea at bounding box center [447, 315] width 379 height 71
type textarea "**********"
click at [579, 298] on textarea "**********" at bounding box center [447, 315] width 379 height 71
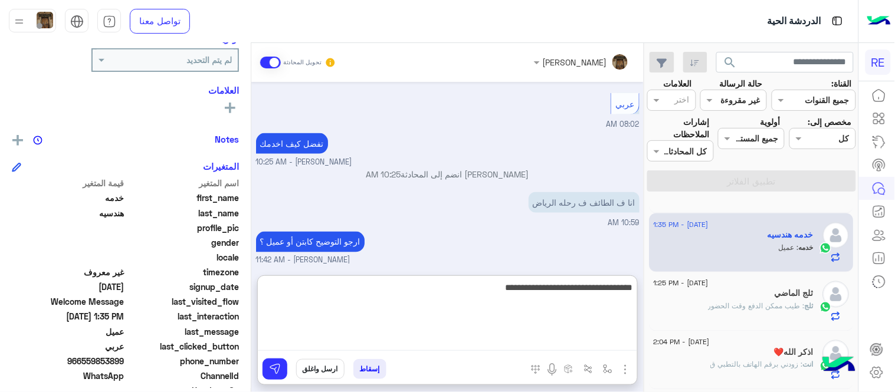
click at [579, 298] on textarea "**********" at bounding box center [447, 315] width 379 height 71
click at [603, 375] on button "button" at bounding box center [607, 368] width 19 height 19
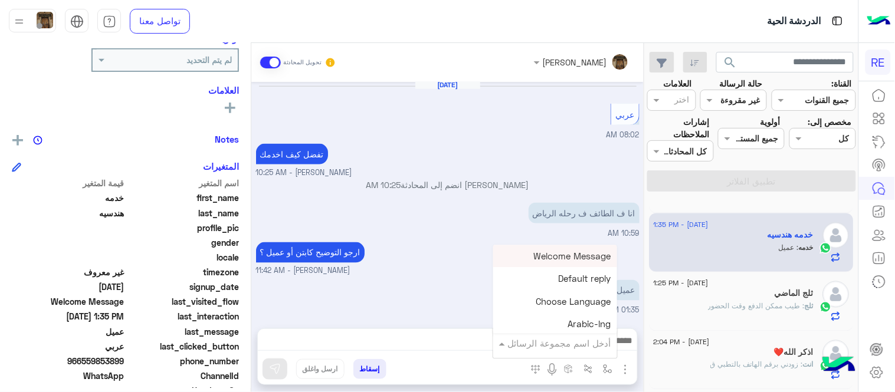
click at [544, 345] on input "text" at bounding box center [571, 344] width 80 height 14
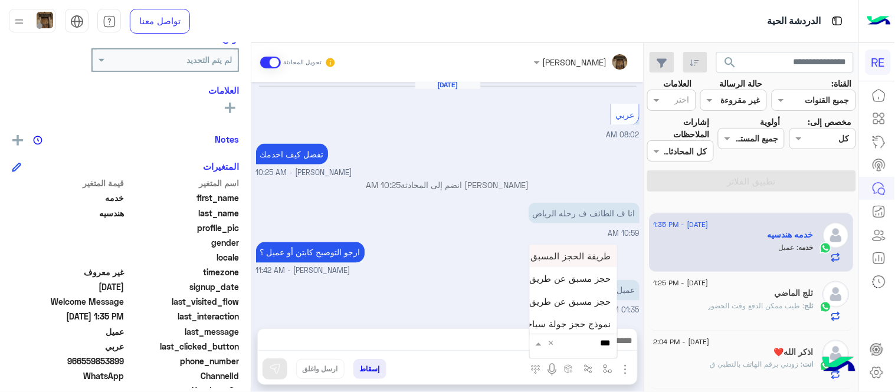
type input "***"
click at [584, 304] on span "حجز مسبق عن طريق التطبيق" at bounding box center [554, 301] width 113 height 11
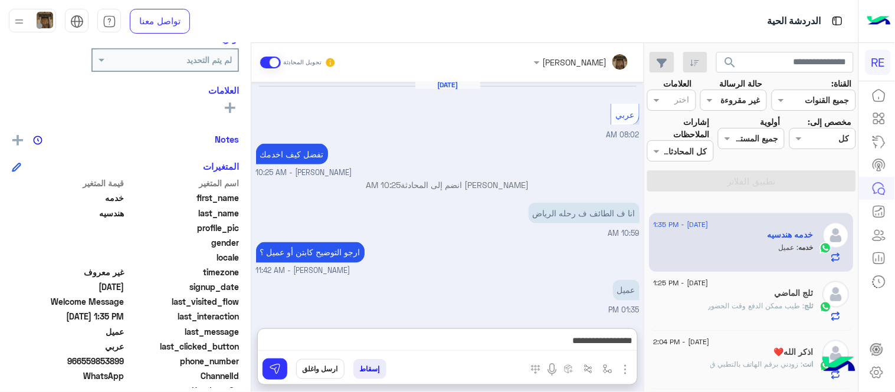
click at [516, 339] on textarea "**********" at bounding box center [447, 342] width 379 height 18
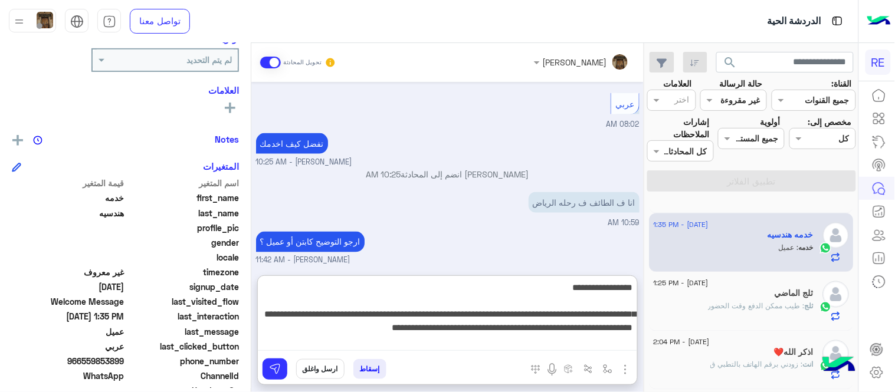
click at [582, 299] on textarea "**********" at bounding box center [447, 315] width 379 height 71
drag, startPoint x: 582, startPoint y: 299, endPoint x: 636, endPoint y: 284, distance: 55.7
click at [636, 284] on textarea "**********" at bounding box center [447, 315] width 379 height 71
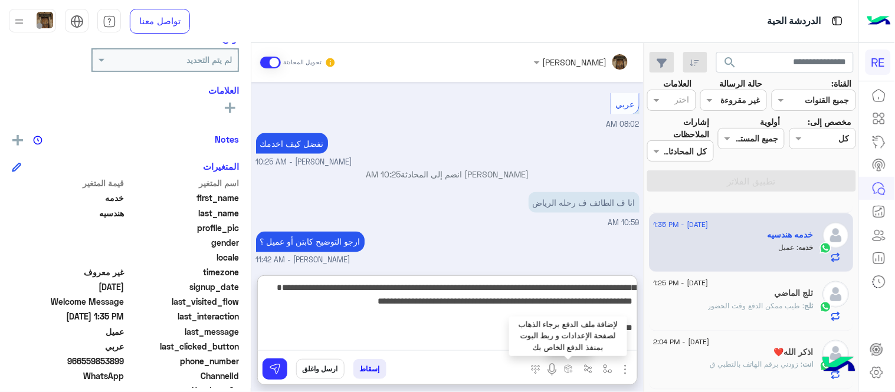
type textarea "**********"
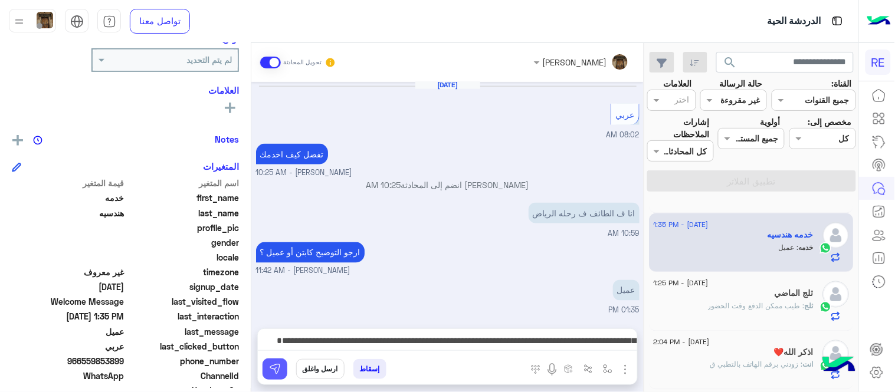
click at [265, 367] on button at bounding box center [274, 369] width 25 height 21
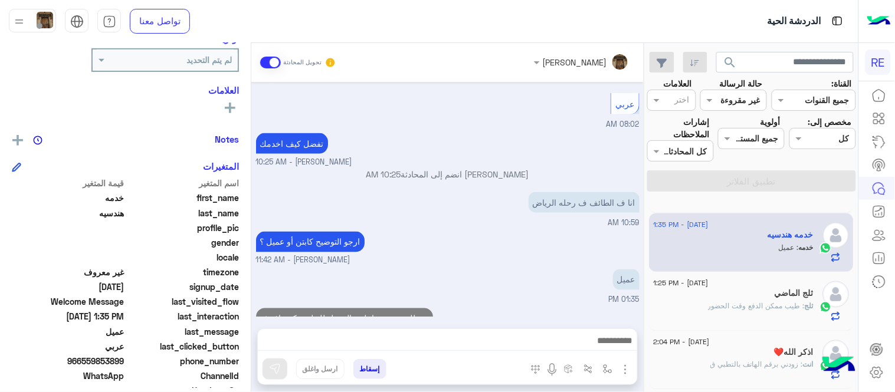
scroll to position [503, 0]
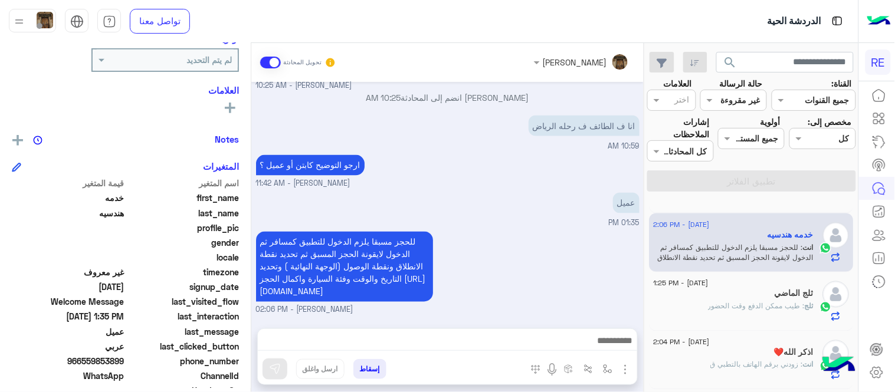
drag, startPoint x: 581, startPoint y: 256, endPoint x: 640, endPoint y: 290, distance: 67.9
click at [640, 290] on div "Aug 12, 2025 وعليكم السلام ،كيف اقدر اساعدك اهلًا بك في تطبيق رحلة 👋 Welcome to…" at bounding box center [447, 199] width 392 height 235
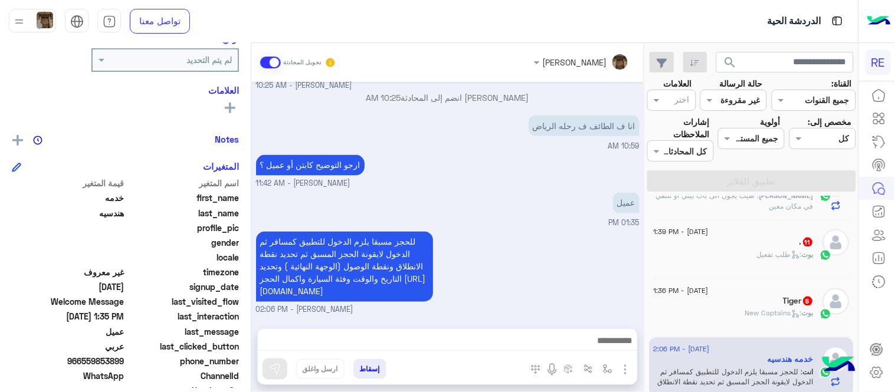
scroll to position [392, 0]
click at [708, 292] on span "13 August - 1:36 PM" at bounding box center [681, 290] width 55 height 11
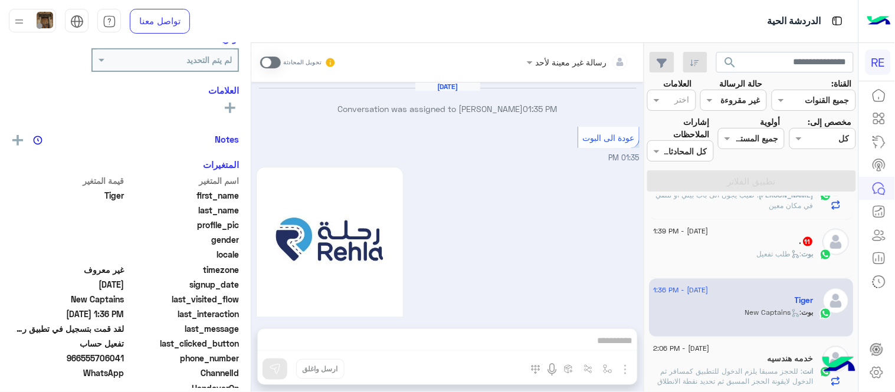
scroll to position [991, 0]
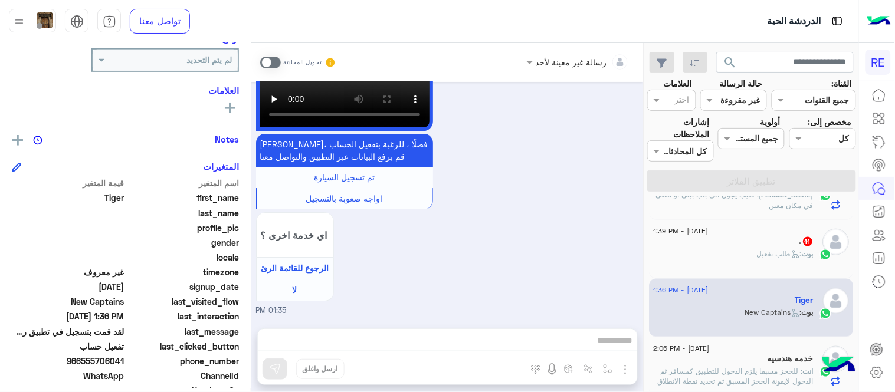
click at [270, 60] on span at bounding box center [270, 63] width 21 height 12
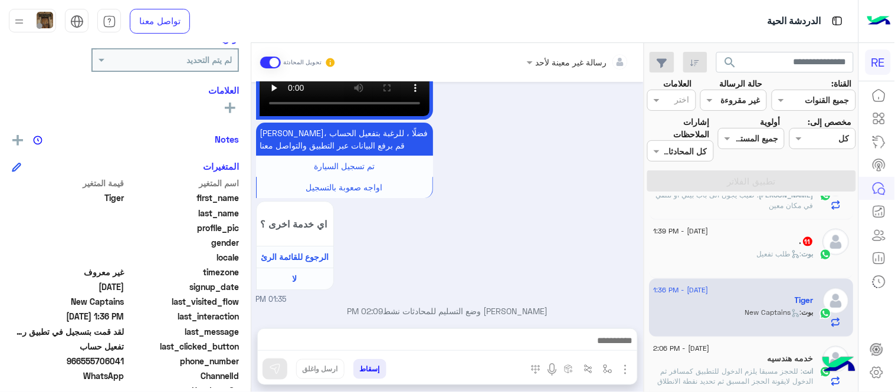
scroll to position [1012, 0]
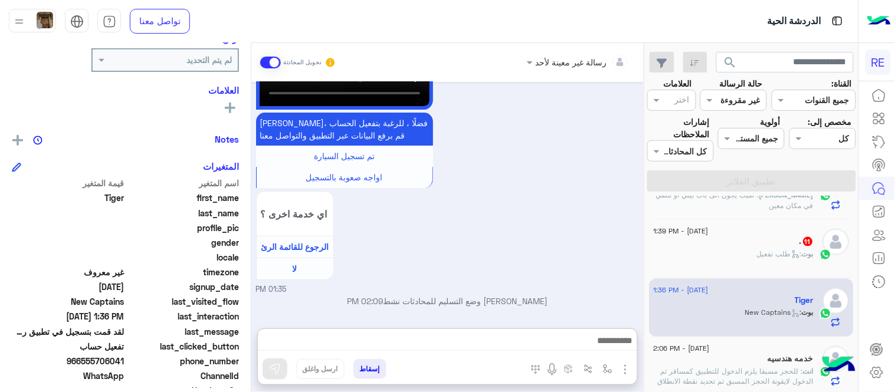
click at [434, 336] on textarea at bounding box center [447, 342] width 379 height 18
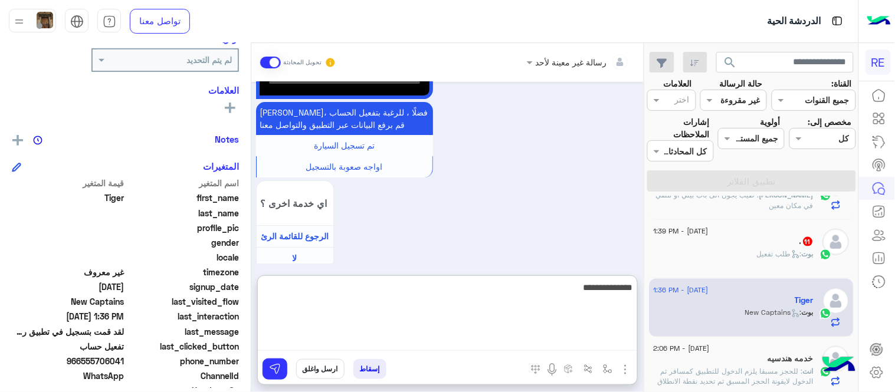
type textarea "**********"
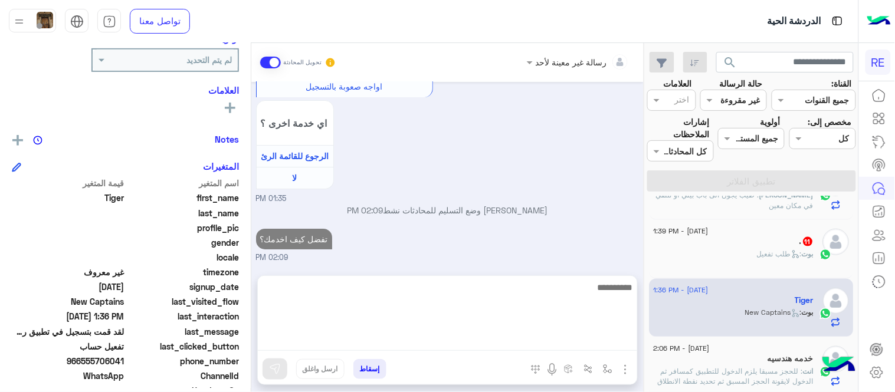
scroll to position [1082, 0]
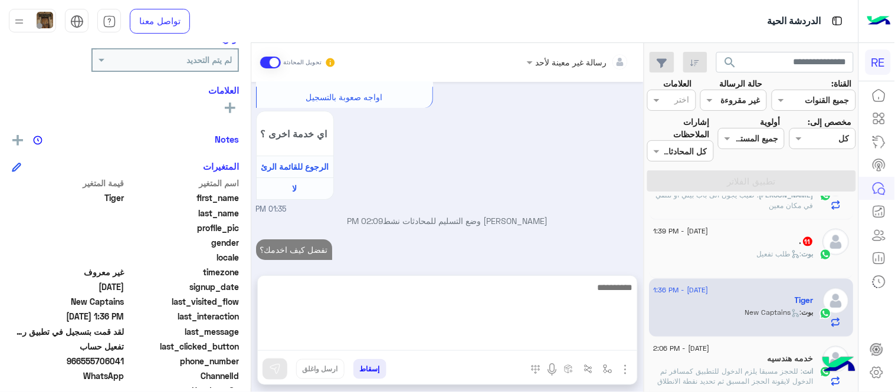
click at [708, 235] on span "13 August - 1:39 PM" at bounding box center [681, 231] width 55 height 11
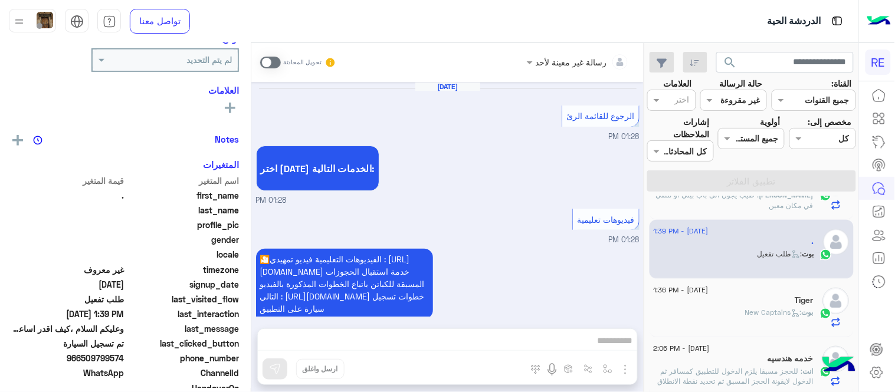
scroll to position [1003, 0]
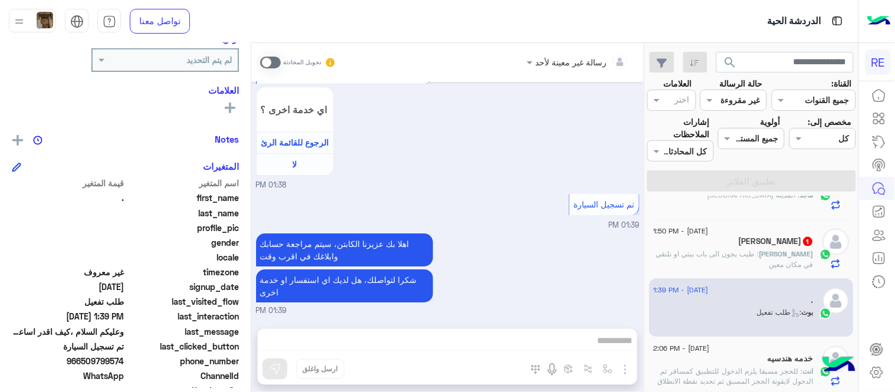
click at [264, 58] on span at bounding box center [270, 63] width 21 height 12
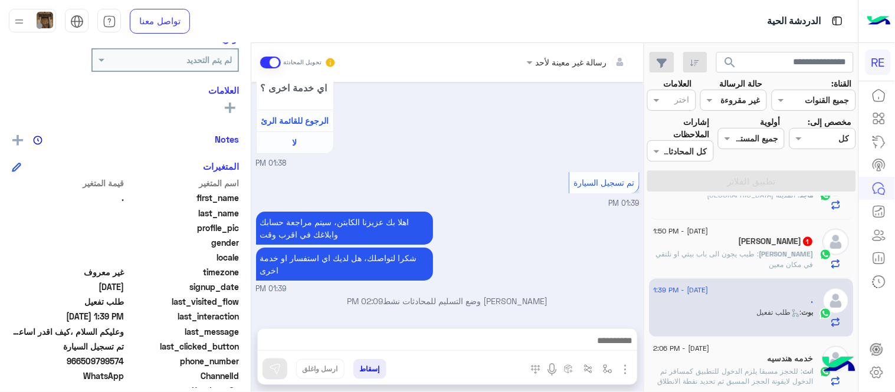
click at [494, 331] on div at bounding box center [447, 343] width 379 height 29
click at [508, 340] on textarea at bounding box center [447, 342] width 379 height 18
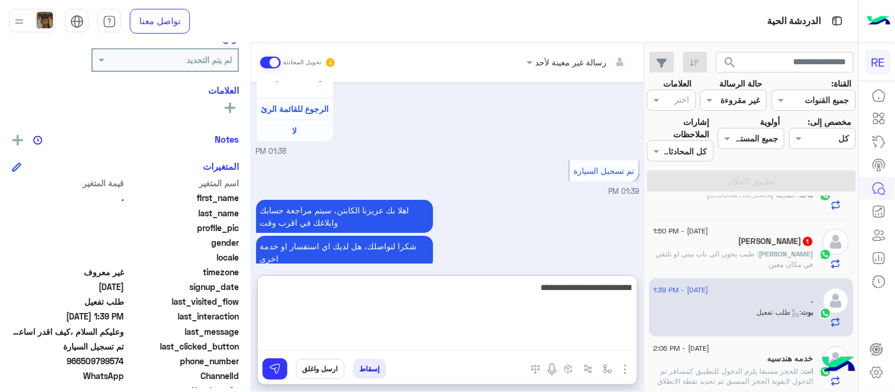
type textarea "**********"
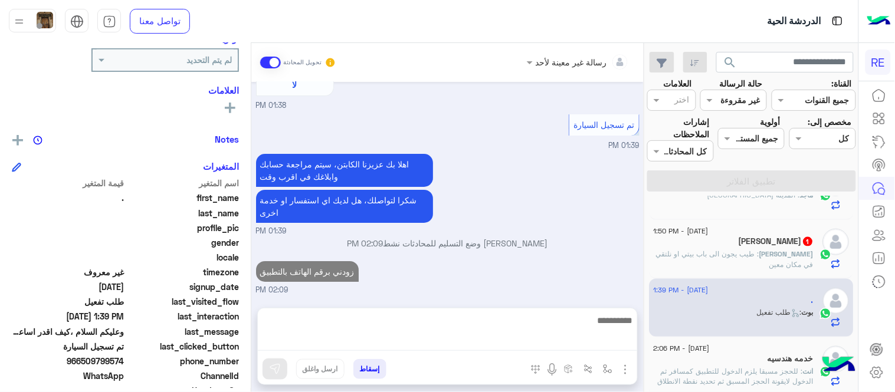
scroll to position [1062, 0]
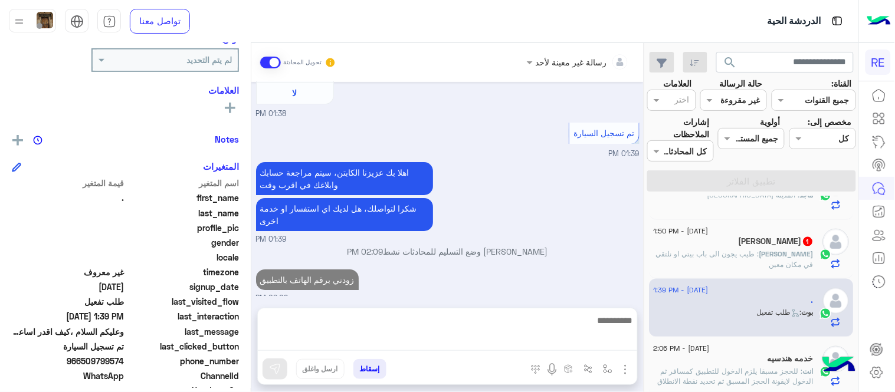
click at [738, 261] on p "عبدالله : طيب يجون الى باب بيتي او نلتقي في مكان معين" at bounding box center [734, 259] width 160 height 21
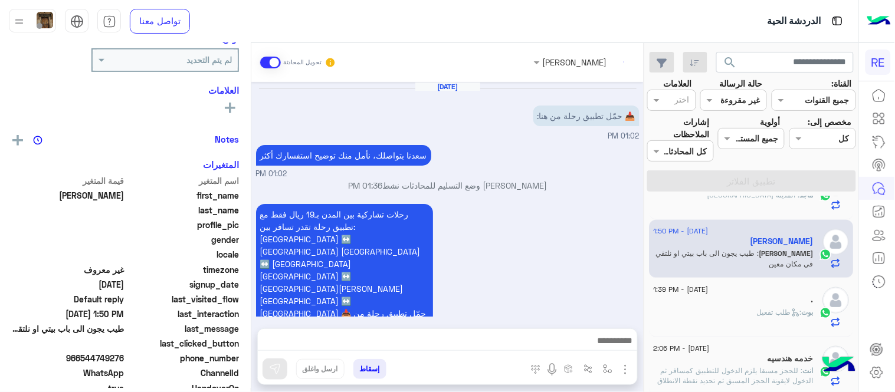
scroll to position [222, 0]
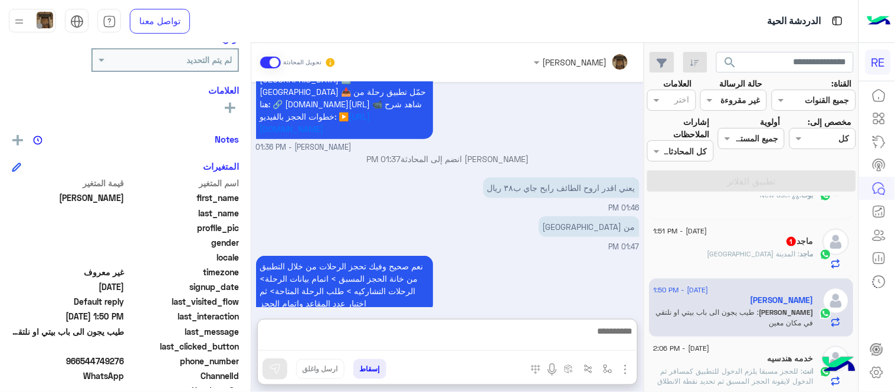
click at [460, 343] on textarea at bounding box center [447, 337] width 379 height 27
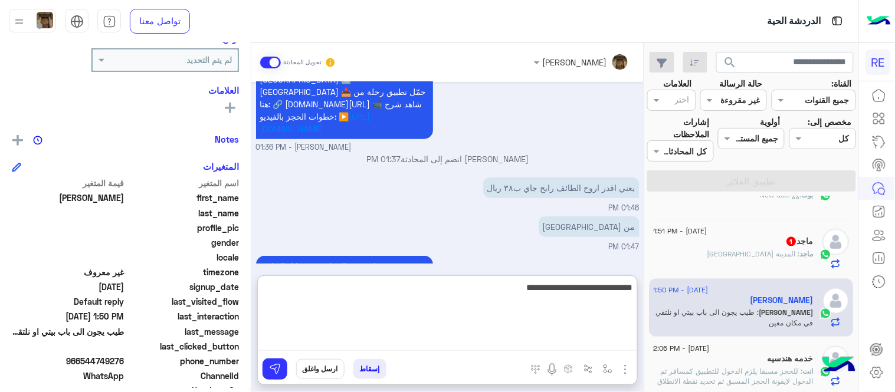
type textarea "**********"
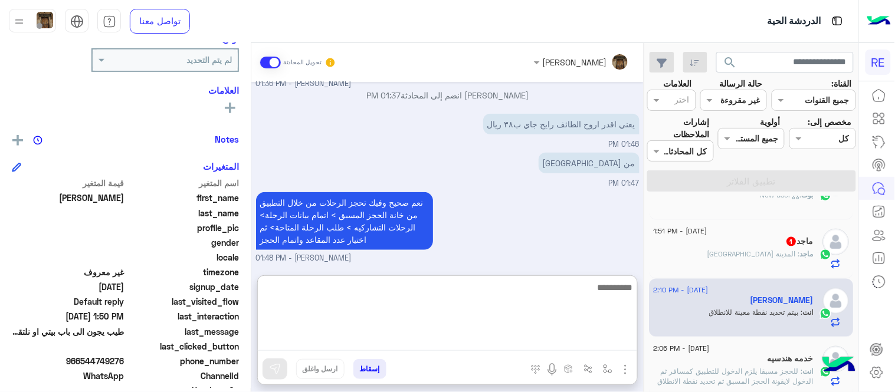
click at [517, 261] on div "Aug 13, 2025 📥 حمّل تطبيق رحلة من هنا: 01:02 PM سعدنا بتواصلك، نأمل منك توضيح ا…" at bounding box center [447, 173] width 392 height 182
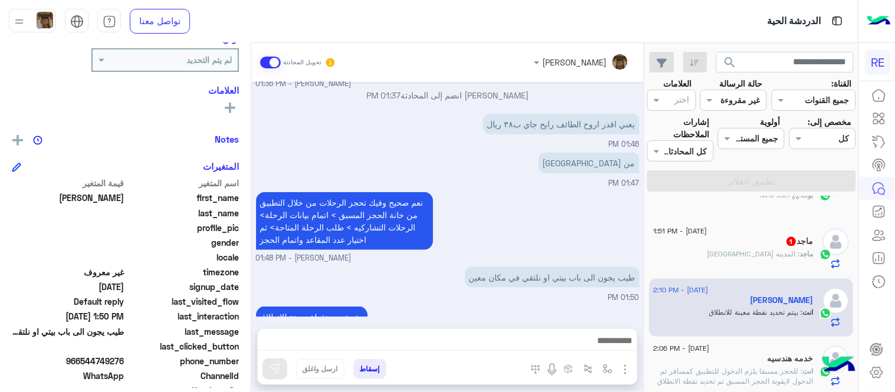
scroll to position [260, 0]
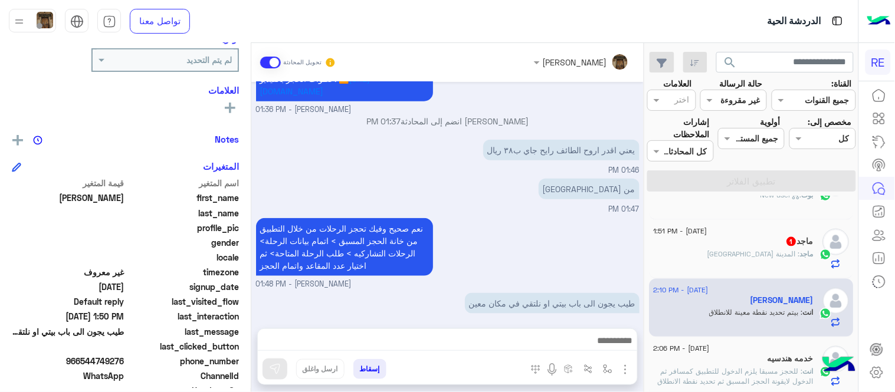
click at [734, 265] on div "ماجد : المدينة المنورة" at bounding box center [734, 259] width 160 height 21
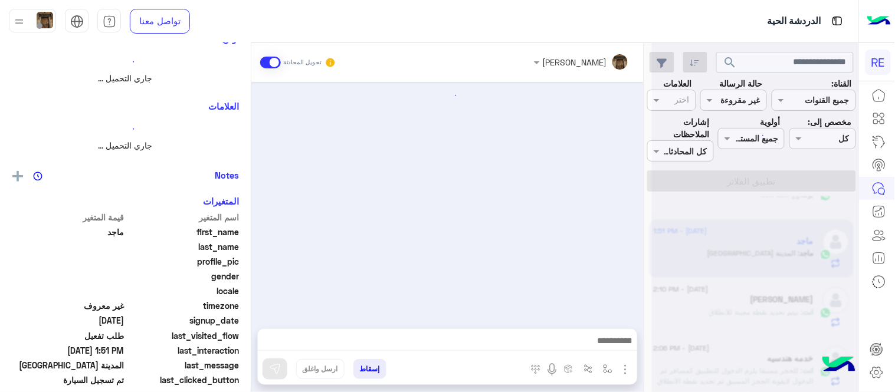
scroll to position [694, 0]
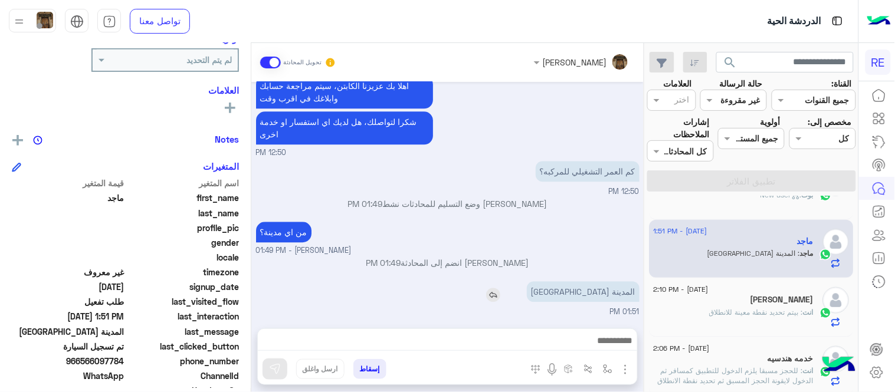
click at [500, 291] on img at bounding box center [493, 295] width 14 height 14
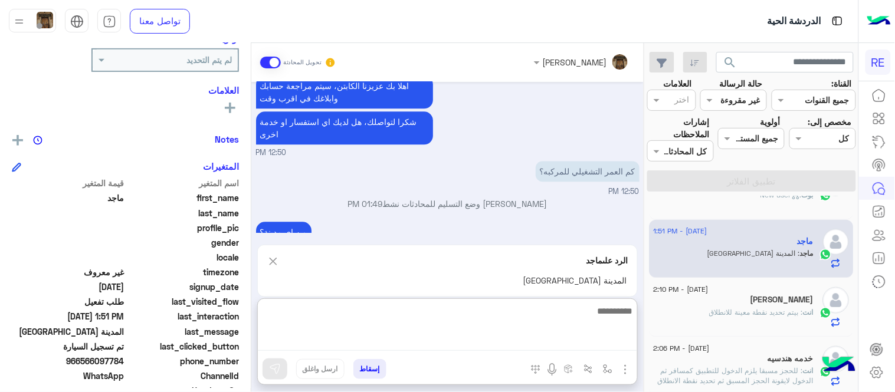
click at [556, 334] on textarea at bounding box center [447, 327] width 379 height 47
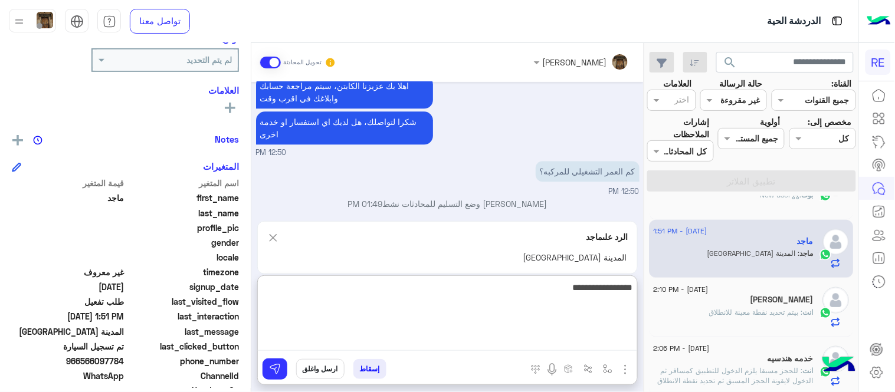
type textarea "**********"
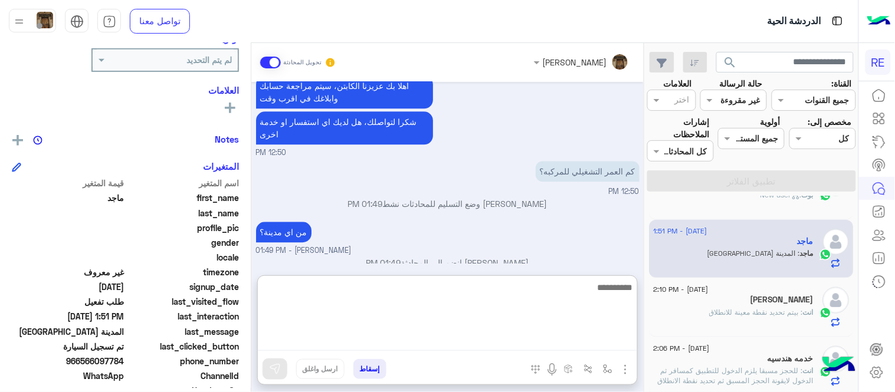
scroll to position [805, 0]
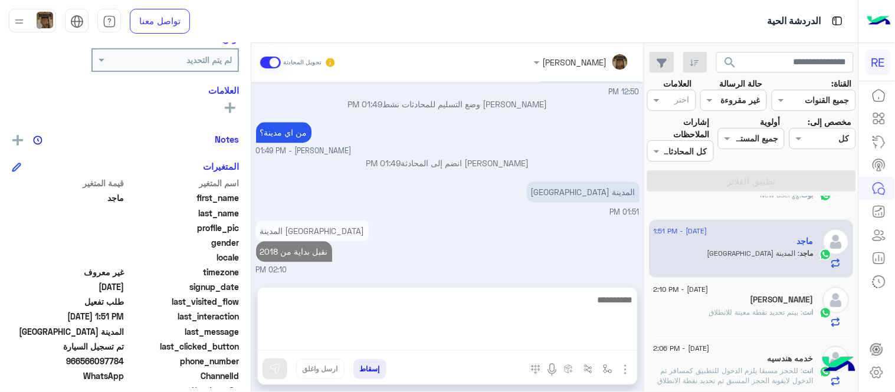
click at [578, 211] on div "Aug 13, 2025 اختر احد الخدمات التالية: 12:49 PM تفعيل حساب 12:49 PM يمكنك الاطل…" at bounding box center [447, 179] width 392 height 194
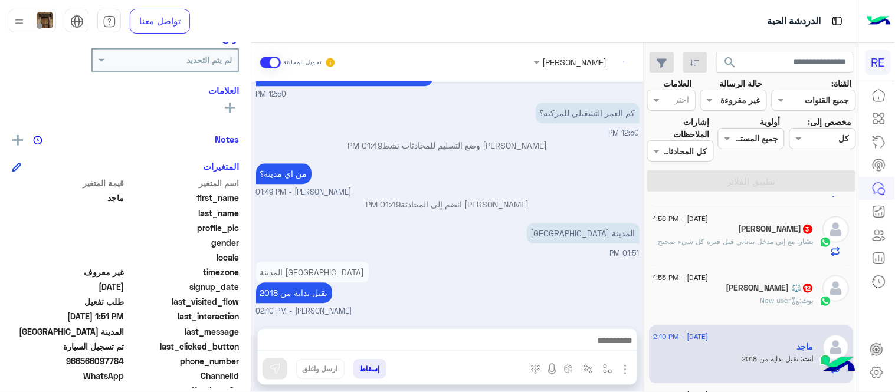
scroll to position [275, 0]
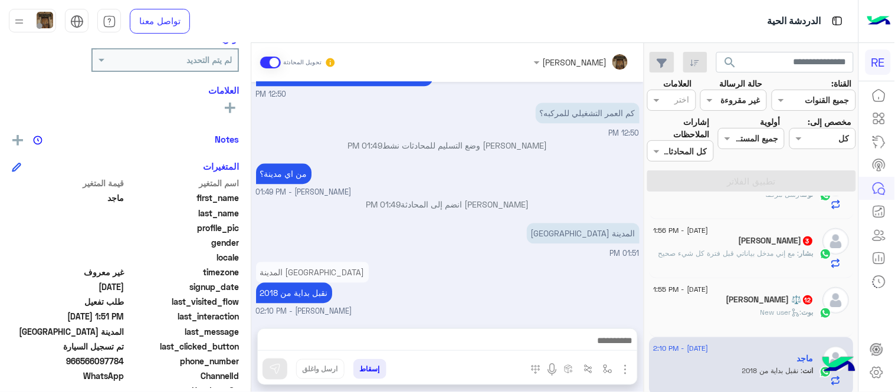
click at [724, 320] on div "بوت : New user" at bounding box center [734, 317] width 160 height 21
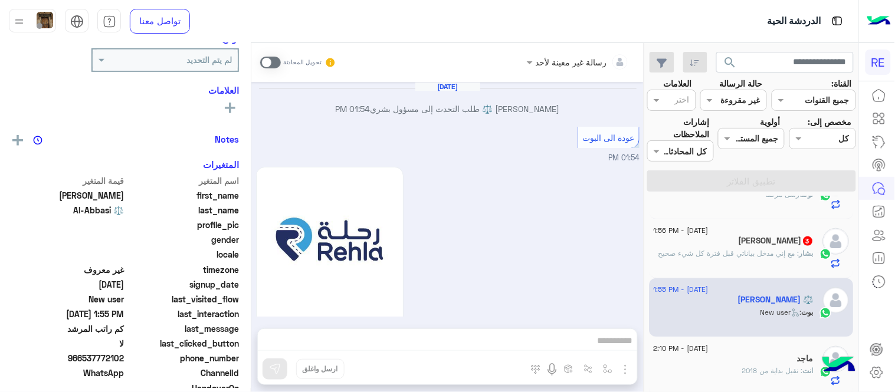
scroll to position [662, 0]
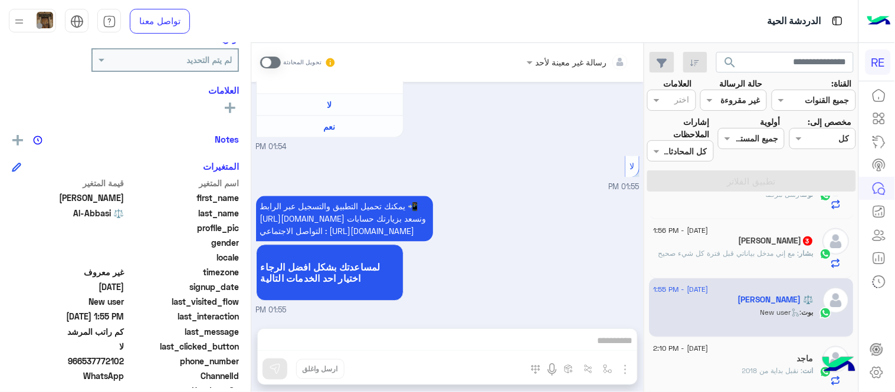
click at [263, 65] on span at bounding box center [270, 63] width 21 height 12
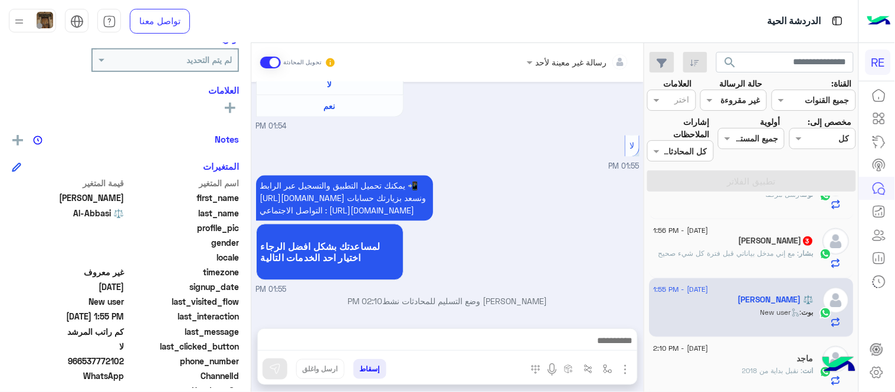
scroll to position [682, 0]
click at [428, 335] on textarea at bounding box center [447, 342] width 379 height 18
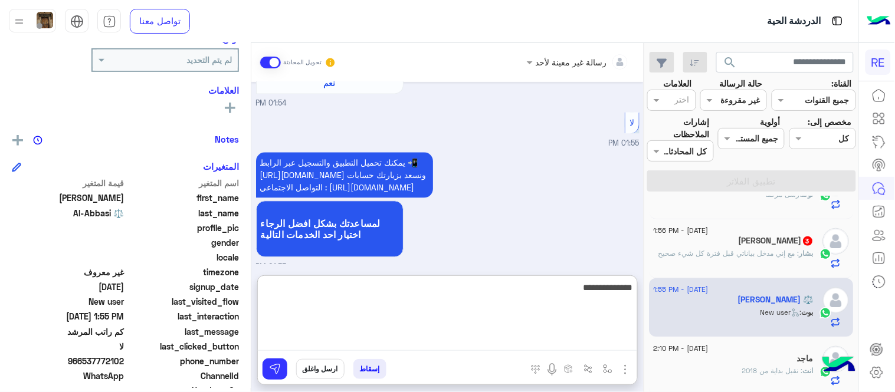
type textarea "**********"
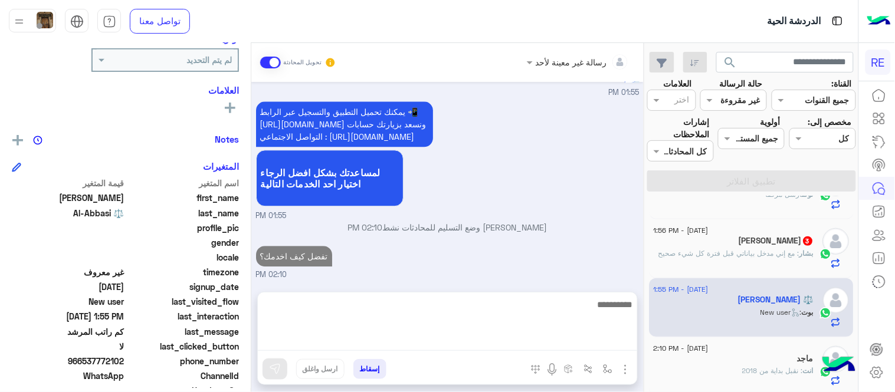
scroll to position [721, 0]
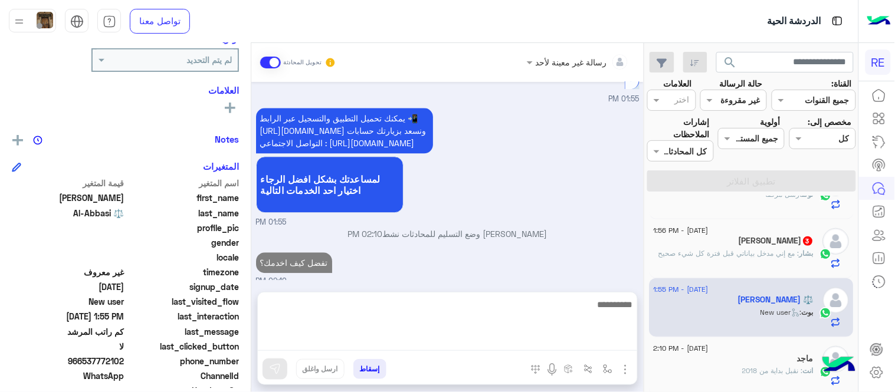
click at [580, 214] on div "Aug 13, 2025 Youssef Al-Abbasi ⚖️ طلب التحدث إلى مسؤول بشري 01:54 PM عودة الى ا…" at bounding box center [447, 181] width 392 height 199
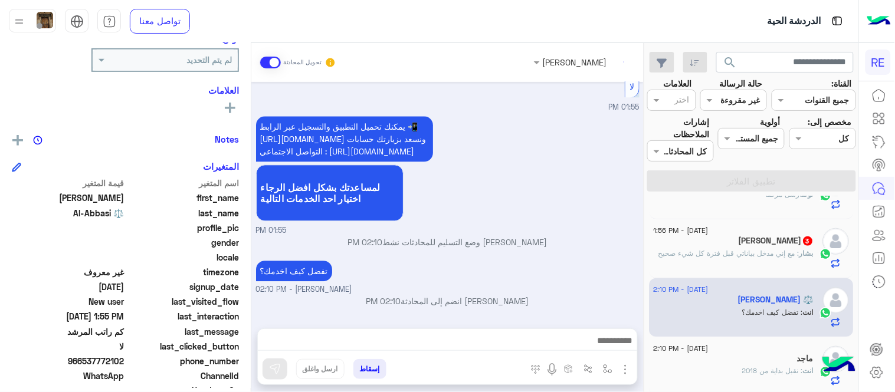
scroll to position [741, 0]
click at [715, 251] on span ": ‏مع إني مدخل بياناتي قبل فترة كل شيء صحيح" at bounding box center [729, 253] width 141 height 9
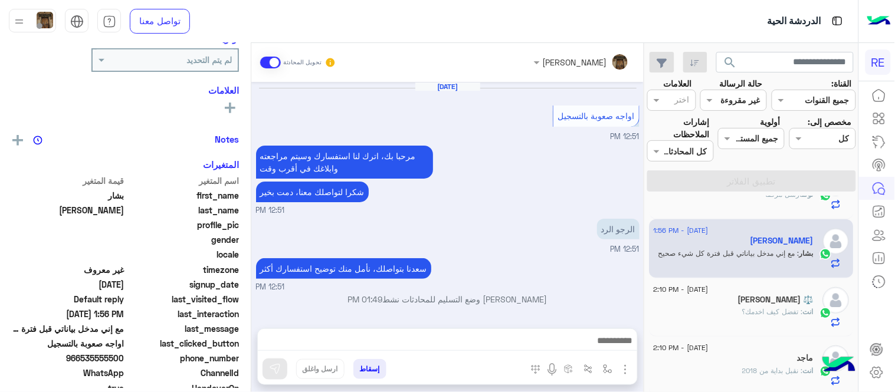
scroll to position [186, 0]
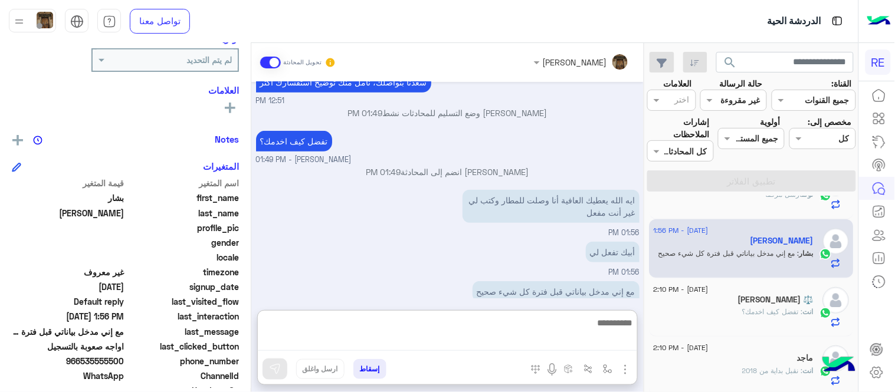
click at [478, 350] on textarea at bounding box center [447, 334] width 379 height 36
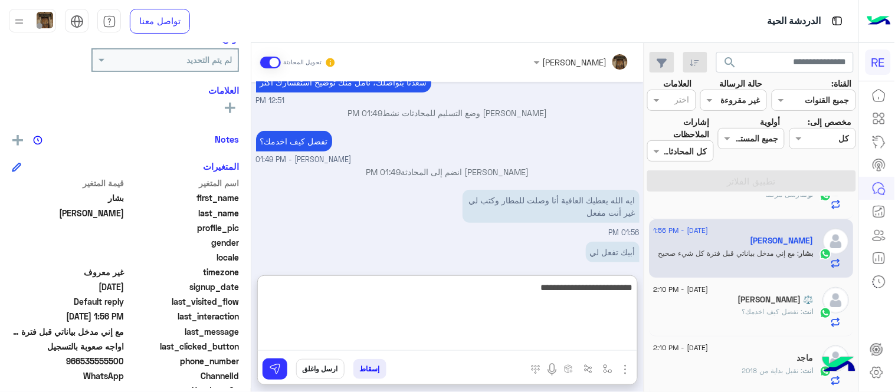
type textarea "**********"
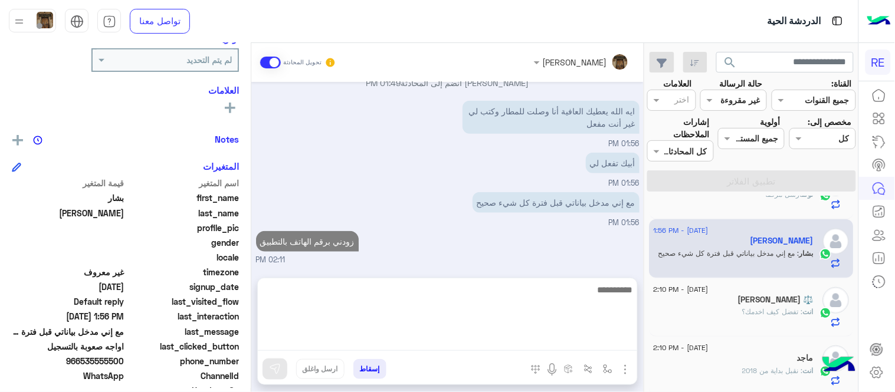
scroll to position [224, 0]
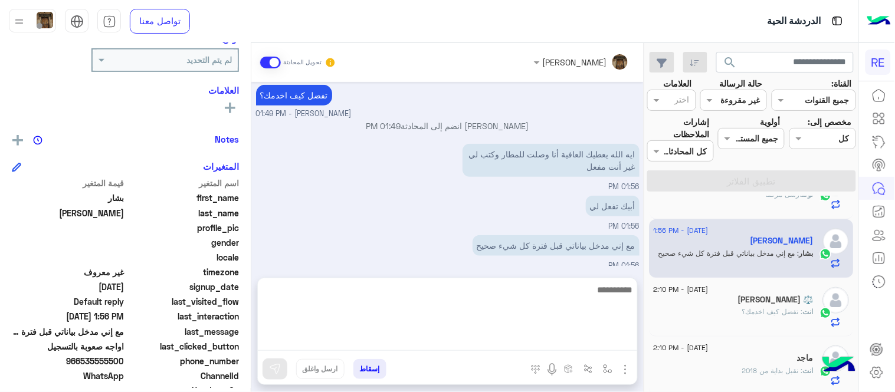
click at [553, 222] on div "Aug 13, 2025 اواجه صعوبة بالتسجيل 12:51 PM مرحبا بك، اترك لنا استفسارك وسيتم مر…" at bounding box center [447, 174] width 392 height 184
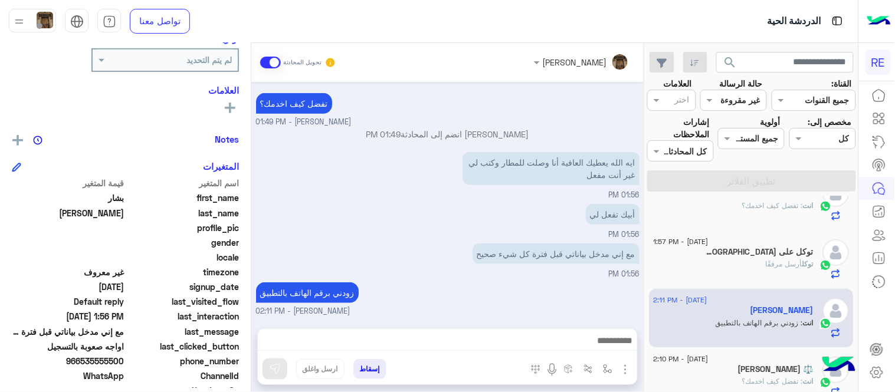
scroll to position [216, 0]
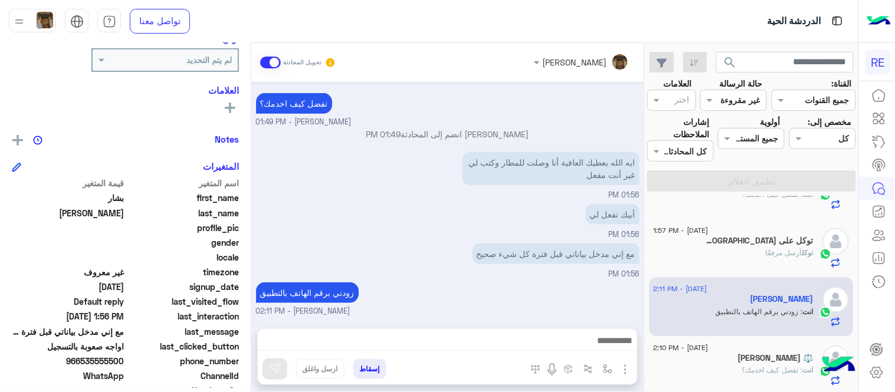
click at [680, 260] on div "توكل أرسل مرفقًا" at bounding box center [734, 258] width 160 height 21
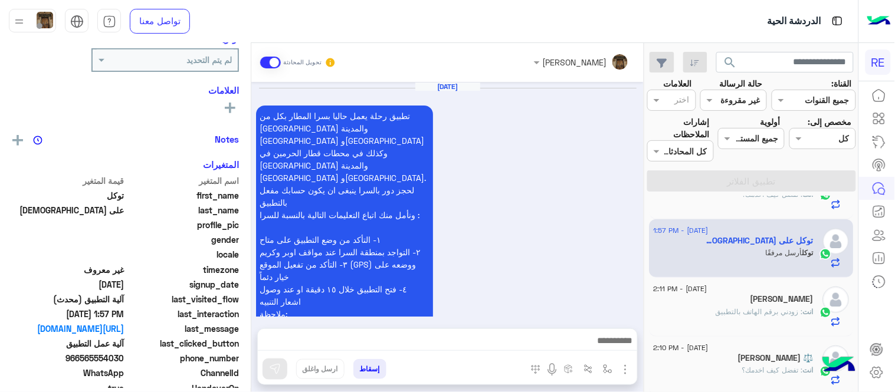
scroll to position [1181, 0]
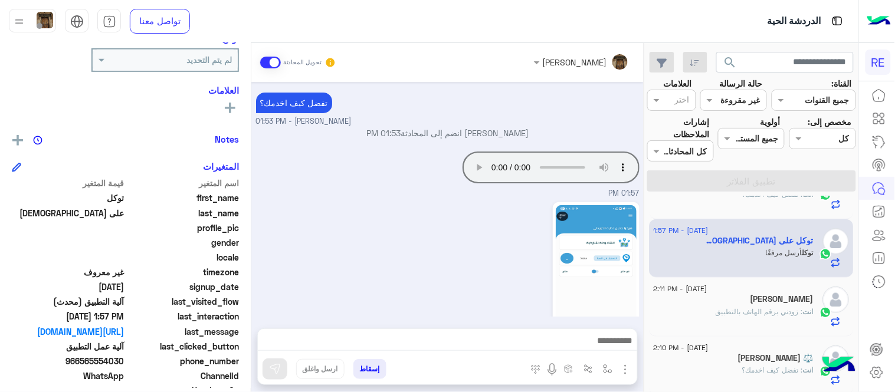
click at [579, 254] on img at bounding box center [596, 276] width 81 height 143
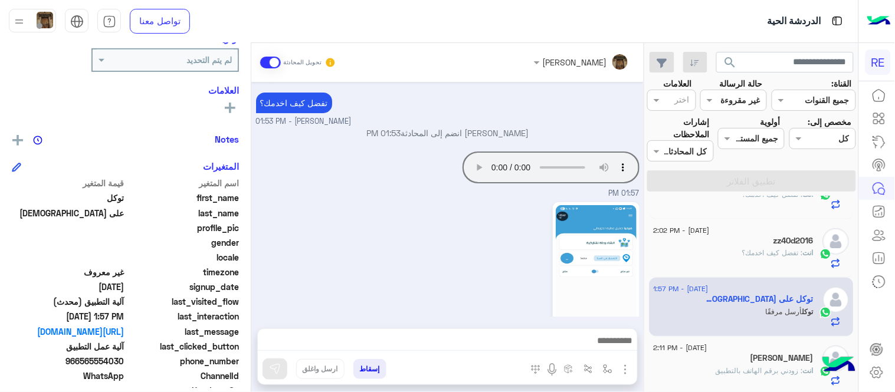
scroll to position [217, 0]
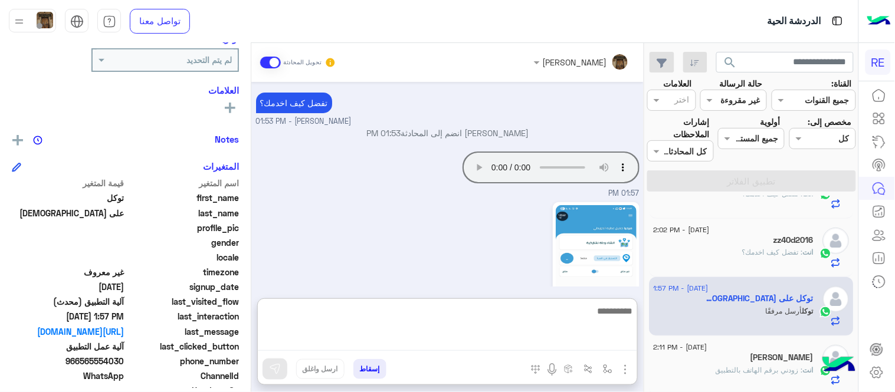
click at [464, 339] on textarea at bounding box center [447, 327] width 379 height 47
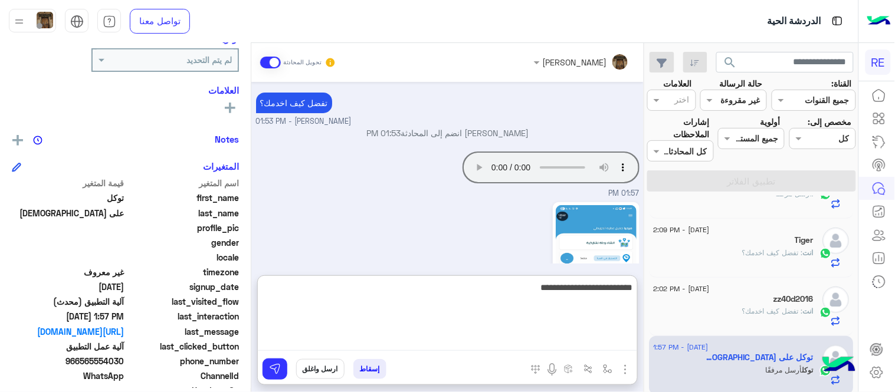
type textarea "**********"
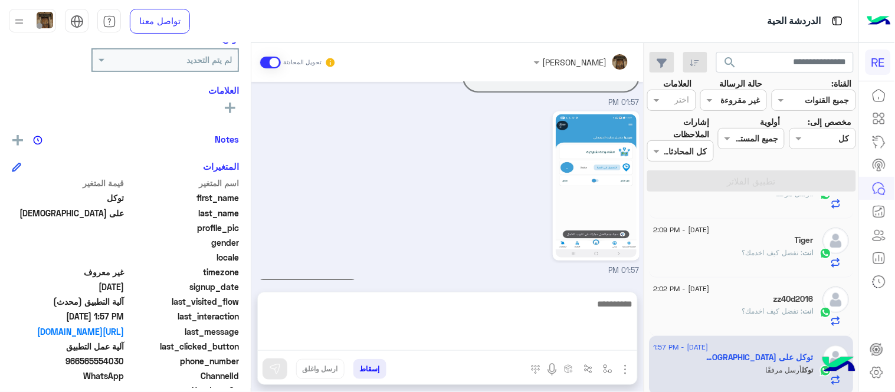
scroll to position [1219, 0]
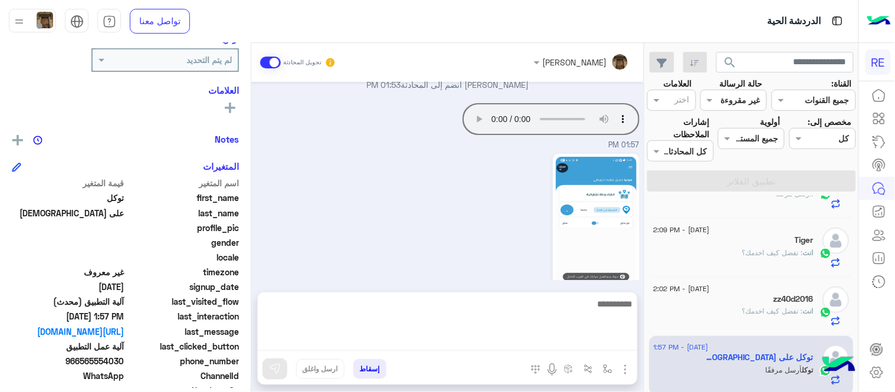
click at [475, 179] on div "01:57 PM" at bounding box center [447, 235] width 383 height 168
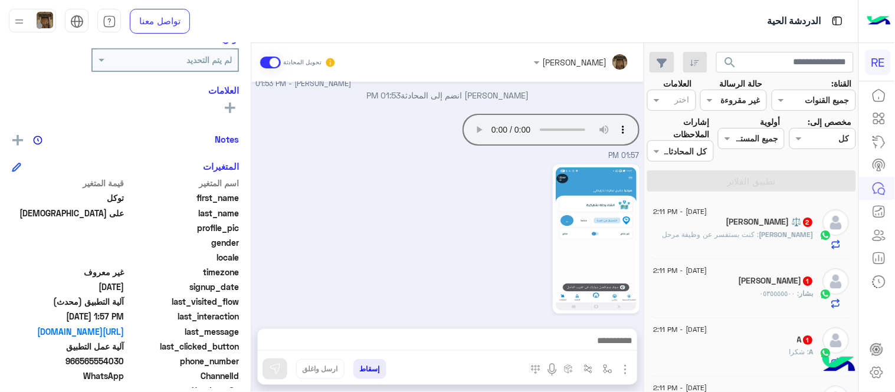
scroll to position [15, 0]
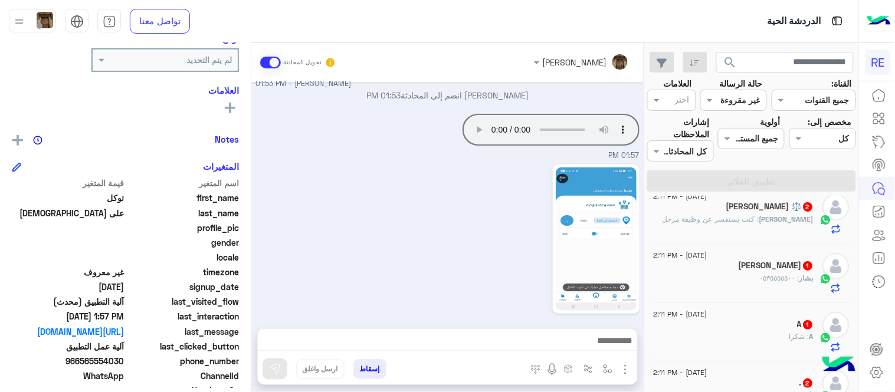
click at [745, 274] on div "‏بشار : ٠٥٣٥٥٥٥٥٠٠" at bounding box center [734, 283] width 160 height 21
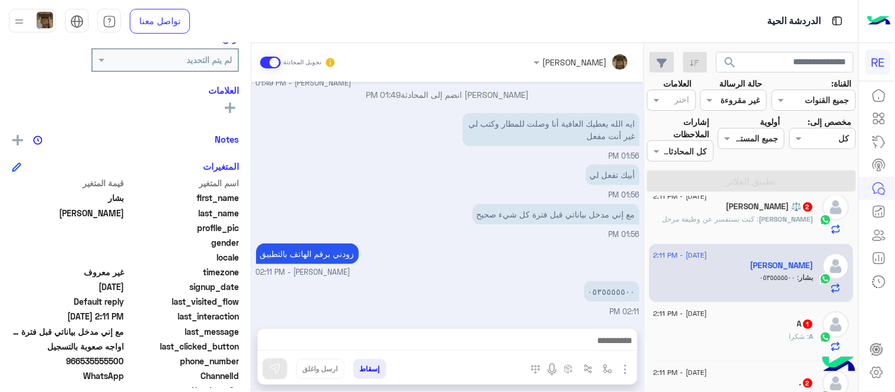
scroll to position [239, 0]
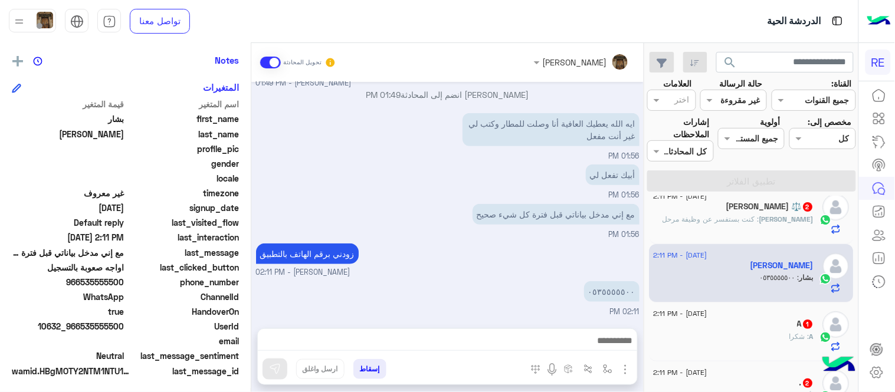
drag, startPoint x: 84, startPoint y: 278, endPoint x: 125, endPoint y: 278, distance: 40.7
click at [124, 278] on span "966535555500" at bounding box center [68, 282] width 113 height 12
copy span "535555500"
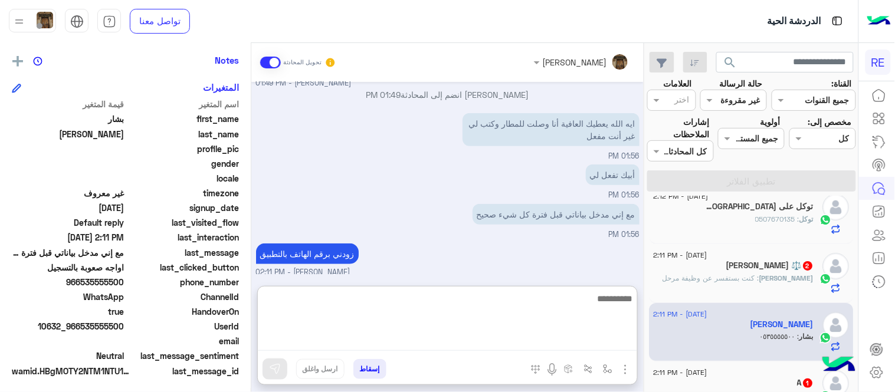
click at [506, 343] on textarea at bounding box center [447, 321] width 379 height 60
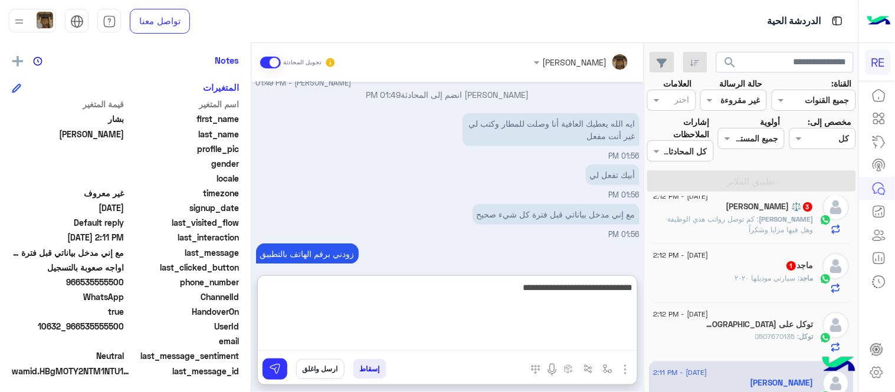
type textarea "**********"
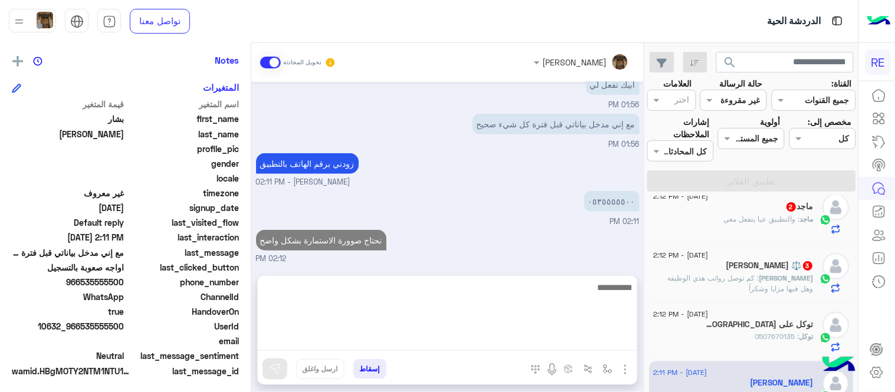
scroll to position [187, 0]
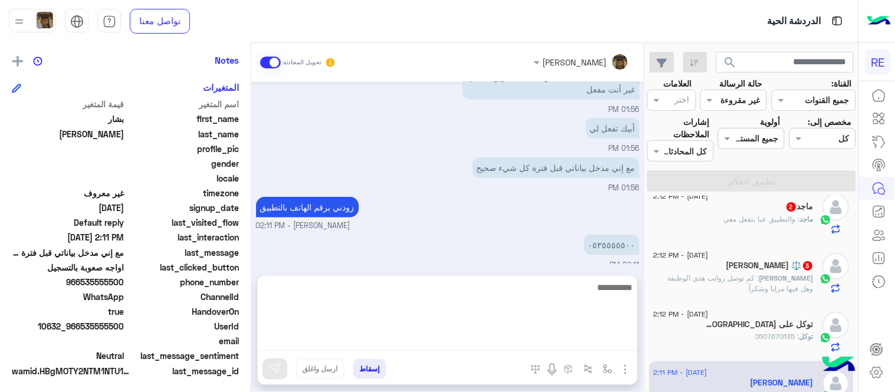
click at [599, 180] on div "Aug 13, 2025 الرجو الرد 12:51 PM سعدنا بتواصلك، نأمل منك توضيح استفسارك أكثر 12…" at bounding box center [447, 173] width 392 height 182
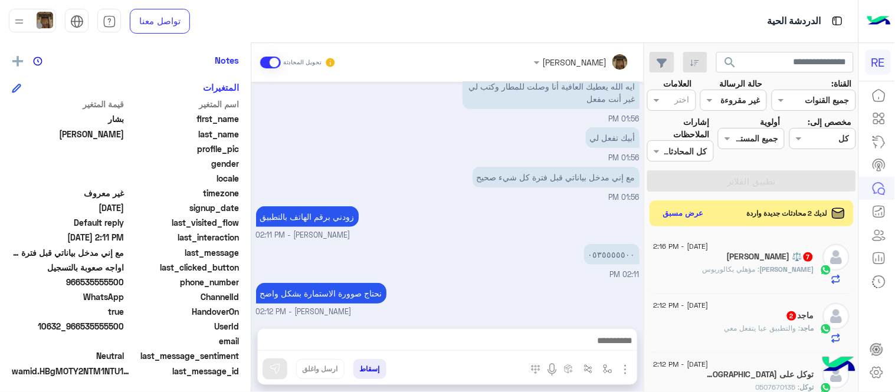
scroll to position [472, 0]
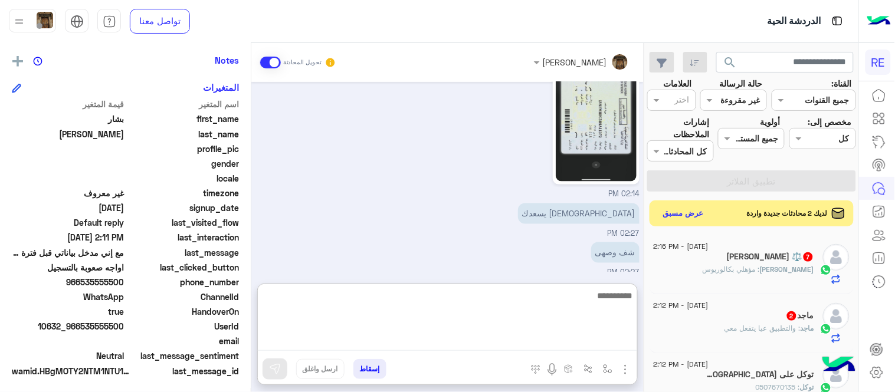
click at [390, 338] on textarea at bounding box center [447, 319] width 379 height 63
click at [320, 248] on div "شف وصهى 02:27 PM" at bounding box center [447, 259] width 383 height 40
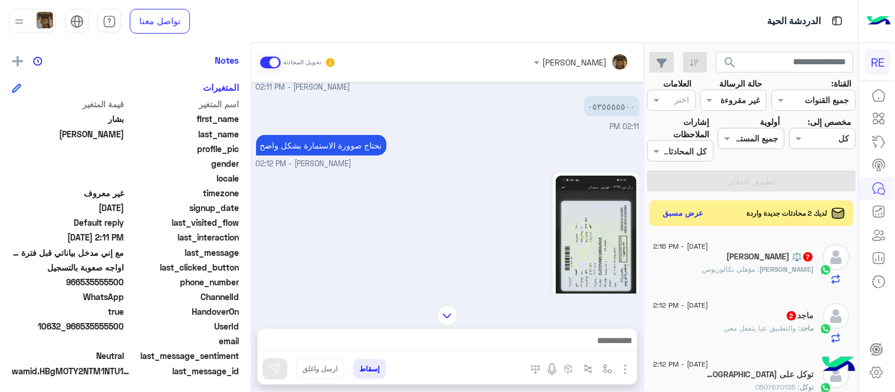
scroll to position [337, 0]
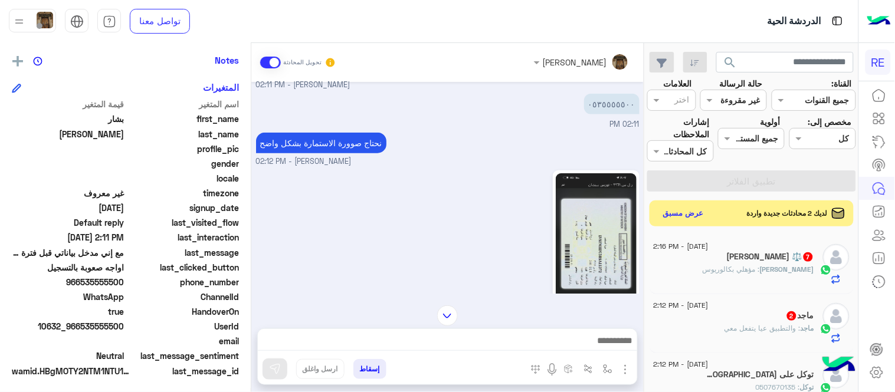
drag, startPoint x: 81, startPoint y: 284, endPoint x: 124, endPoint y: 280, distance: 43.3
click at [124, 280] on span "966535555500" at bounding box center [68, 282] width 113 height 12
copy span "535555500"
click at [577, 219] on img at bounding box center [596, 244] width 81 height 143
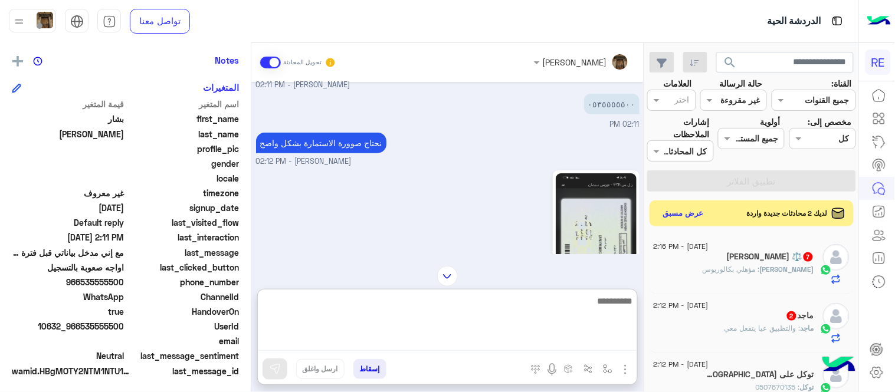
click at [481, 343] on textarea at bounding box center [447, 322] width 379 height 57
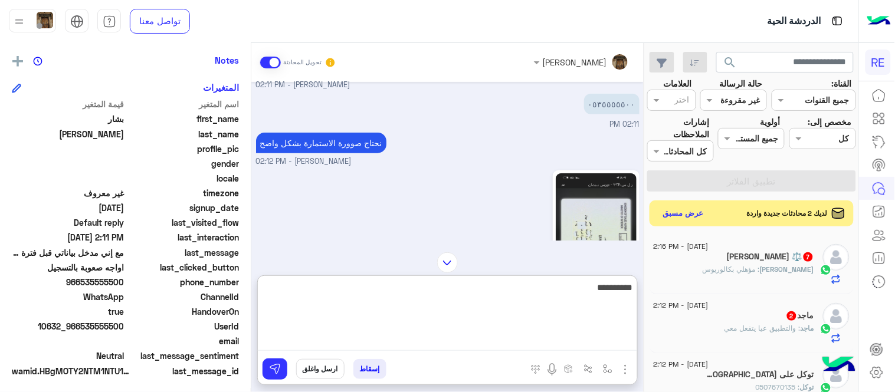
type textarea "**********"
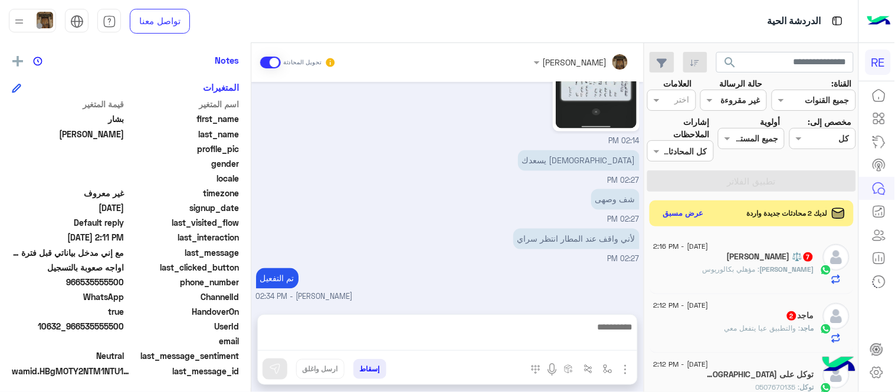
click at [520, 219] on div "Aug 13, 2025 الرجو الرد 12:51 PM سعدنا بتواصلك، نأمل منك توضيح استفسارك أكثر 12…" at bounding box center [447, 192] width 392 height 221
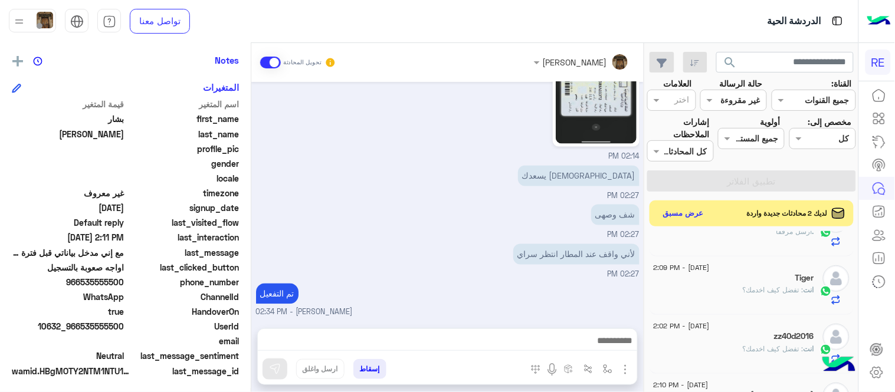
scroll to position [0, 0]
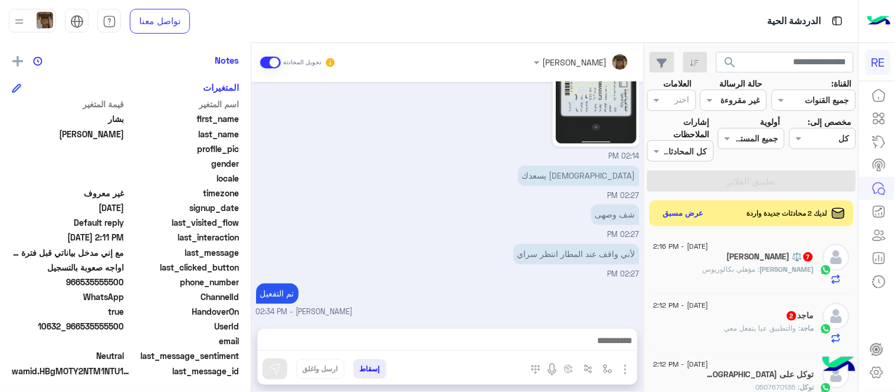
click at [735, 375] on div "توكل على الله 1" at bounding box center [734, 376] width 160 height 12
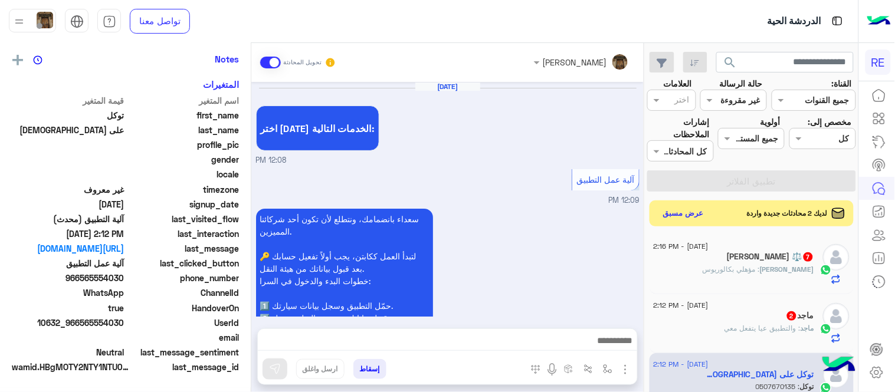
scroll to position [239, 0]
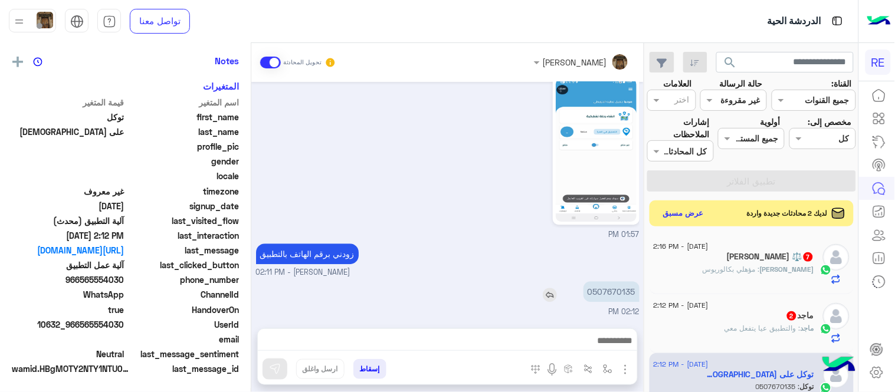
click at [604, 292] on p "0507670135" at bounding box center [611, 291] width 56 height 21
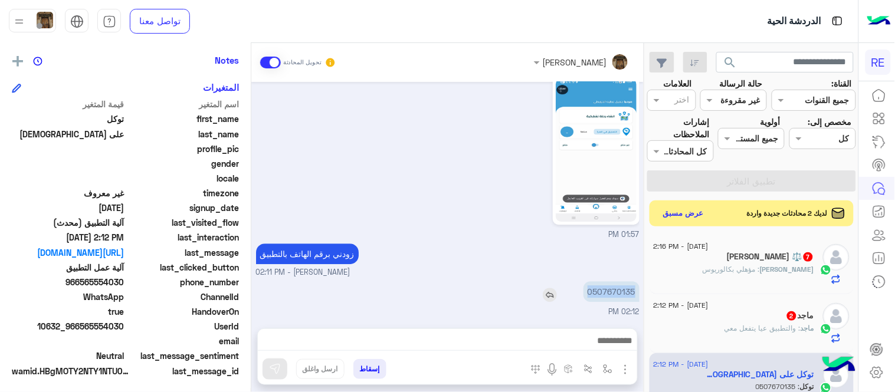
copy p "0507670135"
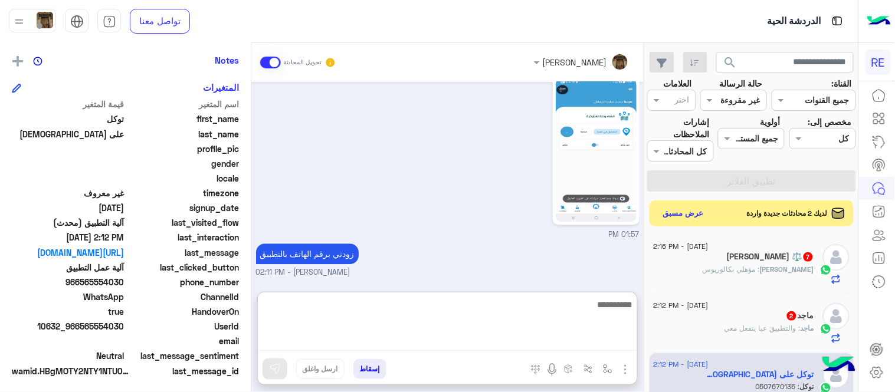
click at [398, 339] on textarea at bounding box center [447, 324] width 379 height 54
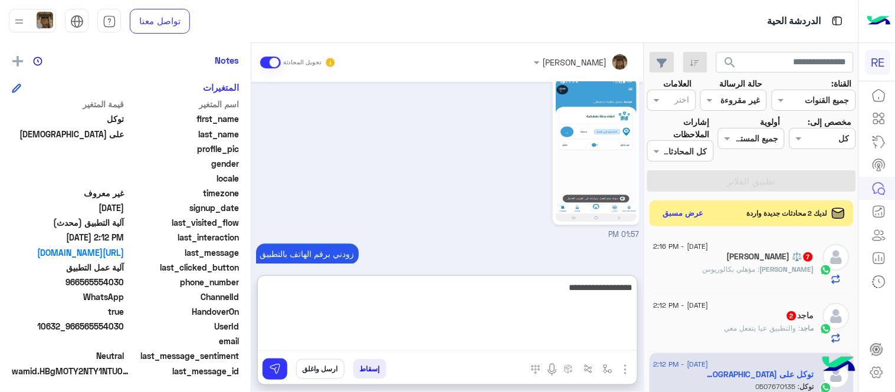
paste textarea "**********"
type textarea "**********"
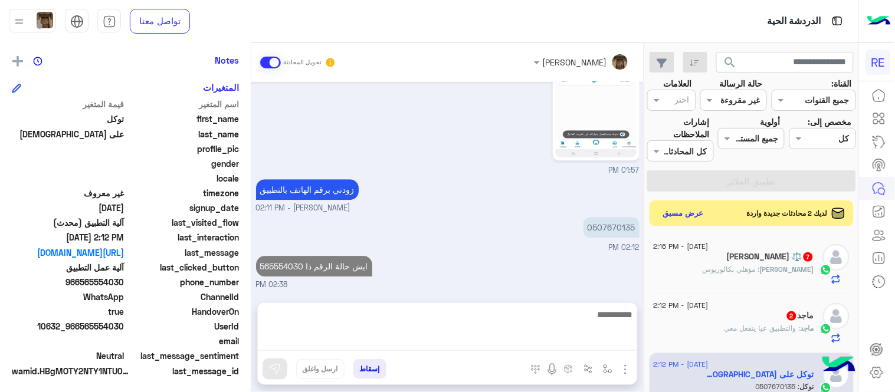
click at [484, 250] on div "Aug 13, 2025 اختر احد الخدمات التالية: 12:08 PM آلية عمل التطبيق 12:09 PM سعداء…" at bounding box center [447, 186] width 392 height 209
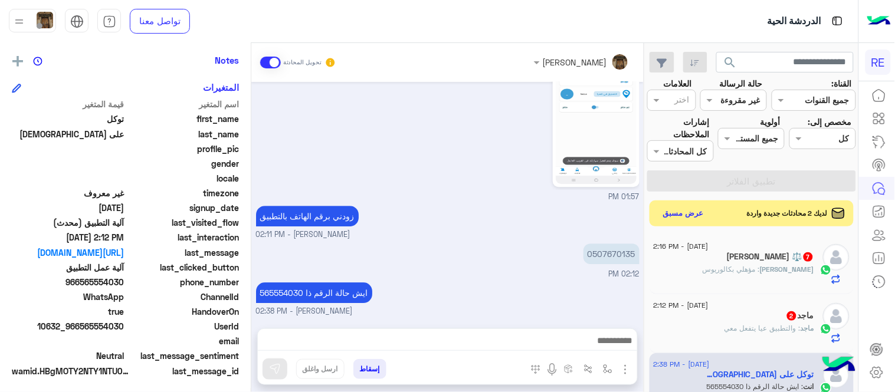
click at [615, 306] on small "عبير زكريا - 02:38 PM" at bounding box center [447, 311] width 383 height 11
click at [647, 238] on div "13 August - 2:16 PM Youssef Al-Abbasi ⚖️ 7 Youssef : مؤهلي بكالوريوس 13 August …" at bounding box center [752, 314] width 214 height 166
click at [693, 222] on div "لديك 2 محادثات جديدة واردة عرض مسبق" at bounding box center [751, 213] width 205 height 25
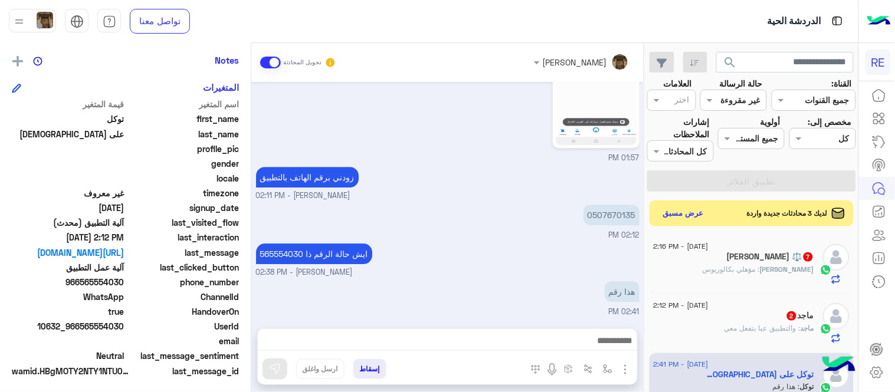
click at [714, 326] on div "ماجد : والتطبيق عيا يتفعل معي" at bounding box center [734, 333] width 160 height 21
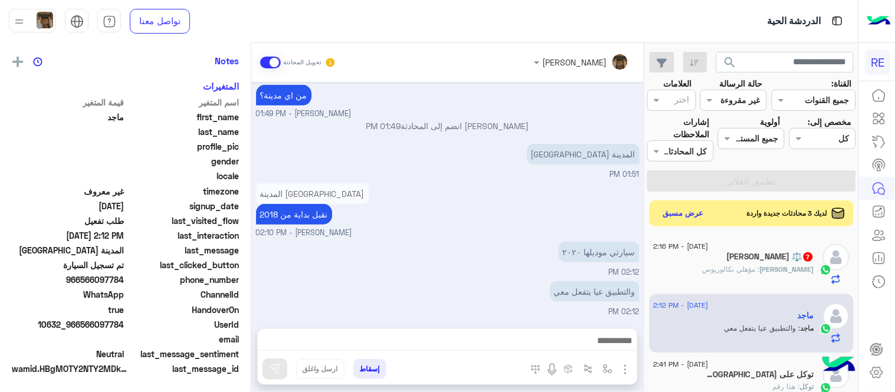
scroll to position [239, 0]
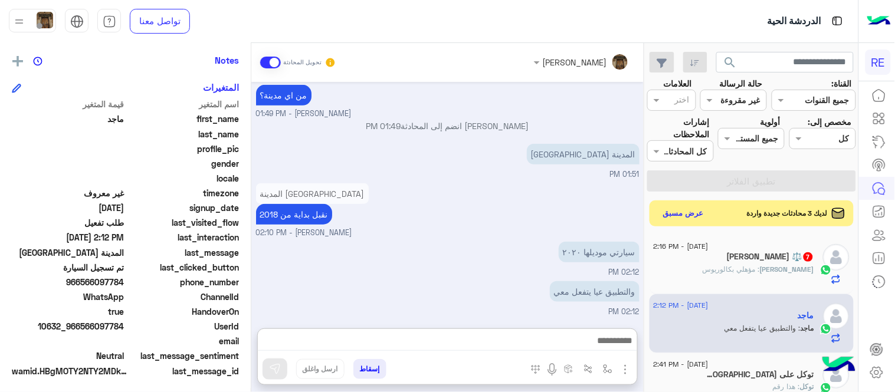
click at [486, 340] on textarea at bounding box center [447, 342] width 379 height 18
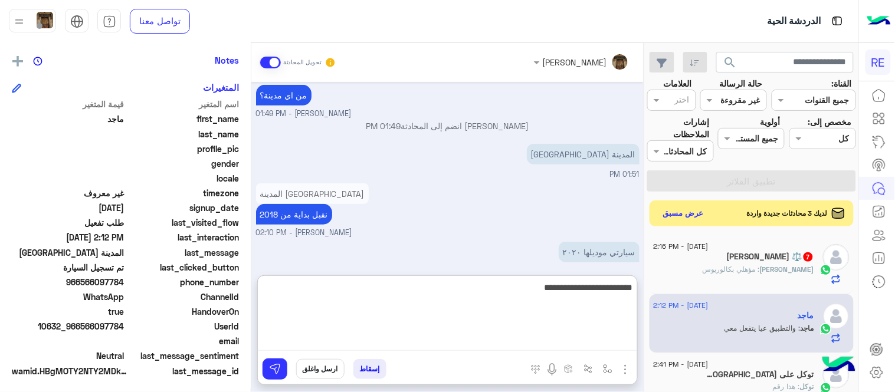
type textarea "**********"
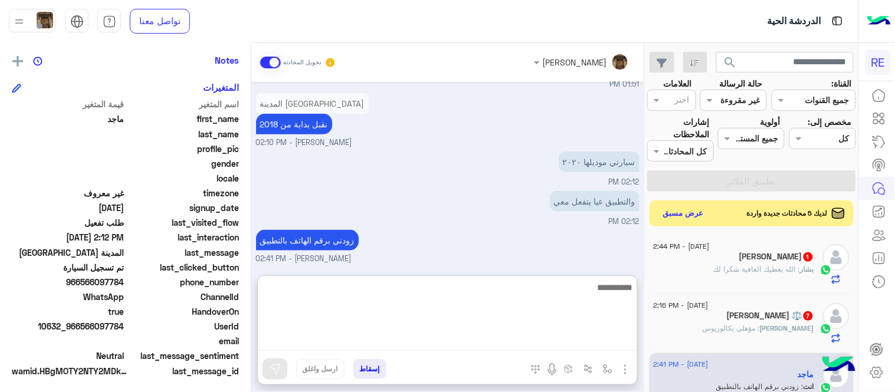
scroll to position [337, 0]
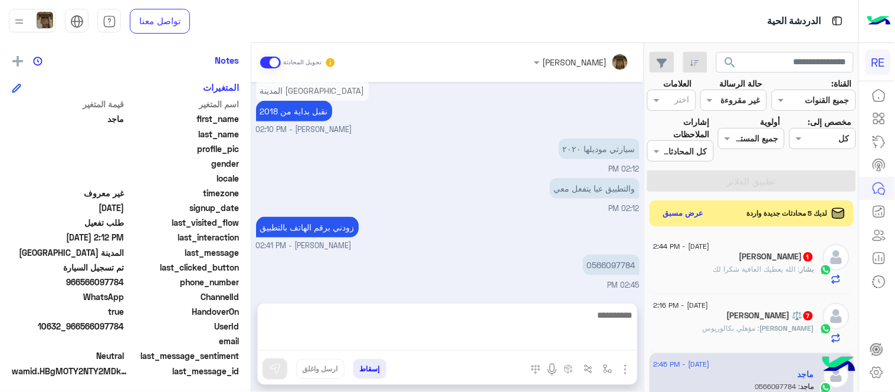
click at [512, 235] on div "Aug 13, 2025 تم تسجيل السيارة 12:50 PM اهلا بك عزيزنا الكابتن، سيتم مراجعة حساب…" at bounding box center [447, 186] width 392 height 209
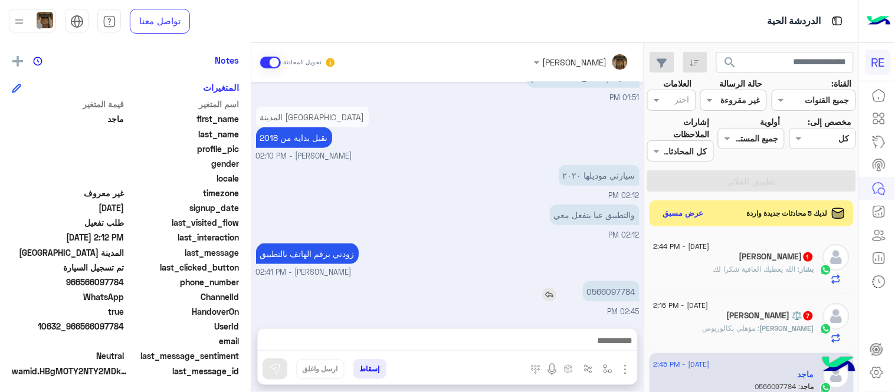
click at [603, 291] on p "0566097784" at bounding box center [611, 291] width 57 height 21
copy p "0566097784"
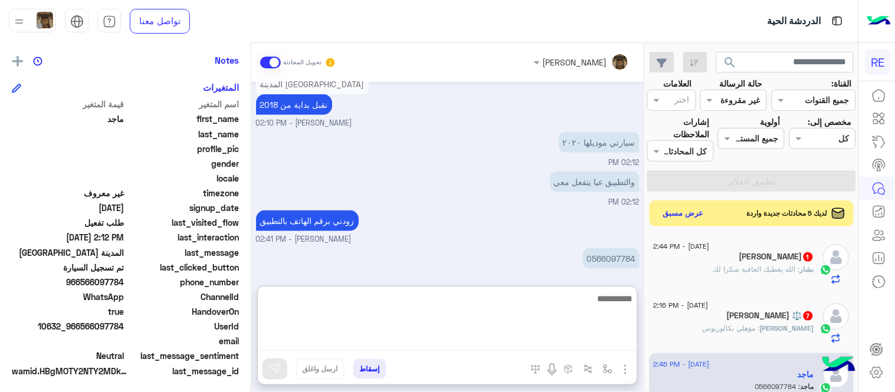
click at [455, 334] on textarea at bounding box center [447, 321] width 379 height 60
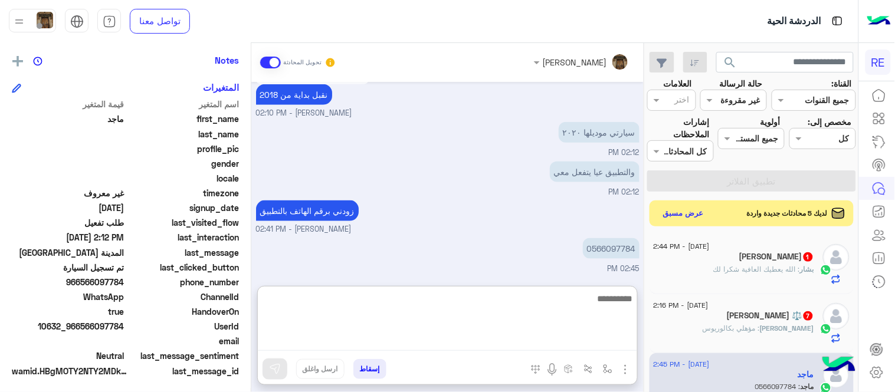
scroll to position [337, 0]
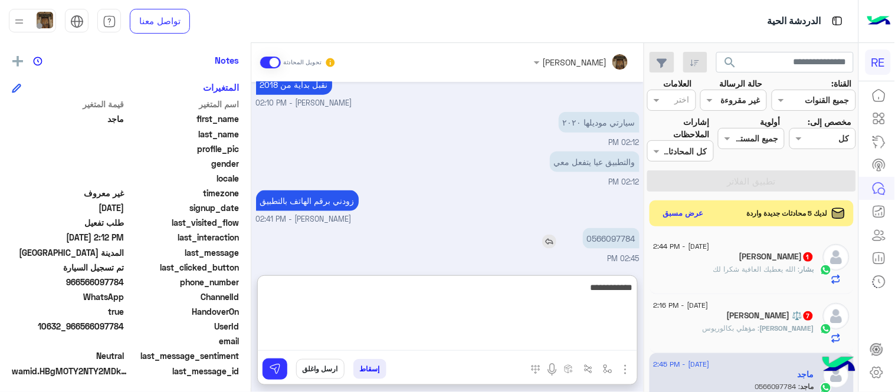
type textarea "**********"
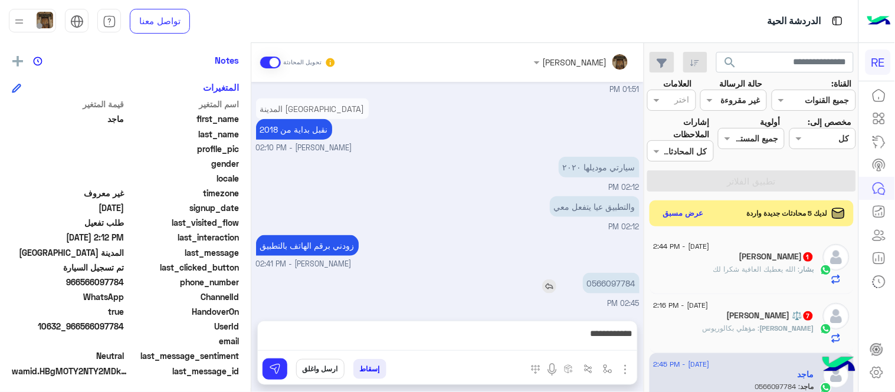
scroll to position [284, 0]
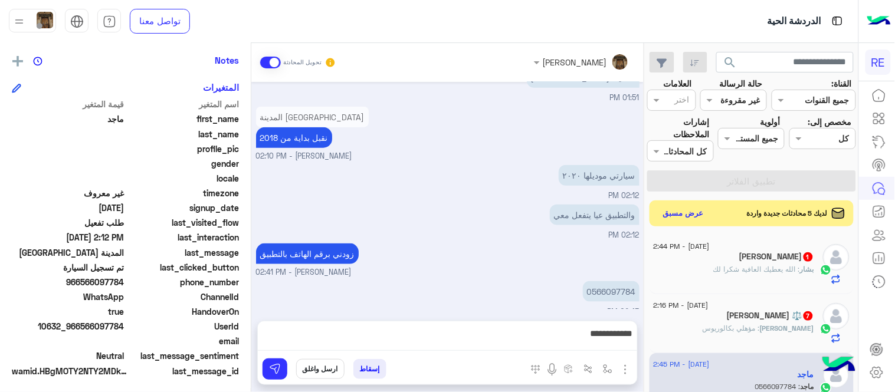
drag, startPoint x: 519, startPoint y: 243, endPoint x: 720, endPoint y: 256, distance: 201.5
click at [720, 256] on mat-drawer-container "search القناة: القناه جميع القنوات حالة الرسالة القناه غير مقروءة العلامات اختر…" at bounding box center [429, 220] width 858 height 354
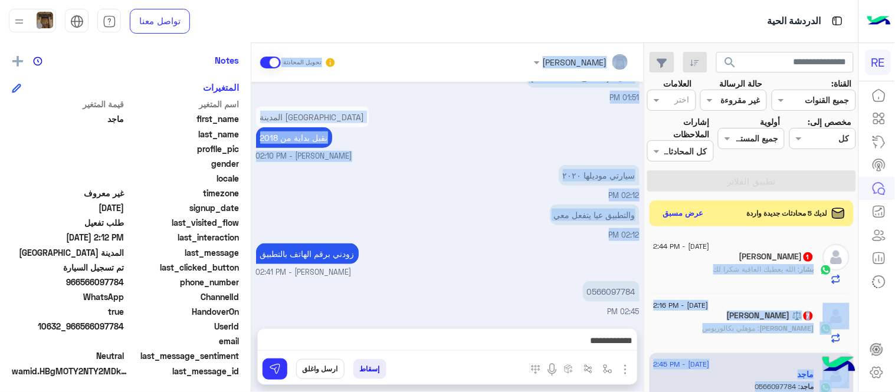
click at [720, 256] on div "‏بشار سعد 1" at bounding box center [734, 258] width 160 height 12
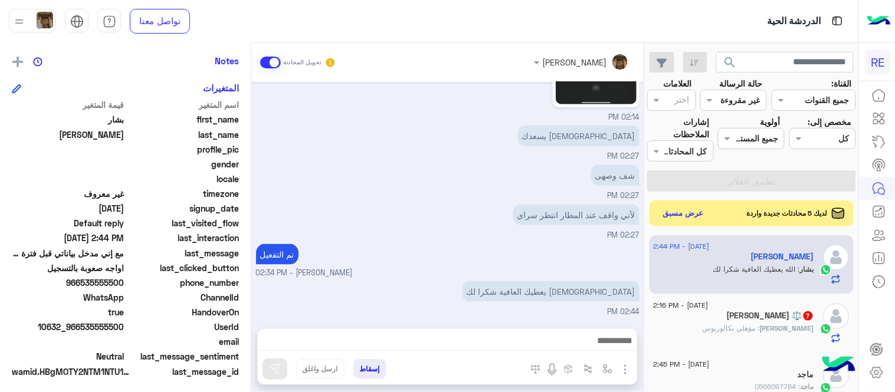
scroll to position [239, 0]
